Goal: Task Accomplishment & Management: Use online tool/utility

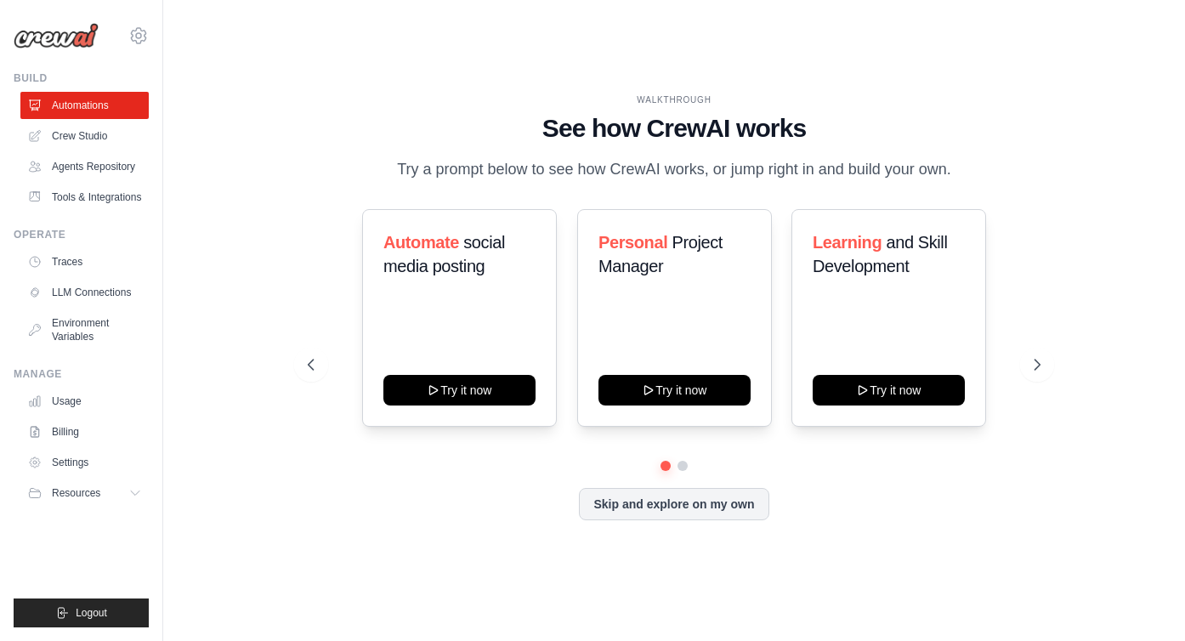
click at [321, 121] on h1 "See how CrewAI works" at bounding box center [674, 128] width 733 height 31
click at [824, 72] on div "WALKTHROUGH See how CrewAI works Try a prompt below to see how CrewAI works, or…" at bounding box center [673, 320] width 967 height 607
click at [456, 93] on div "WALKTHROUGH See how CrewAI works Try a prompt below to see how CrewAI works, or…" at bounding box center [674, 137] width 733 height 88
click at [542, 93] on div "WALKTHROUGH" at bounding box center [674, 99] width 733 height 13
click at [932, 99] on div "WALKTHROUGH See how CrewAI works Try a prompt below to see how CrewAI works, or…" at bounding box center [674, 137] width 733 height 88
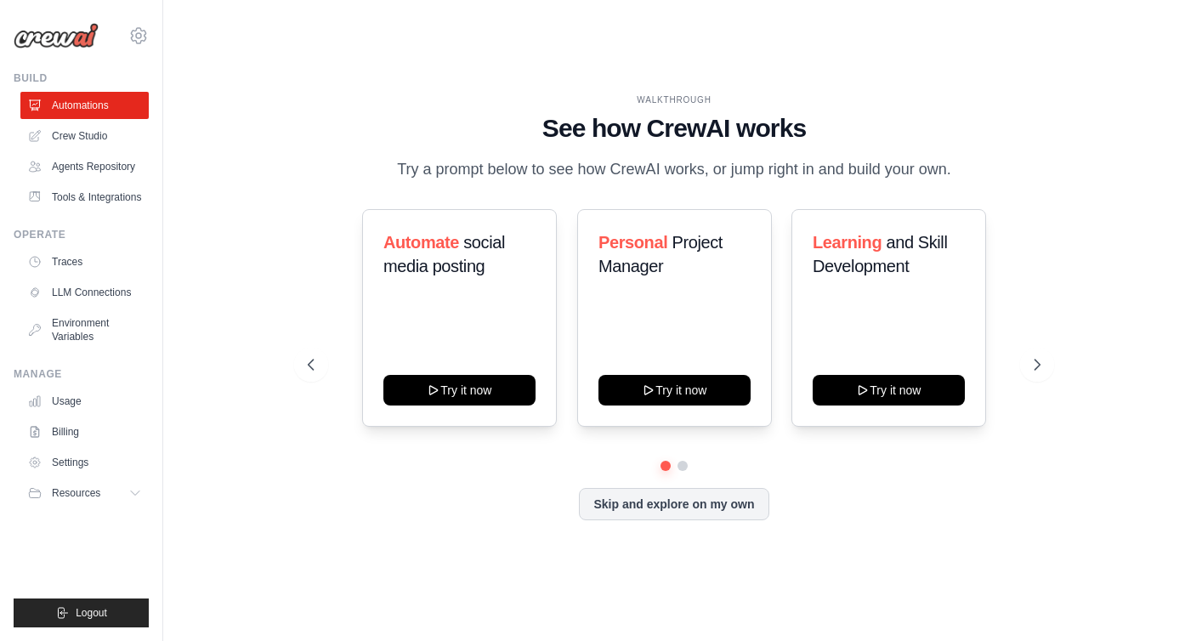
click at [279, 251] on div "WALKTHROUGH See how CrewAI works Try a prompt below to see how CrewAI works, or…" at bounding box center [673, 320] width 967 height 607
click at [591, 76] on div "WALKTHROUGH See how CrewAI works Try a prompt below to see how CrewAI works, or…" at bounding box center [673, 320] width 967 height 607
click at [610, 61] on div "WALKTHROUGH See how CrewAI works Try a prompt below to see how CrewAI works, or…" at bounding box center [673, 320] width 967 height 607
click at [801, 61] on div "WALKTHROUGH See how CrewAI works Try a prompt below to see how CrewAI works, or…" at bounding box center [673, 320] width 967 height 607
click at [760, 70] on div "WALKTHROUGH See how CrewAI works Try a prompt below to see how CrewAI works, or…" at bounding box center [673, 320] width 967 height 607
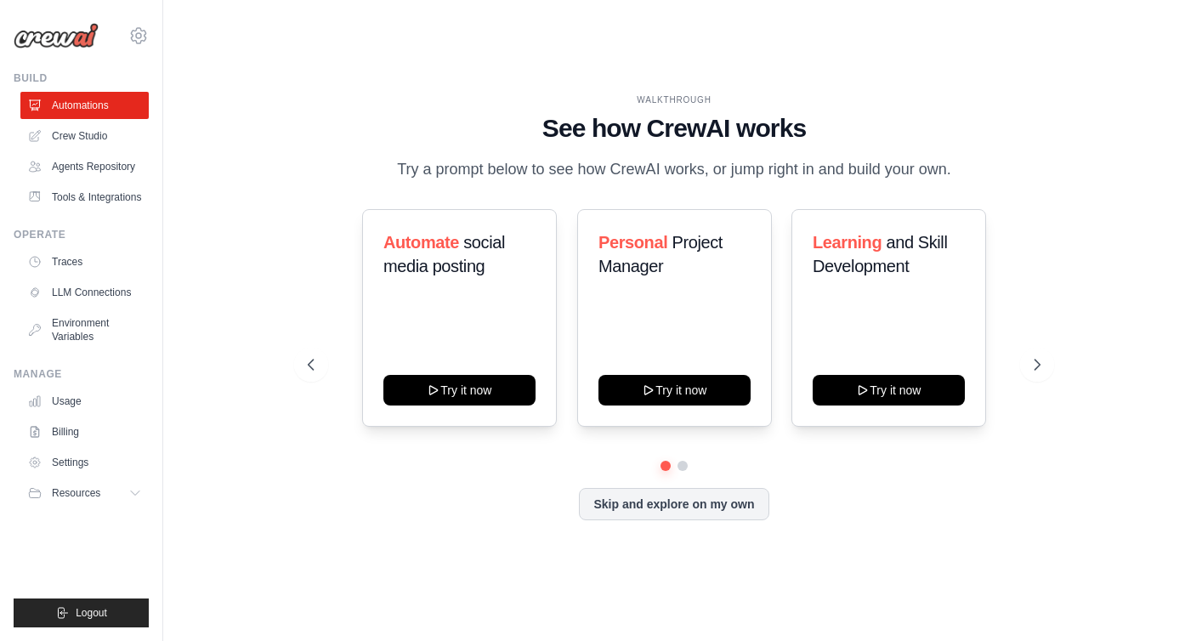
click at [803, 59] on div "WALKTHROUGH See how CrewAI works Try a prompt below to see how CrewAI works, or…" at bounding box center [673, 320] width 967 height 607
click at [275, 297] on div "WALKTHROUGH See how CrewAI works Try a prompt below to see how CrewAI works, or…" at bounding box center [673, 320] width 967 height 607
click at [96, 143] on link "Crew Studio" at bounding box center [86, 135] width 128 height 27
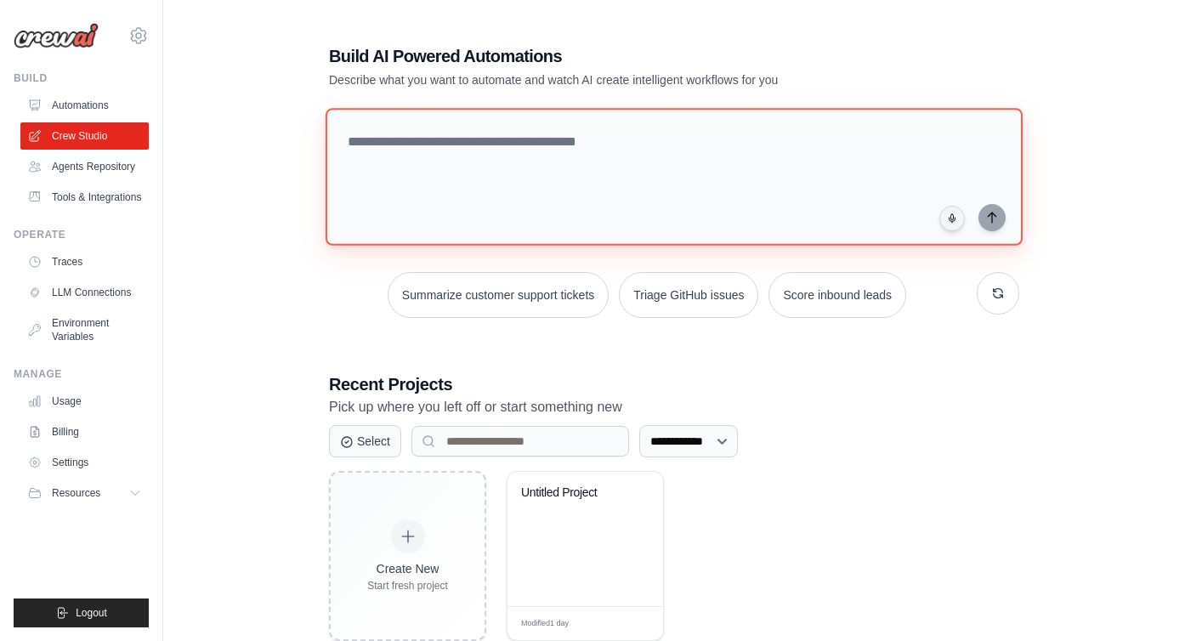
click at [585, 169] on textarea at bounding box center [674, 177] width 697 height 138
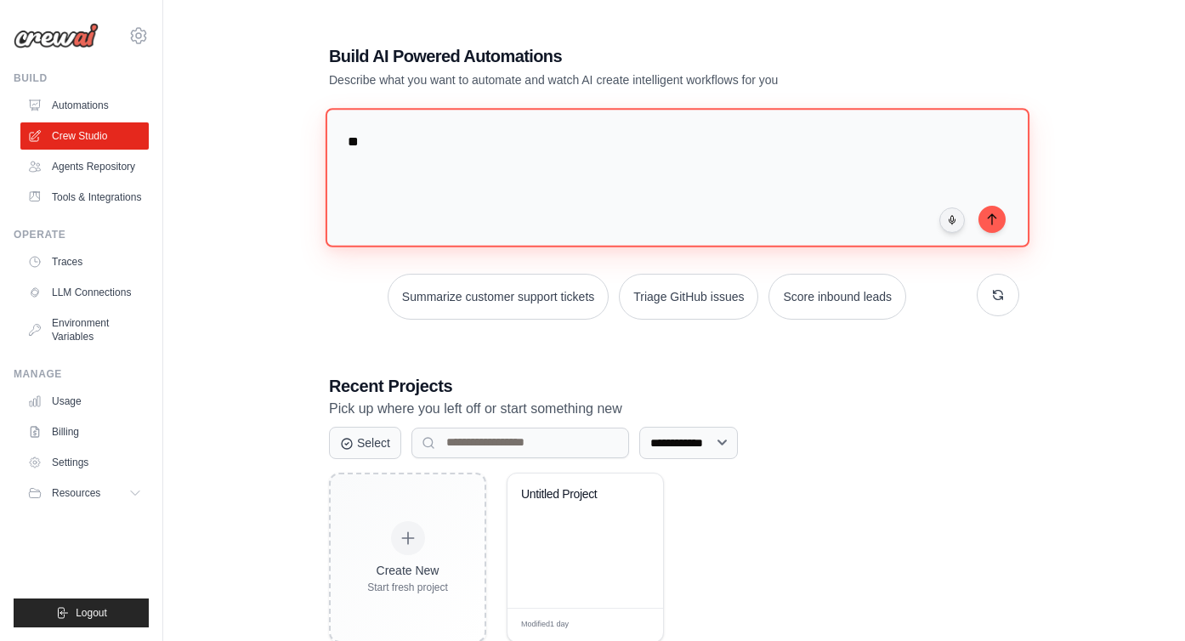
type textarea "*"
type textarea "**********"
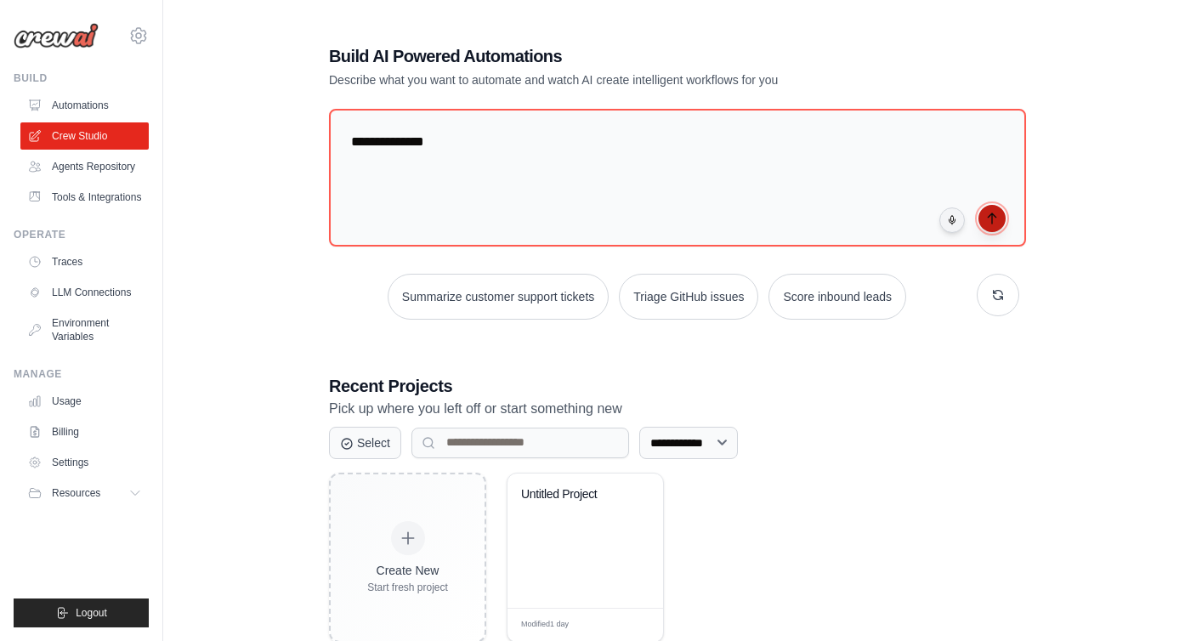
click at [990, 216] on icon "submit" at bounding box center [992, 219] width 14 height 14
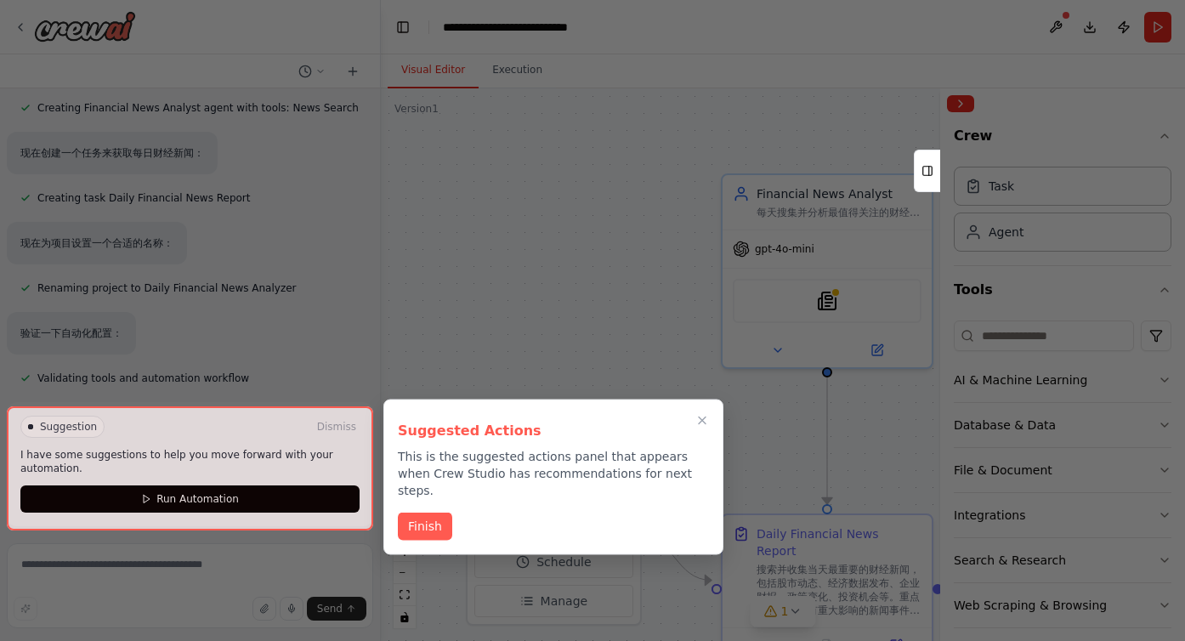
scroll to position [331, 0]
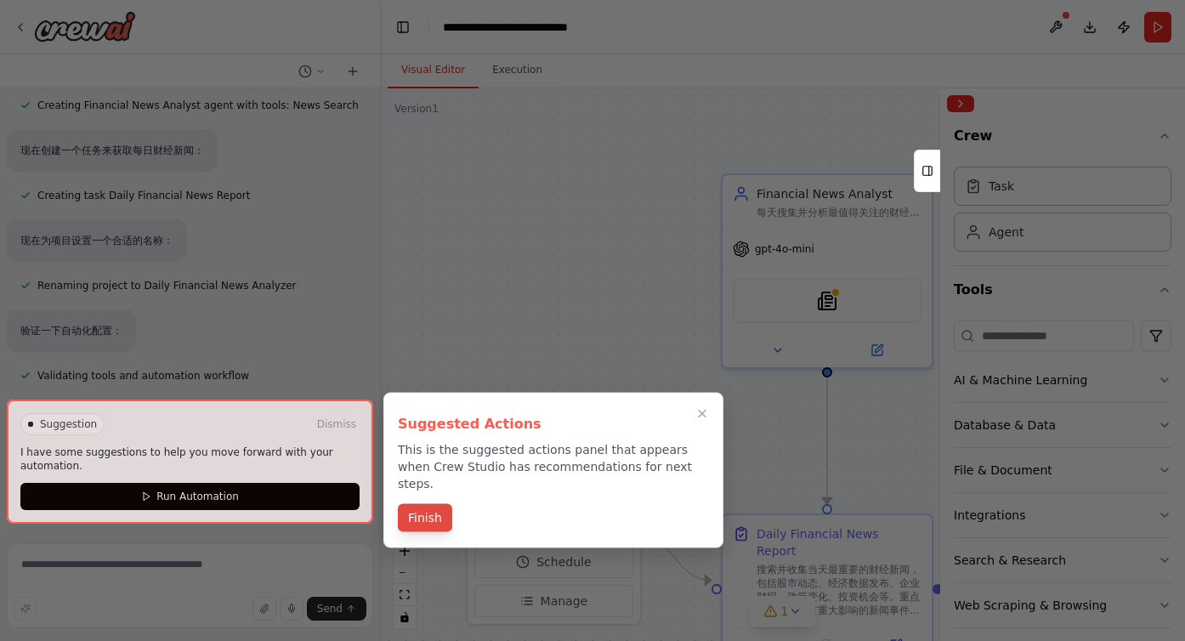
click at [426, 504] on button "Finish" at bounding box center [425, 518] width 54 height 28
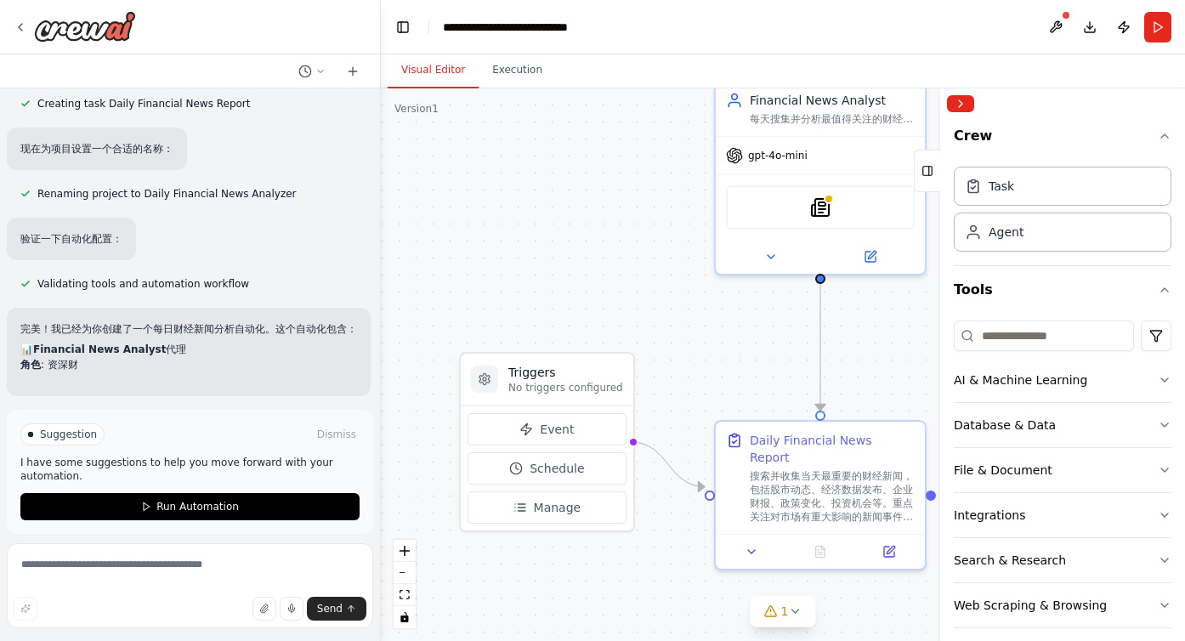
drag, startPoint x: 526, startPoint y: 346, endPoint x: 519, endPoint y: 252, distance: 93.7
click at [519, 252] on div ".deletable-edge-delete-btn { width: 20px; height: 20px; border: 0px solid #ffff…" at bounding box center [783, 364] width 804 height 552
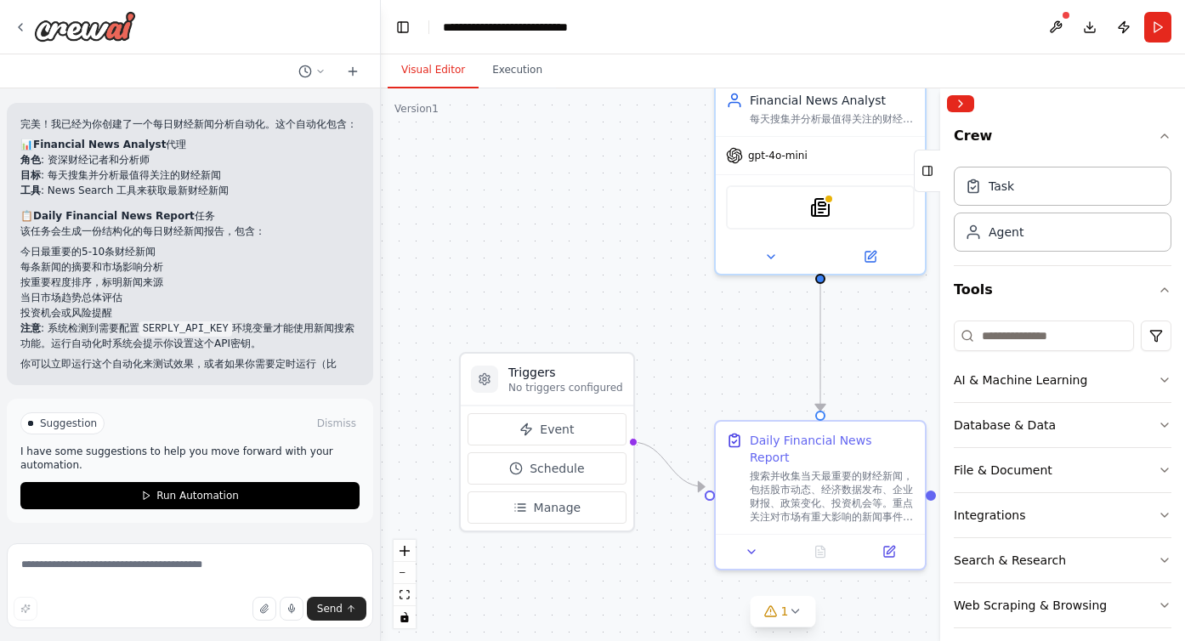
scroll to position [658, 0]
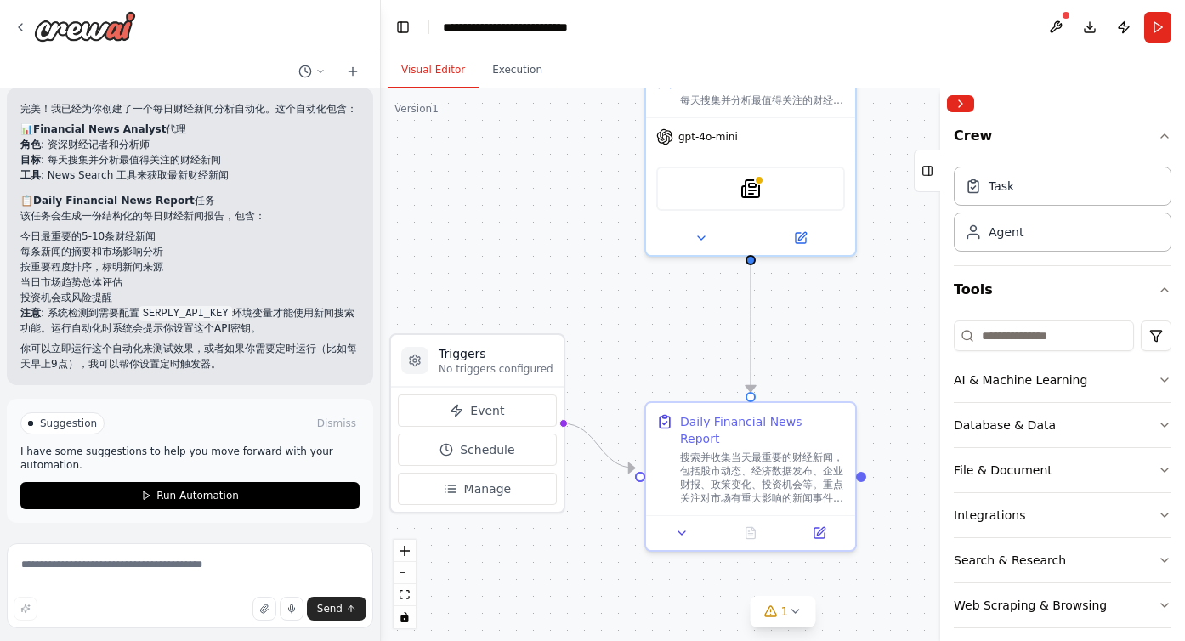
drag, startPoint x: 565, startPoint y: 263, endPoint x: 496, endPoint y: 244, distance: 72.2
click at [496, 244] on div ".deletable-edge-delete-btn { width: 20px; height: 20px; border: 0px solid #ffff…" at bounding box center [783, 364] width 804 height 552
click at [467, 411] on button "Event" at bounding box center [477, 410] width 159 height 32
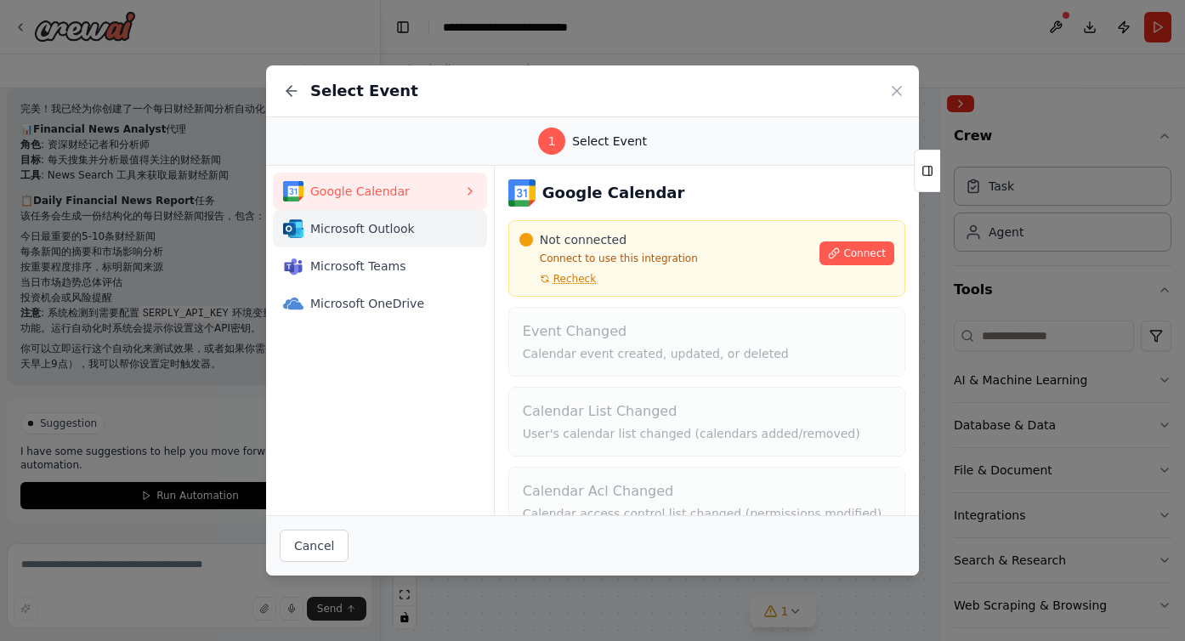
click at [389, 234] on span "Microsoft Outlook" at bounding box center [386, 228] width 153 height 17
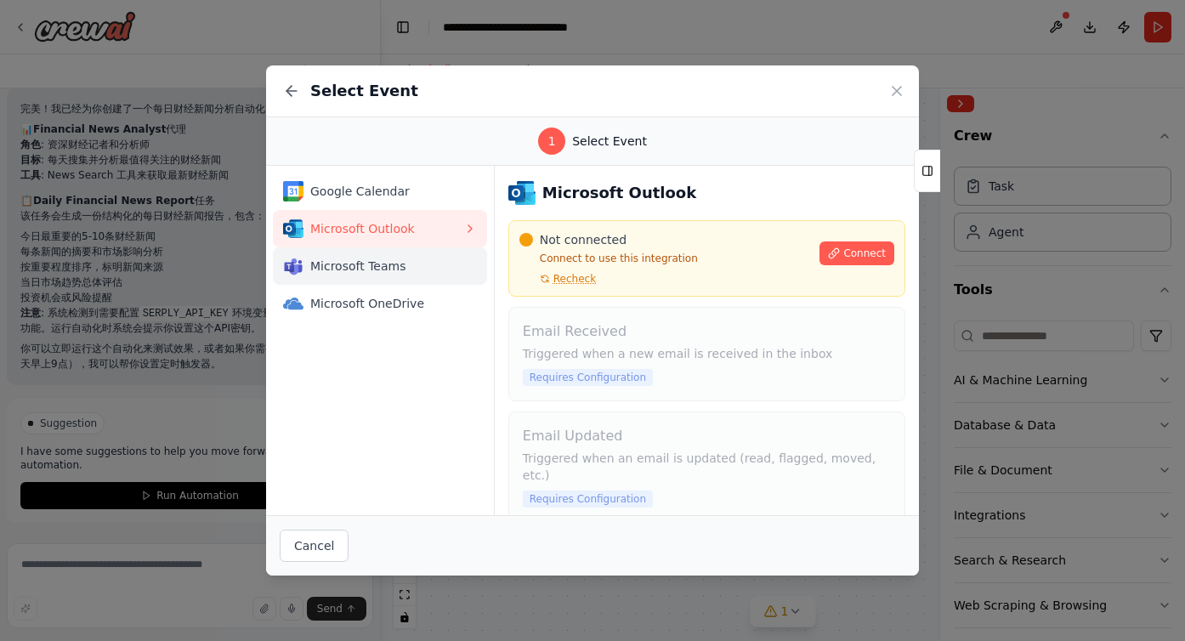
click at [401, 264] on span "Microsoft Teams" at bounding box center [386, 266] width 153 height 17
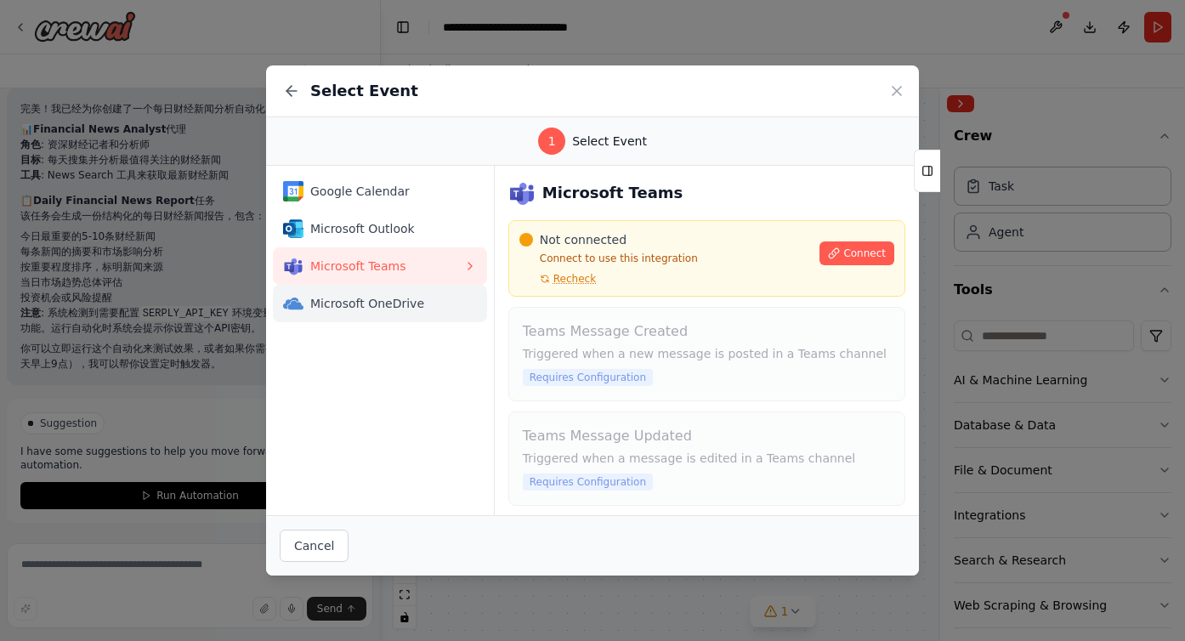
click at [388, 306] on span "Microsoft OneDrive" at bounding box center [386, 303] width 153 height 17
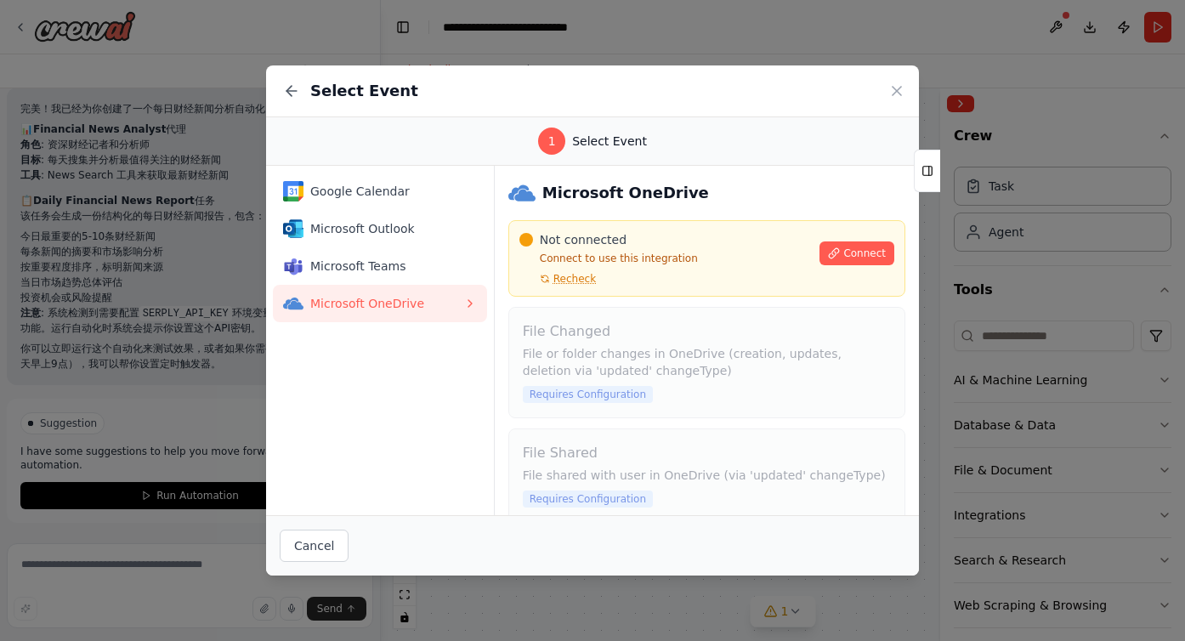
click at [184, 378] on div "Select Event 1 Select Event Google Calendar Microsoft Outlook Microsoft Teams M…" at bounding box center [592, 320] width 1185 height 641
click at [898, 86] on icon at bounding box center [896, 90] width 17 height 17
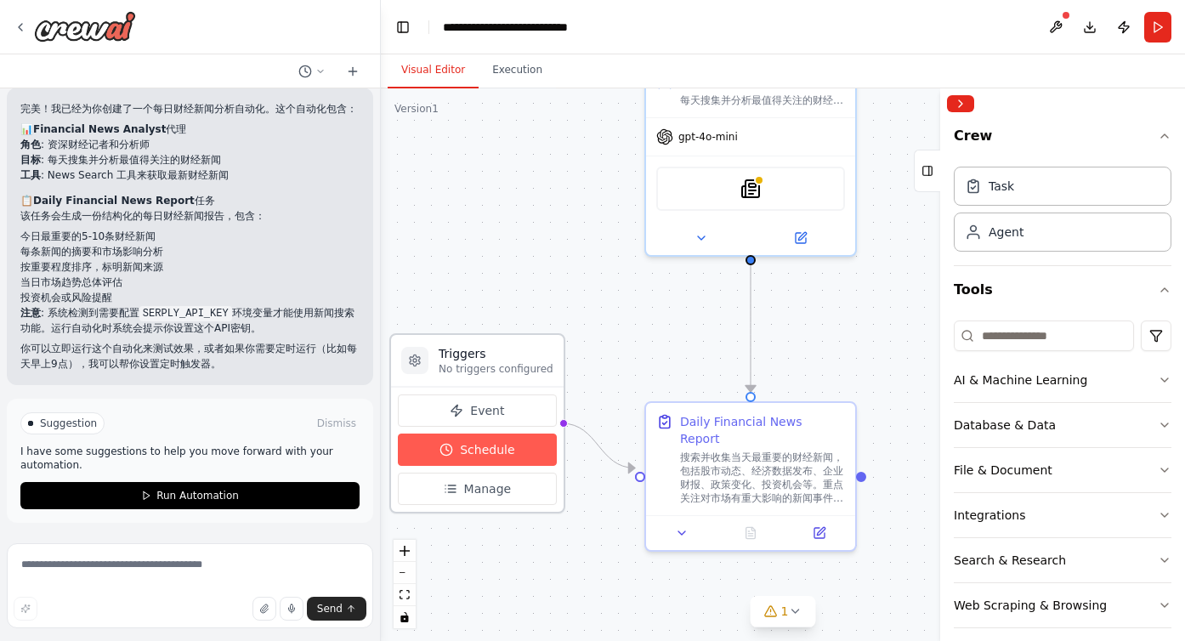
click at [490, 441] on span "Schedule" at bounding box center [487, 449] width 54 height 17
select select "******"
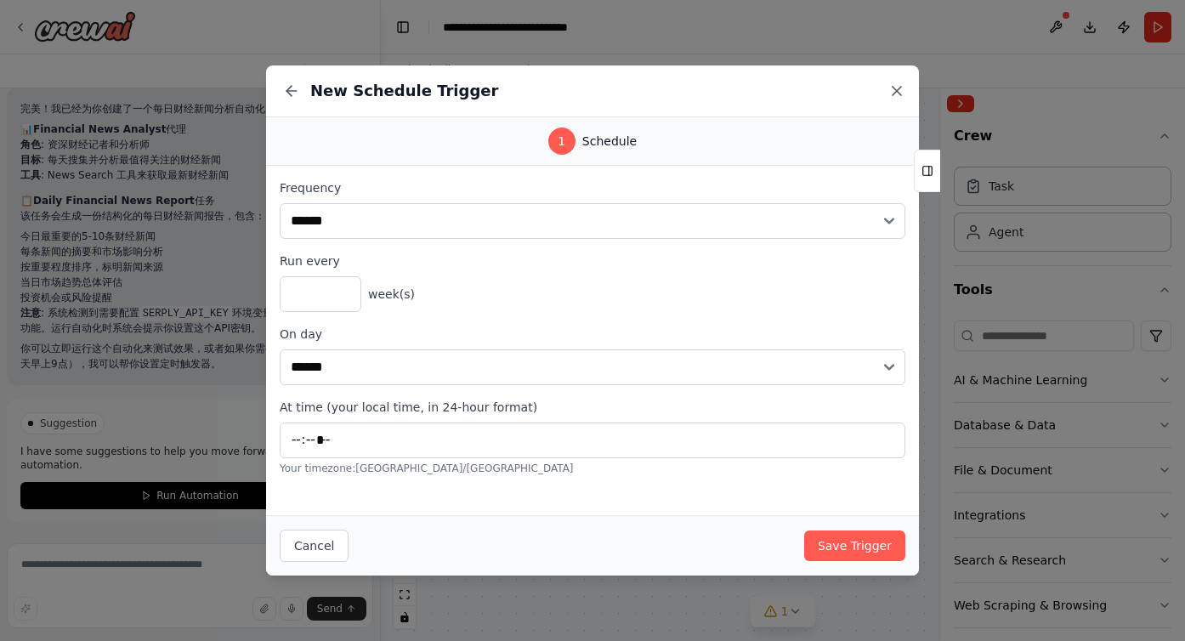
click at [891, 94] on icon at bounding box center [896, 90] width 17 height 17
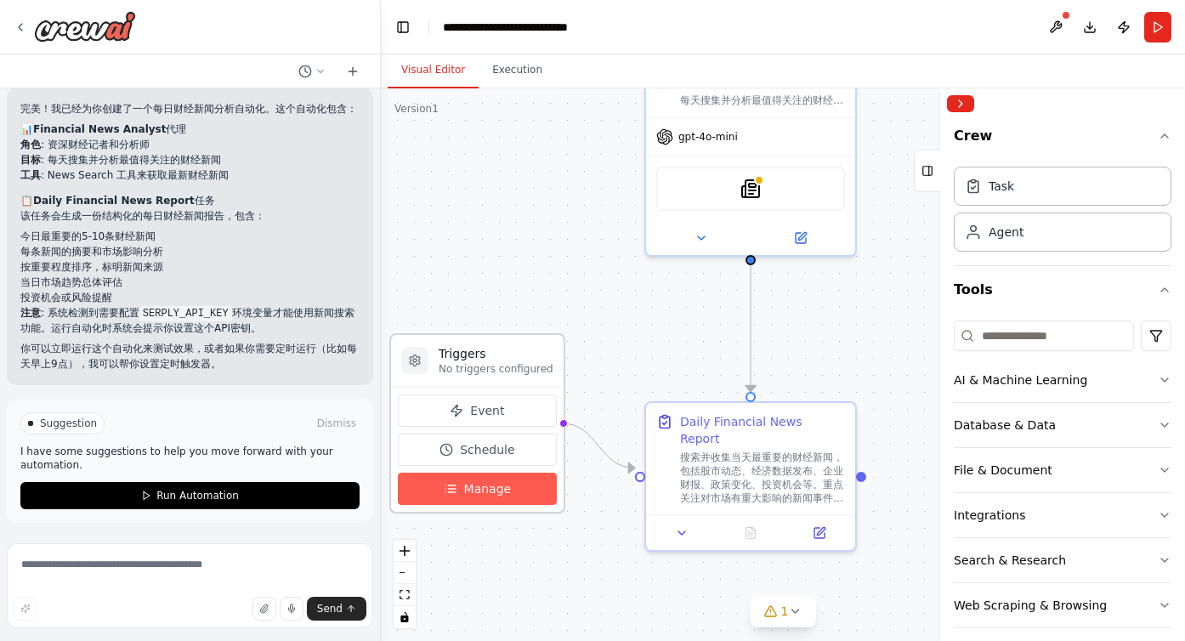
click at [518, 492] on button "Manage" at bounding box center [477, 489] width 159 height 32
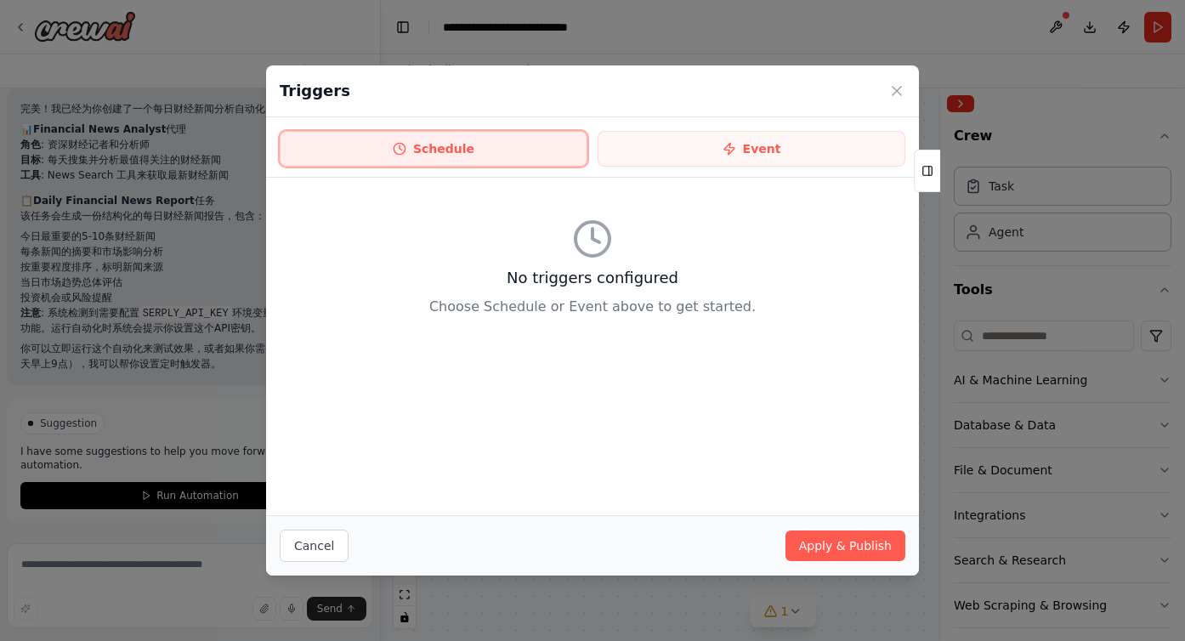
click at [459, 150] on button "Schedule" at bounding box center [434, 149] width 308 height 36
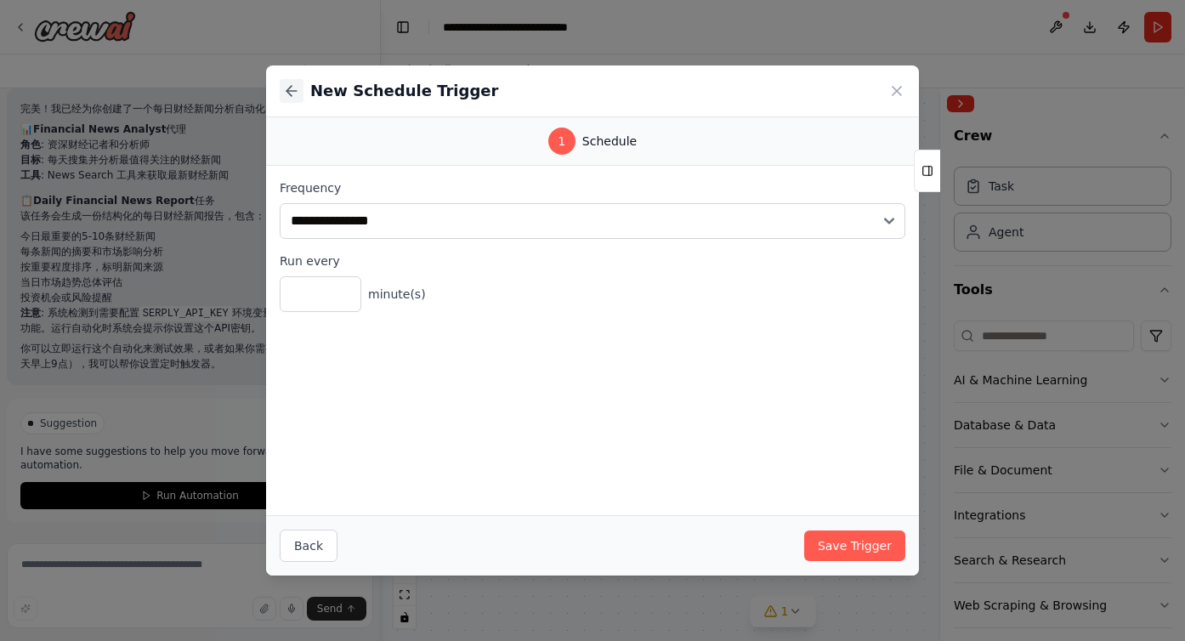
click at [293, 93] on icon at bounding box center [291, 90] width 17 height 17
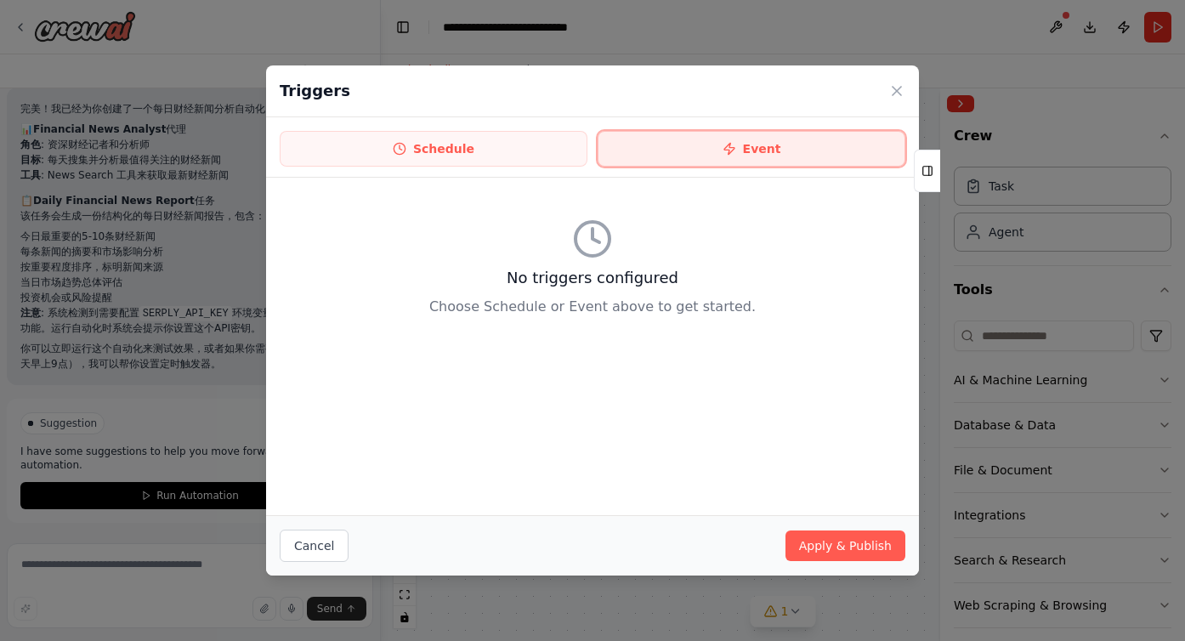
click at [770, 148] on button "Event" at bounding box center [751, 149] width 308 height 36
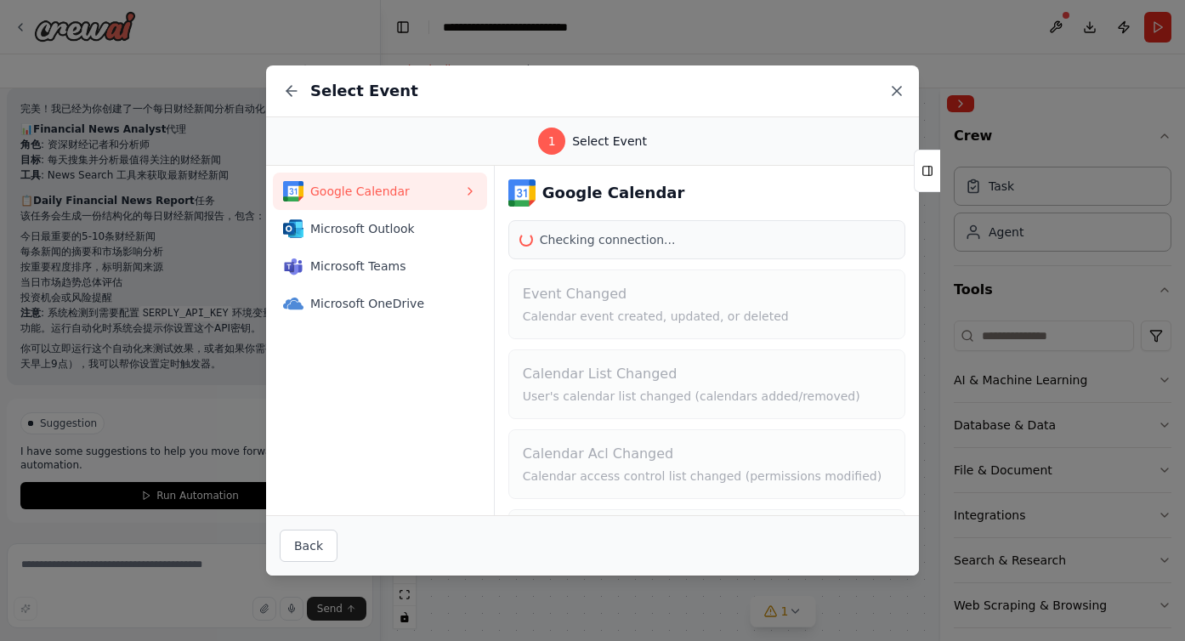
click at [893, 83] on icon at bounding box center [896, 90] width 17 height 17
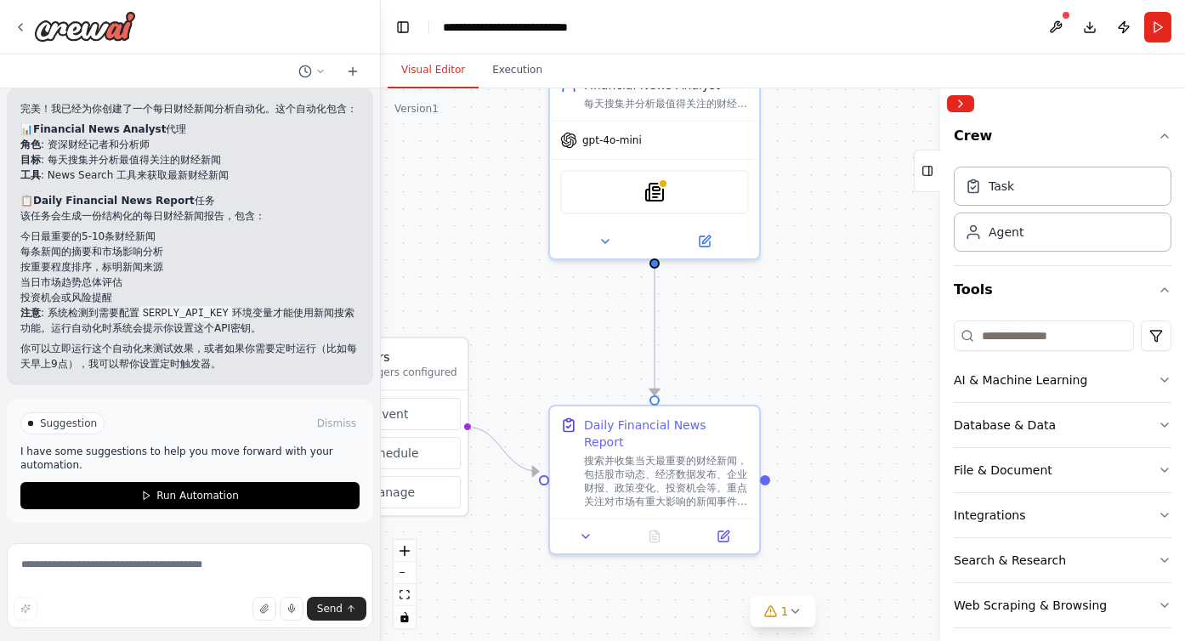
drag, startPoint x: 545, startPoint y: 207, endPoint x: 449, endPoint y: 211, distance: 96.1
click at [449, 211] on div ".deletable-edge-delete-btn { width: 20px; height: 20px; border: 0px solid #ffff…" at bounding box center [783, 364] width 804 height 552
click at [750, 300] on div ".deletable-edge-delete-btn { width: 20px; height: 20px; border: 0px solid #ffff…" at bounding box center [783, 364] width 804 height 552
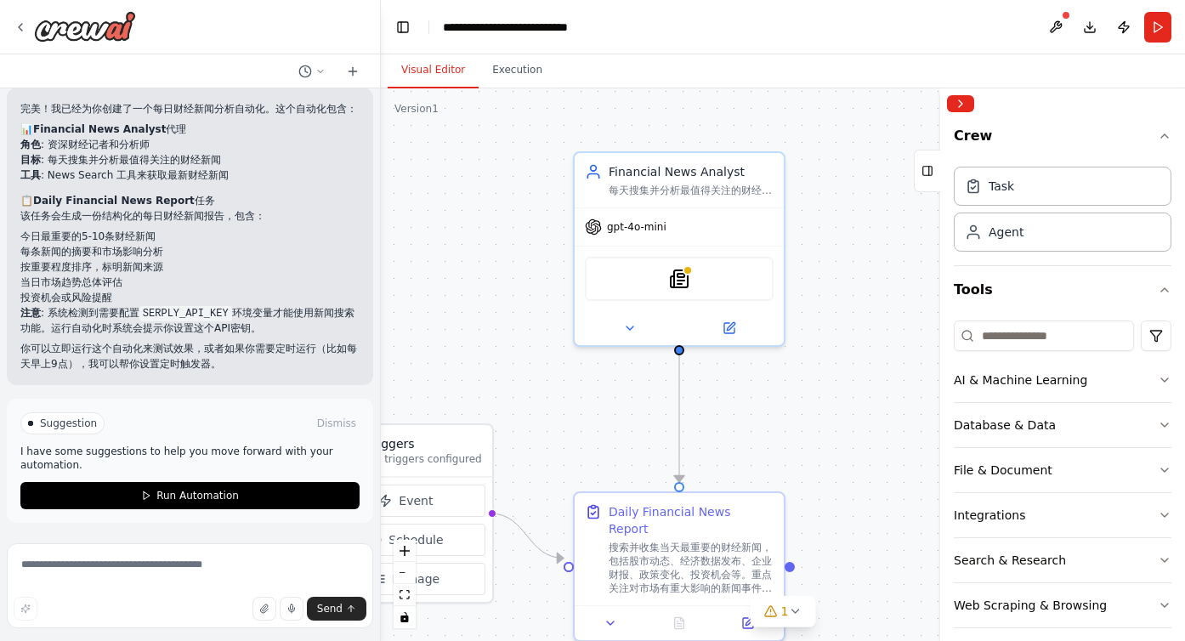
drag, startPoint x: 750, startPoint y: 300, endPoint x: 774, endPoint y: 387, distance: 90.1
click at [774, 387] on div ".deletable-edge-delete-btn { width: 20px; height: 20px; border: 0px solid #ffff…" at bounding box center [783, 364] width 804 height 552
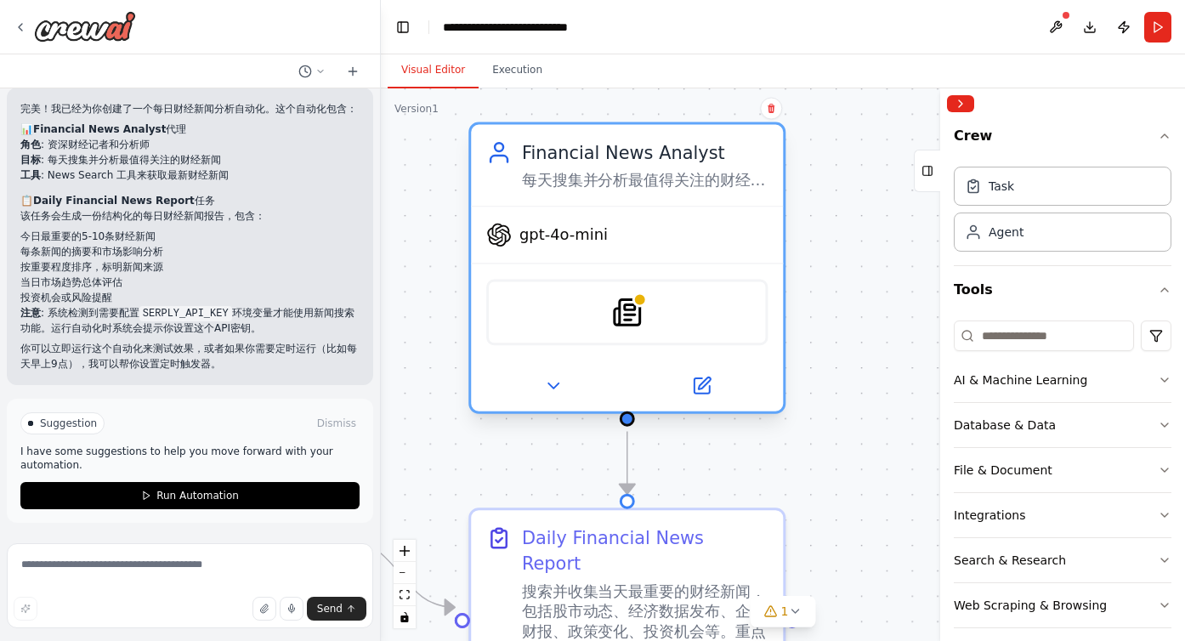
drag, startPoint x: 685, startPoint y: 127, endPoint x: 697, endPoint y: 254, distance: 128.0
click at [697, 254] on div "gpt-4o-mini" at bounding box center [627, 235] width 312 height 56
click at [680, 196] on div "Financial News Analyst 每天搜集并分析最值得关注的财经新闻，识别市场趋势和重要事件，提供有价值的财经洞察" at bounding box center [627, 166] width 312 height 82
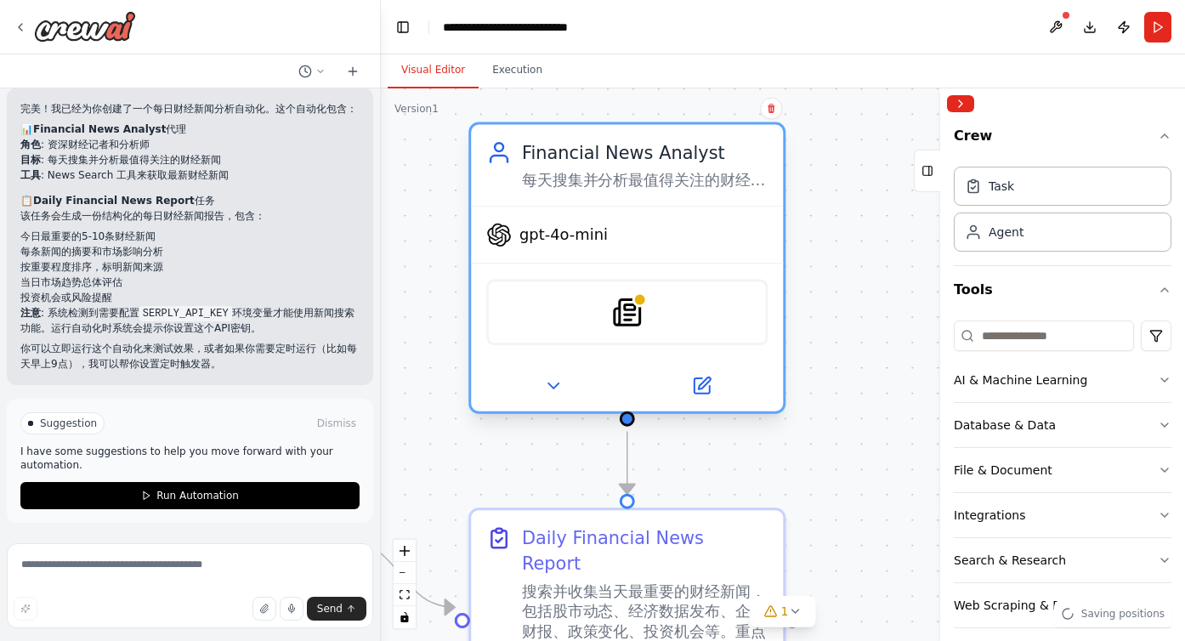
click at [680, 196] on div "Financial News Analyst 每天搜集并分析最值得关注的财经新闻，识别市场趋势和重要事件，提供有价值的财经洞察" at bounding box center [627, 166] width 312 height 82
click at [705, 388] on icon at bounding box center [701, 385] width 15 height 15
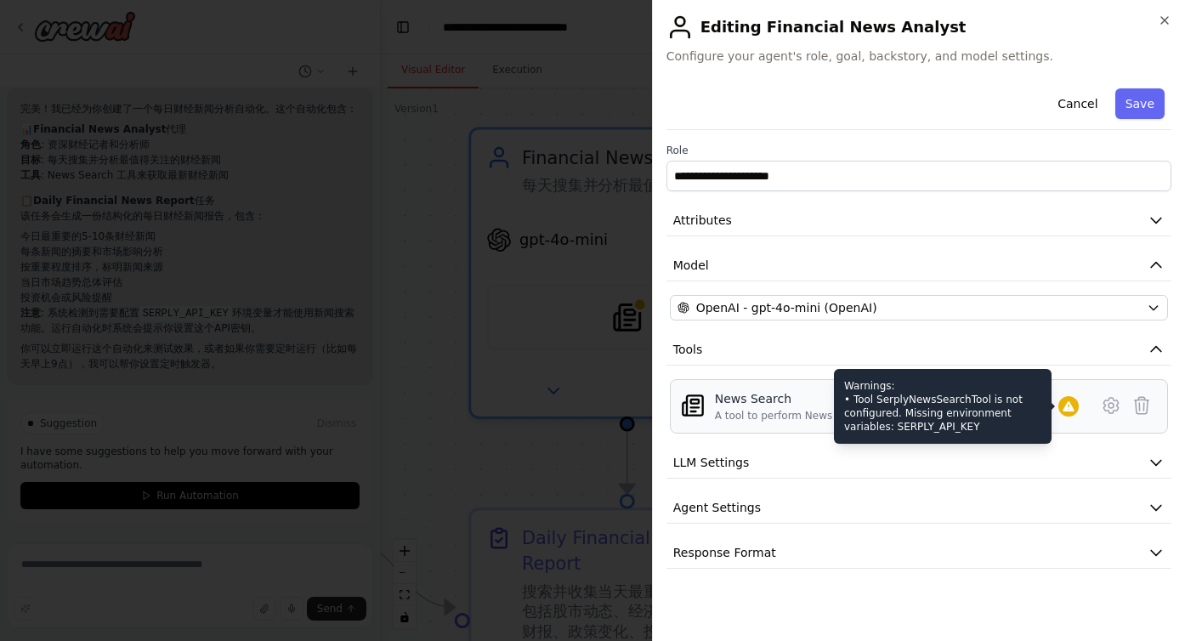
click at [1068, 405] on icon at bounding box center [1067, 406] width 11 height 10
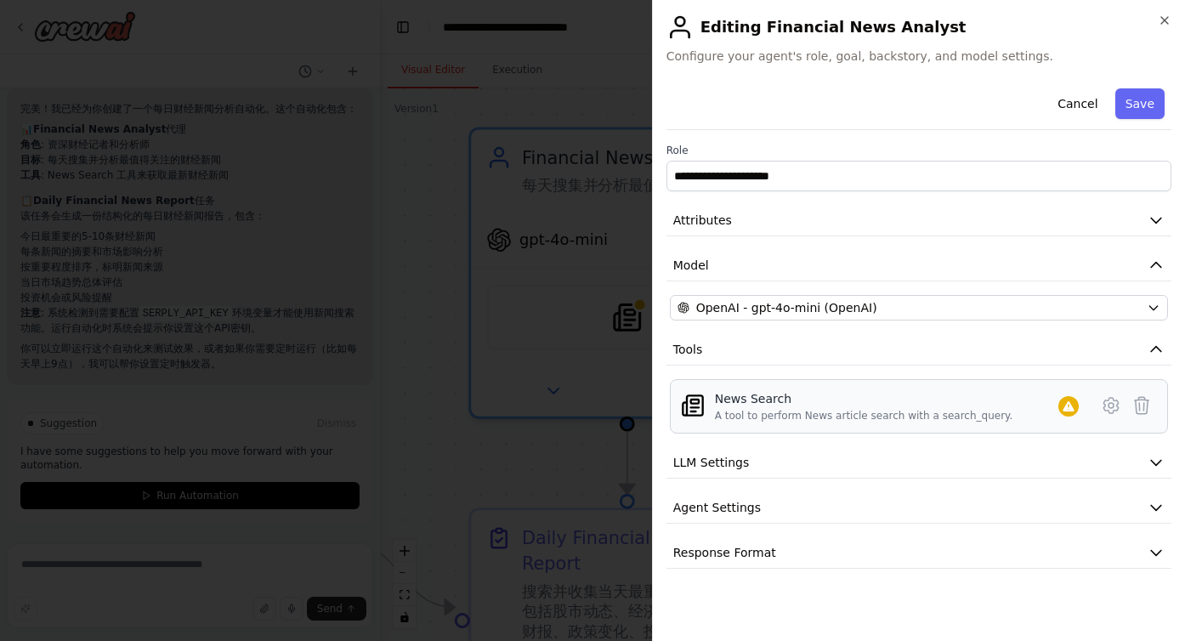
click at [788, 408] on div "News Search A tool to perform News article search with a search_query." at bounding box center [864, 406] width 298 height 32
click at [1101, 404] on icon at bounding box center [1111, 405] width 20 height 20
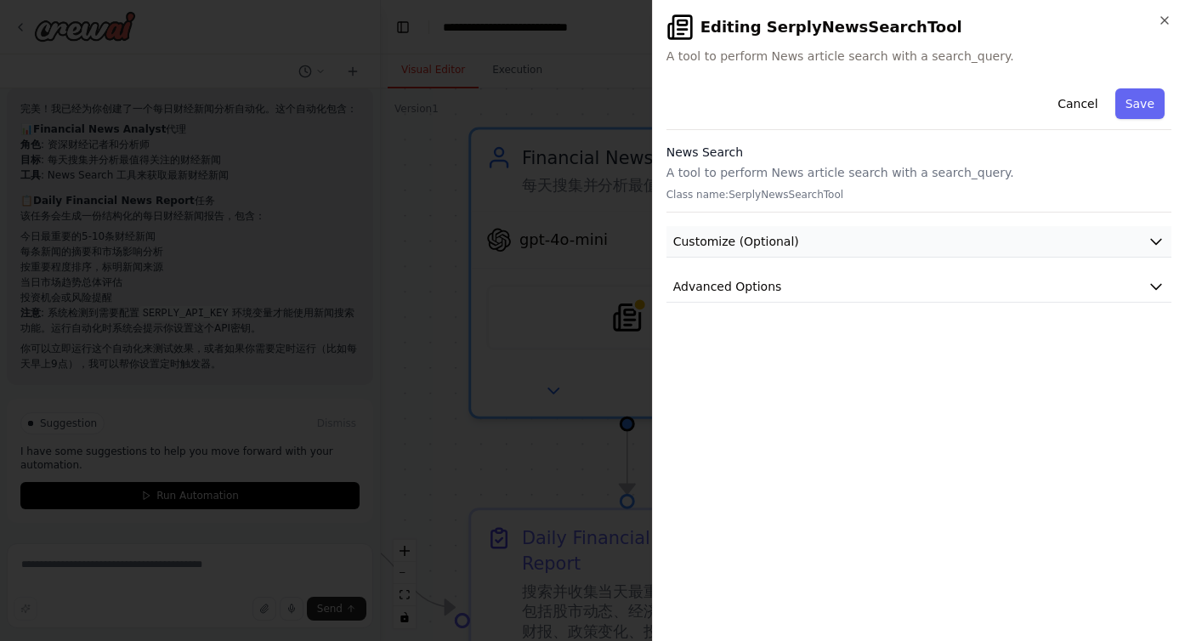
click at [852, 241] on button "Customize (Optional)" at bounding box center [918, 241] width 505 height 31
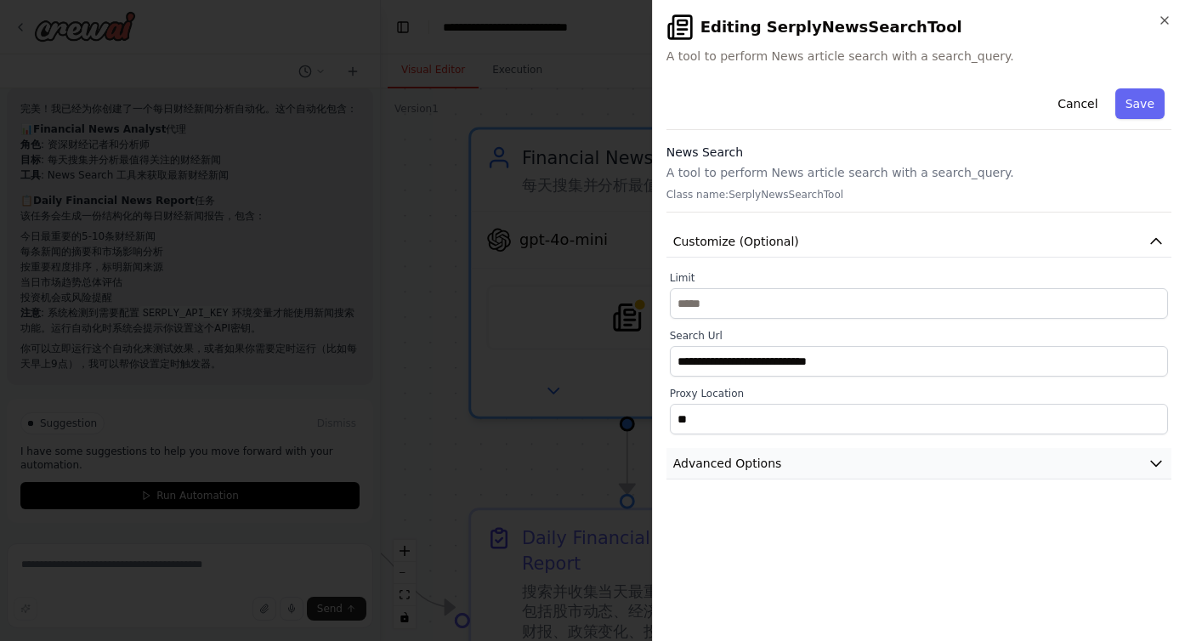
click at [793, 457] on button "Advanced Options" at bounding box center [918, 463] width 505 height 31
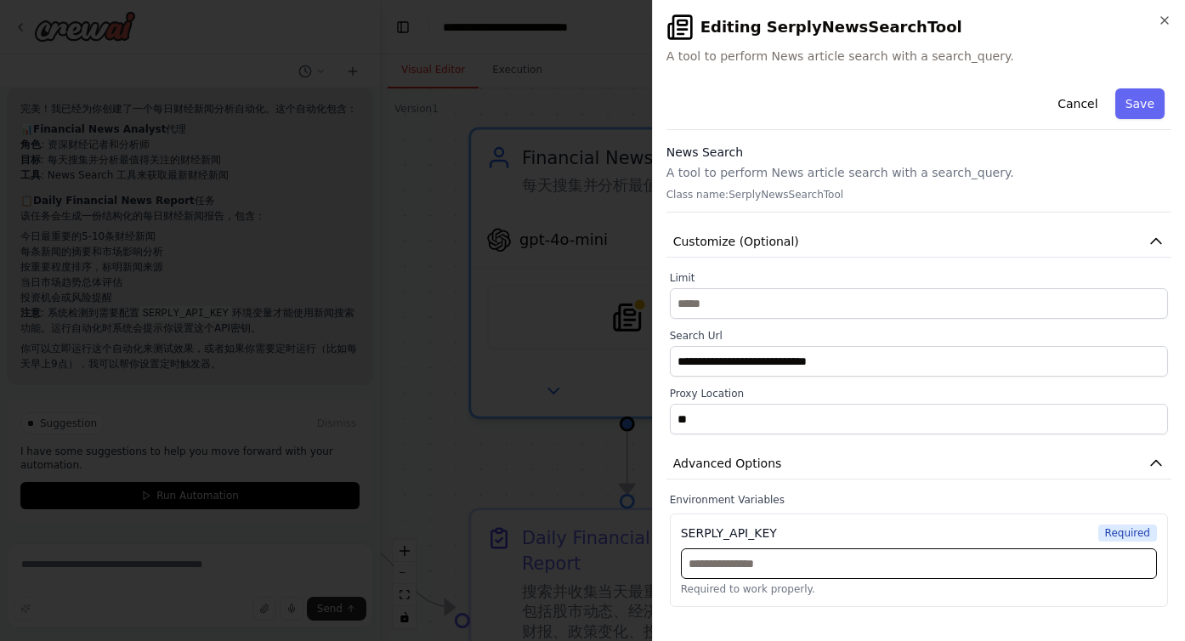
click at [737, 567] on input "text" at bounding box center [919, 563] width 476 height 31
type input "***"
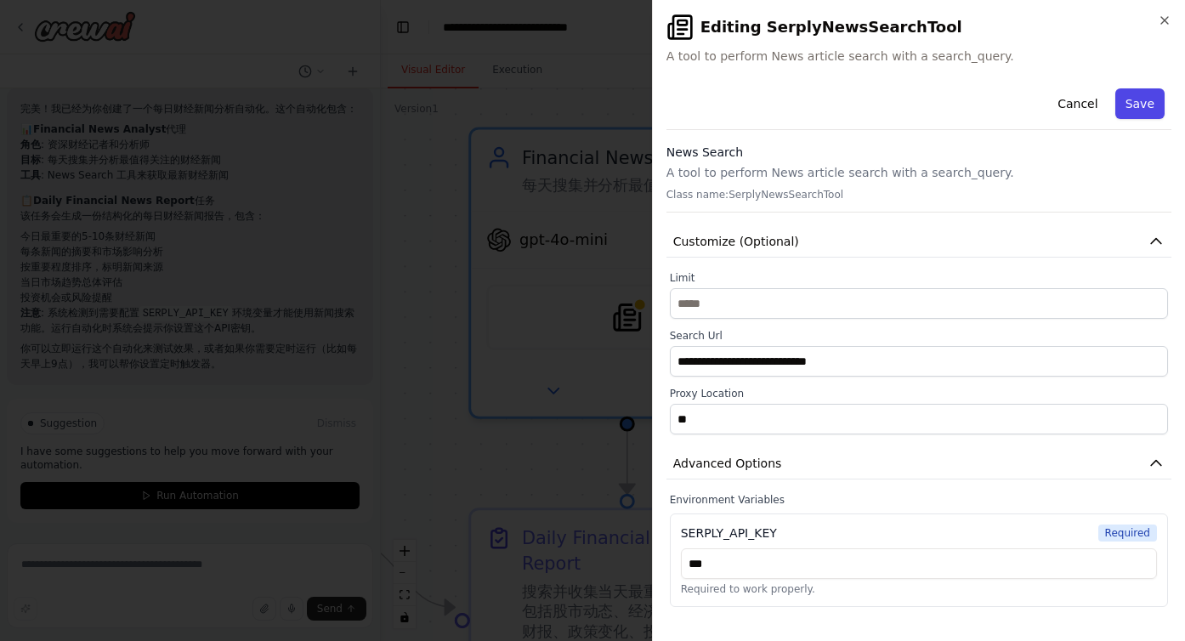
click at [1147, 107] on button "Save" at bounding box center [1139, 103] width 49 height 31
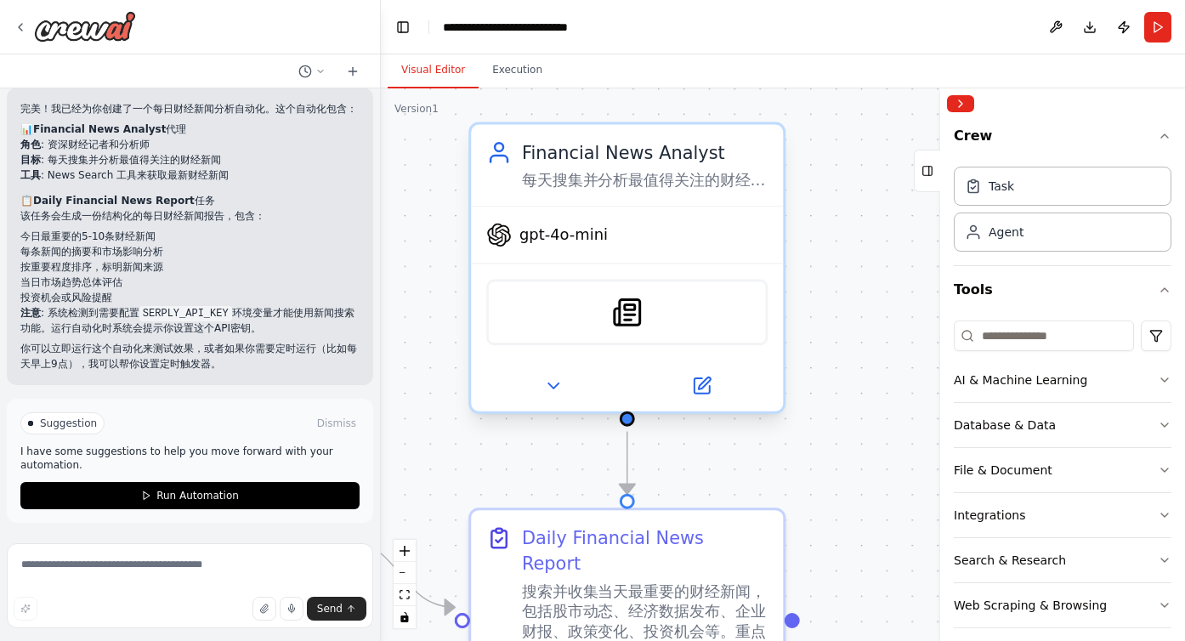
click at [718, 305] on div "SerplyNewsSearchTool" at bounding box center [626, 313] width 281 height 66
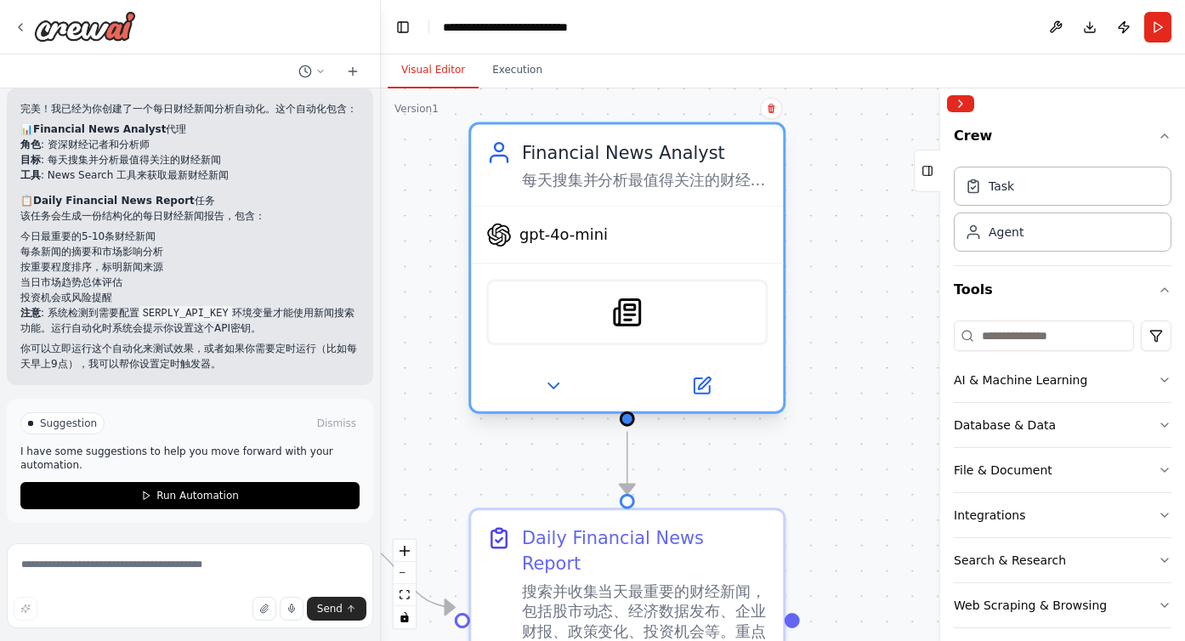
click at [674, 213] on div "gpt-4o-mini" at bounding box center [627, 235] width 312 height 56
click at [711, 379] on icon at bounding box center [701, 386] width 20 height 20
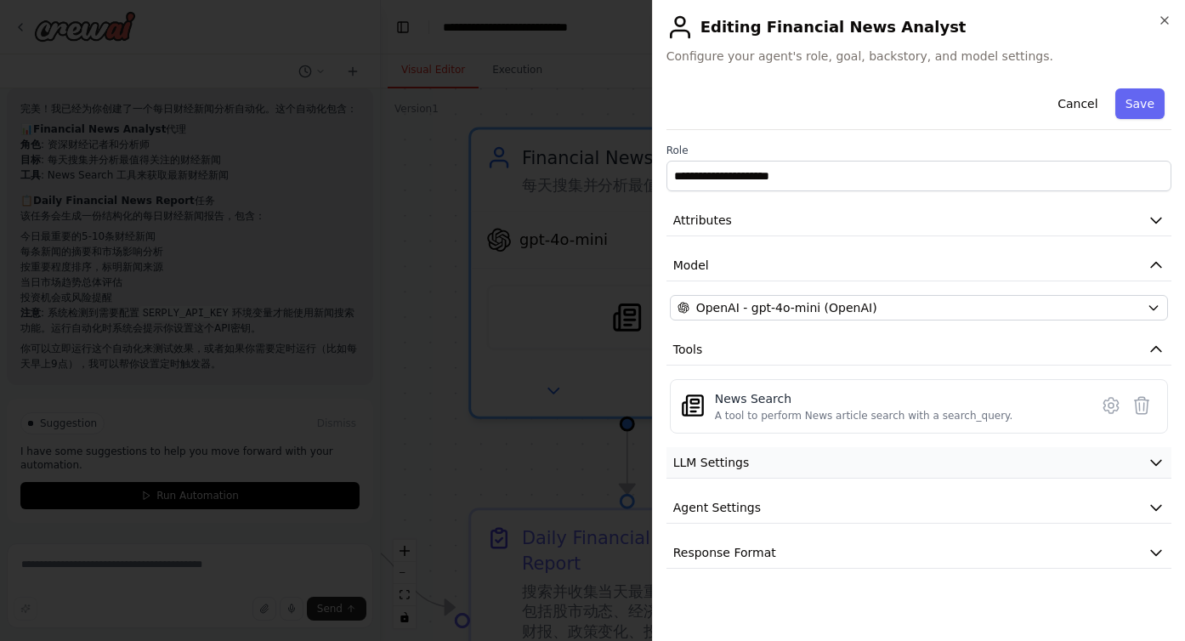
click at [798, 449] on button "LLM Settings" at bounding box center [918, 462] width 505 height 31
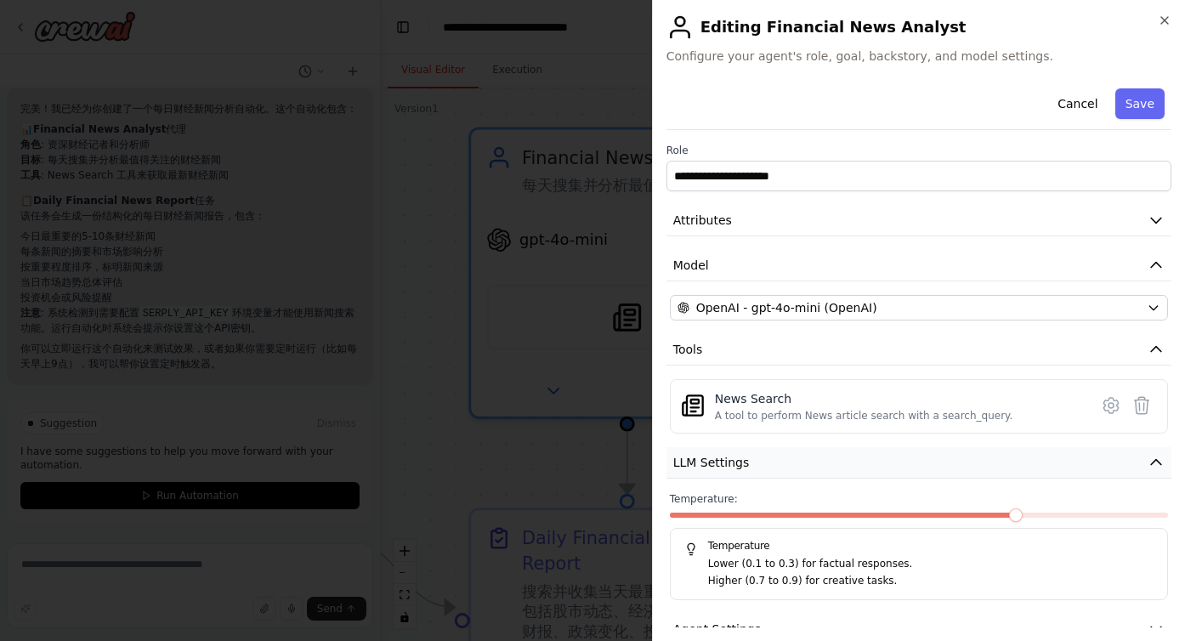
scroll to position [76, 0]
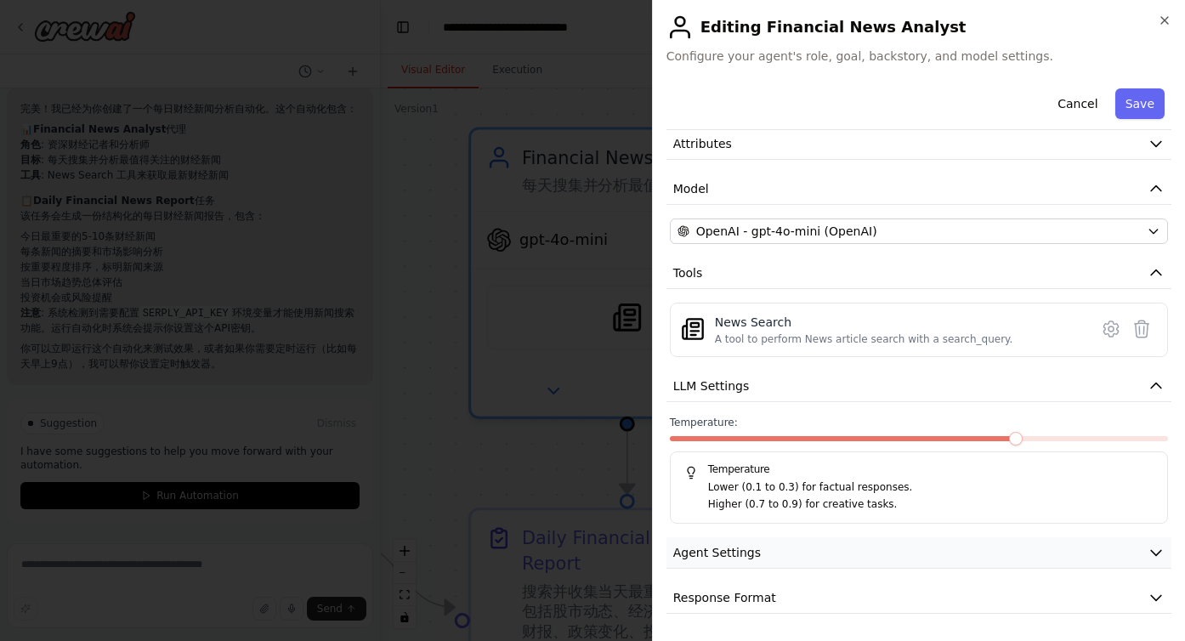
click at [814, 552] on button "Agent Settings" at bounding box center [918, 552] width 505 height 31
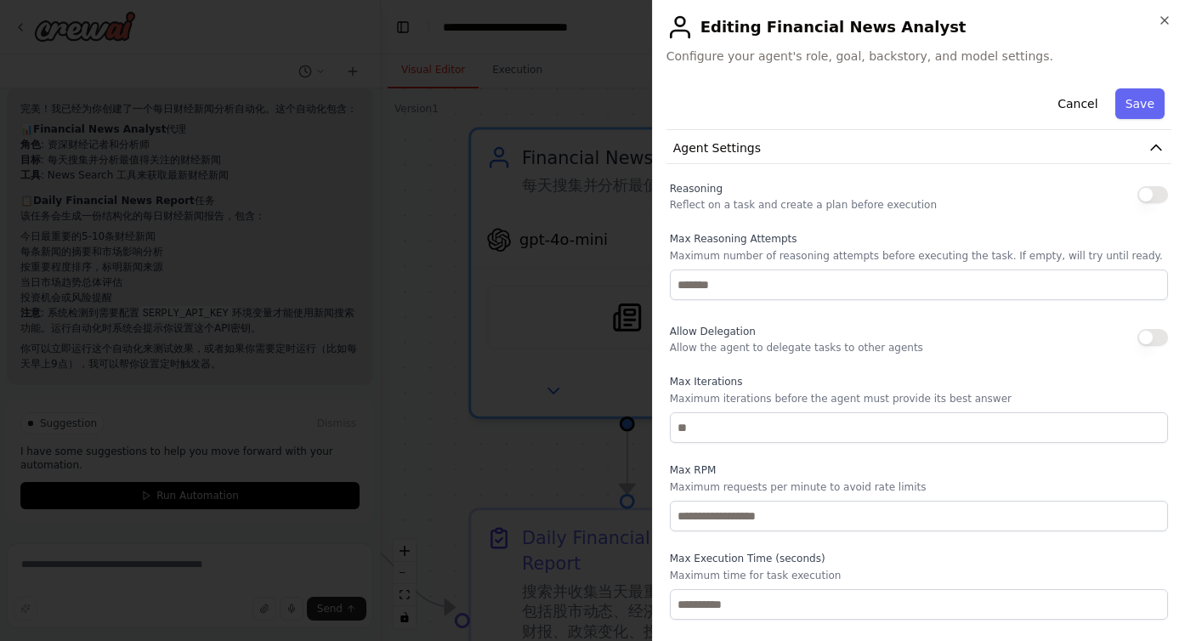
scroll to position [532, 0]
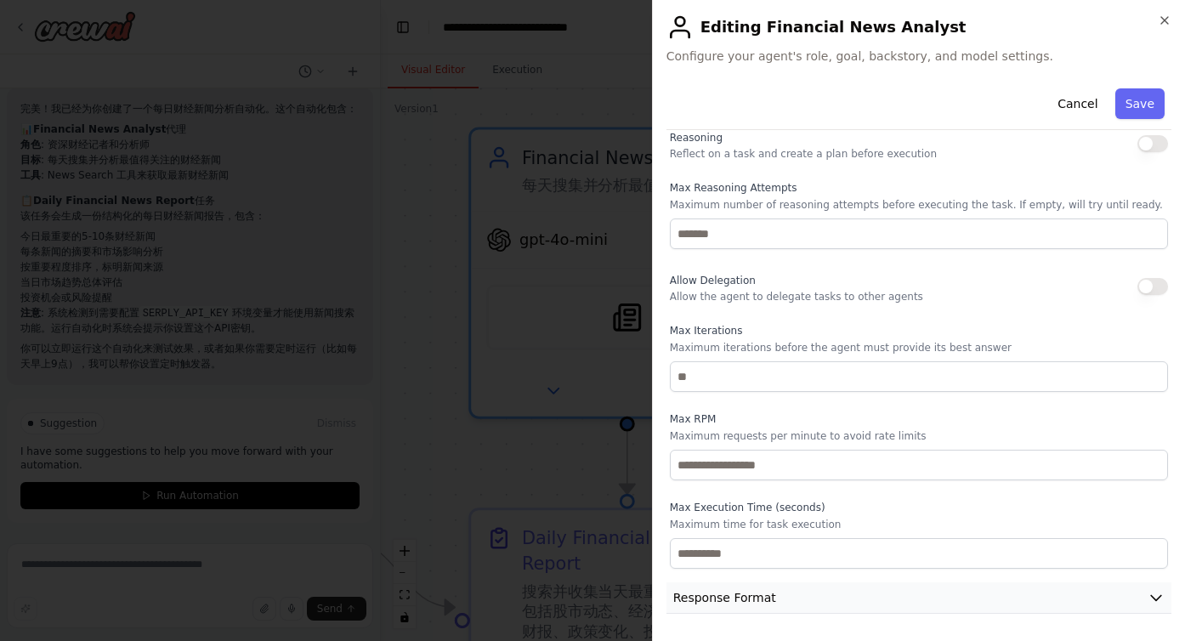
click at [742, 596] on span "Response Format" at bounding box center [724, 597] width 103 height 17
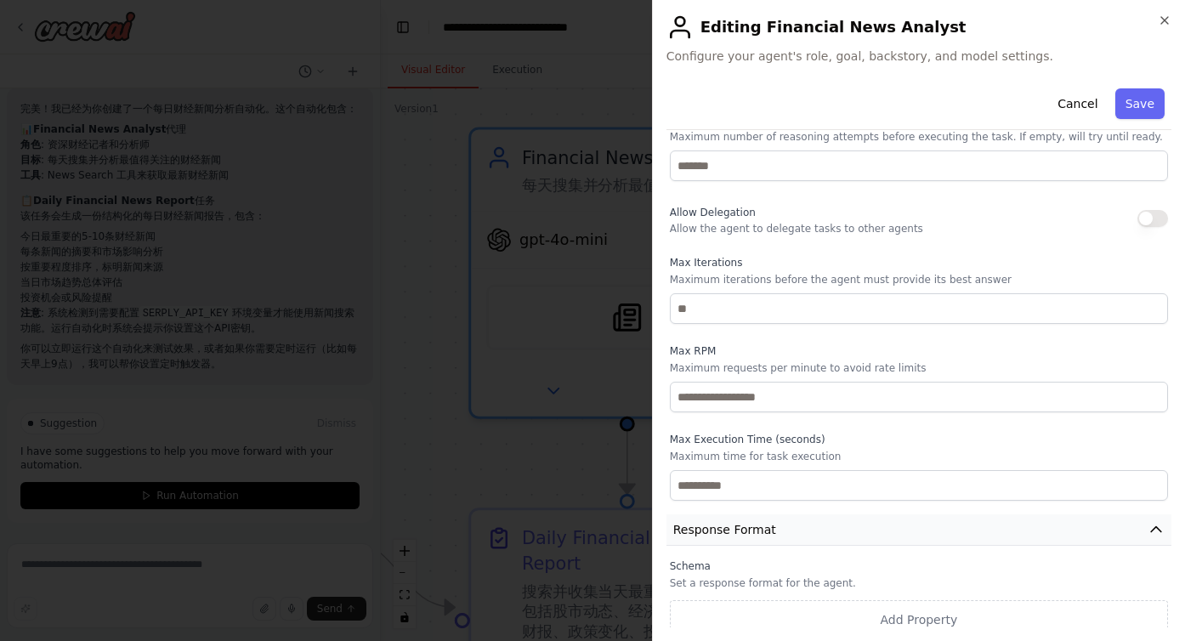
scroll to position [612, 0]
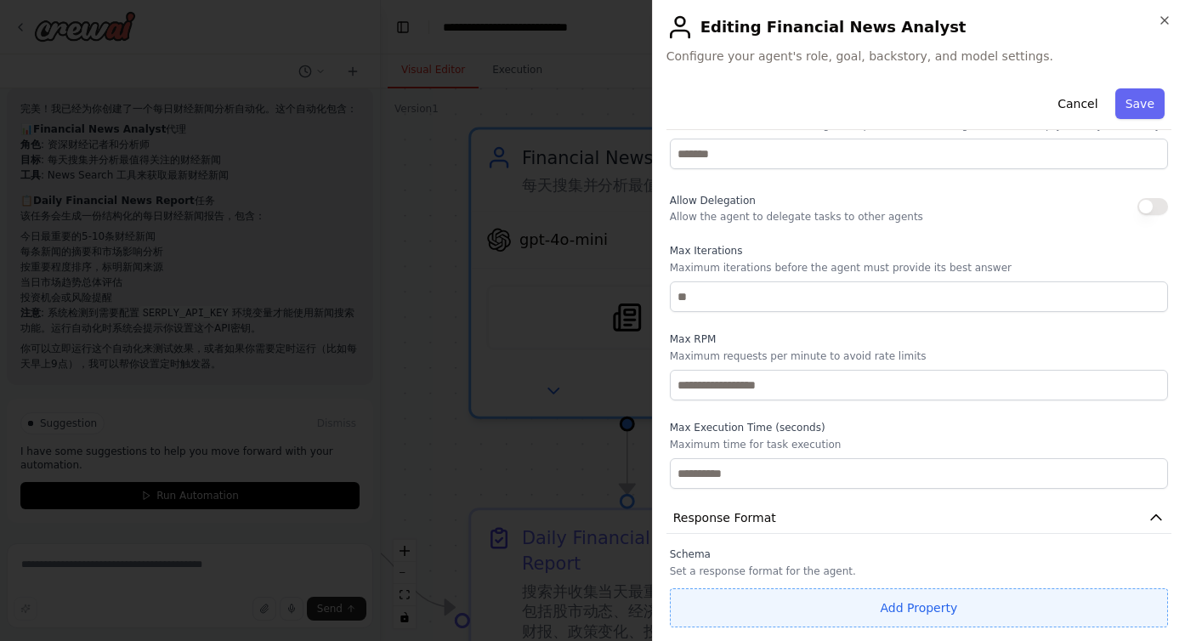
click at [910, 609] on button "Add Property" at bounding box center [919, 607] width 498 height 39
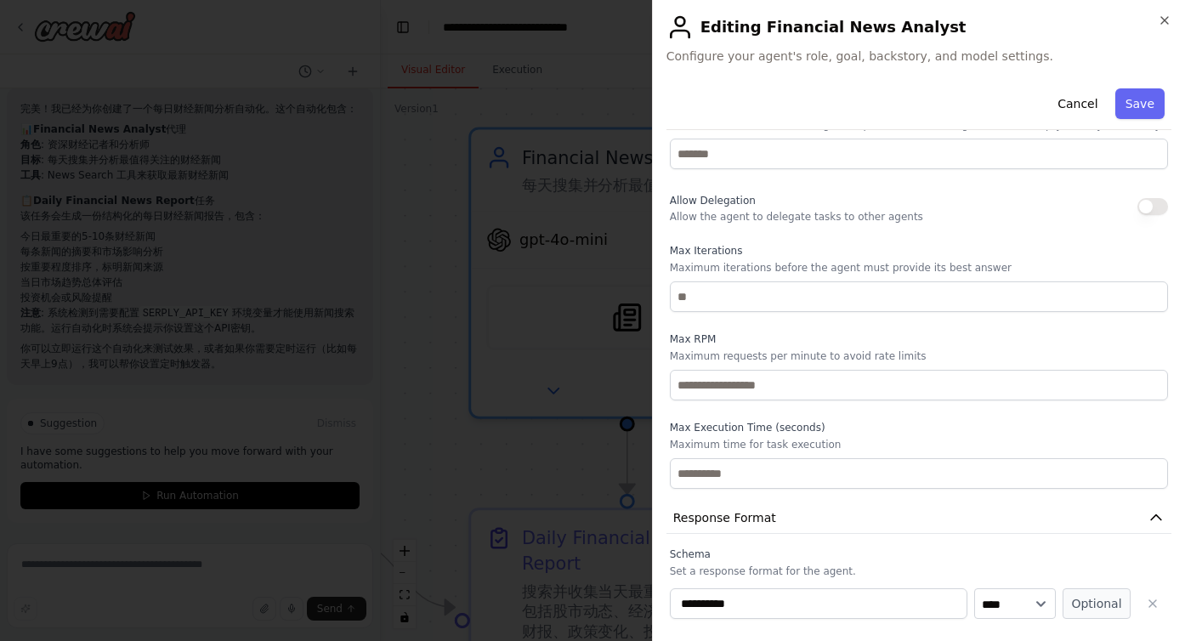
click at [977, 560] on label "Schema" at bounding box center [919, 554] width 498 height 14
click at [1152, 597] on icon "button" at bounding box center [1153, 604] width 14 height 14
click at [1164, 12] on div "**********" at bounding box center [918, 320] width 533 height 641
click at [1163, 24] on icon "button" at bounding box center [1165, 21] width 14 height 14
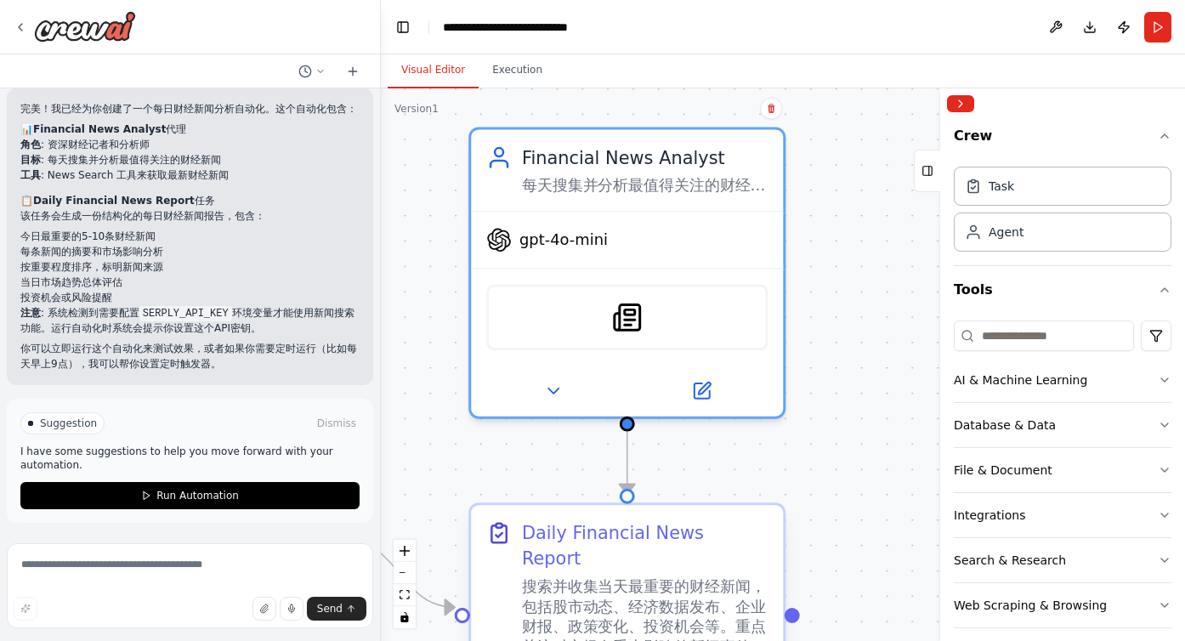
click at [706, 576] on div "搜索并收集当天最重要的财经新闻，包括股市动态、经济数据发布、企业财报、政策变化、投资机会等。重点关注对市场有重大影响的新闻事件，并按重要程度排序。" at bounding box center [645, 617] width 246 height 82
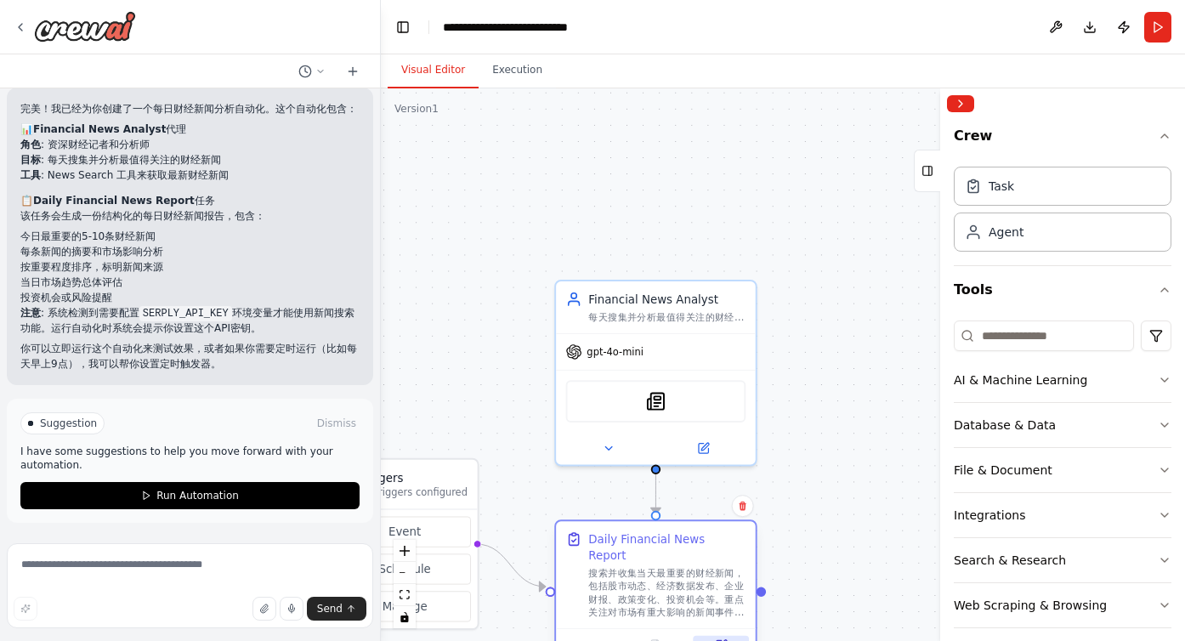
click at [724, 640] on icon at bounding box center [723, 644] width 8 height 8
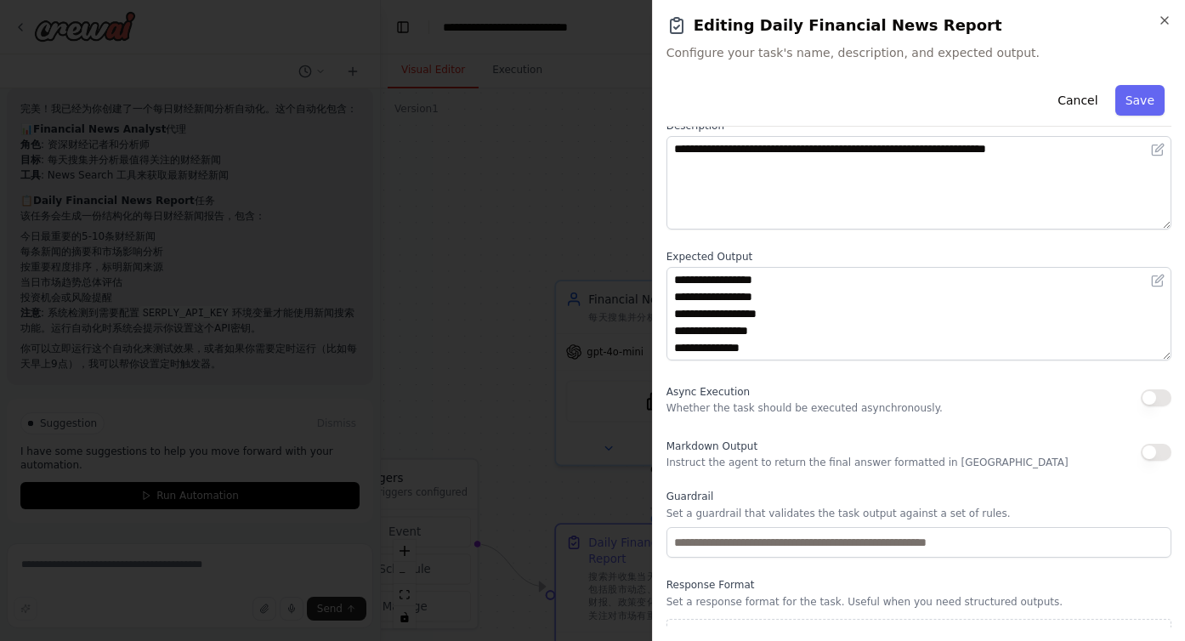
scroll to position [127, 0]
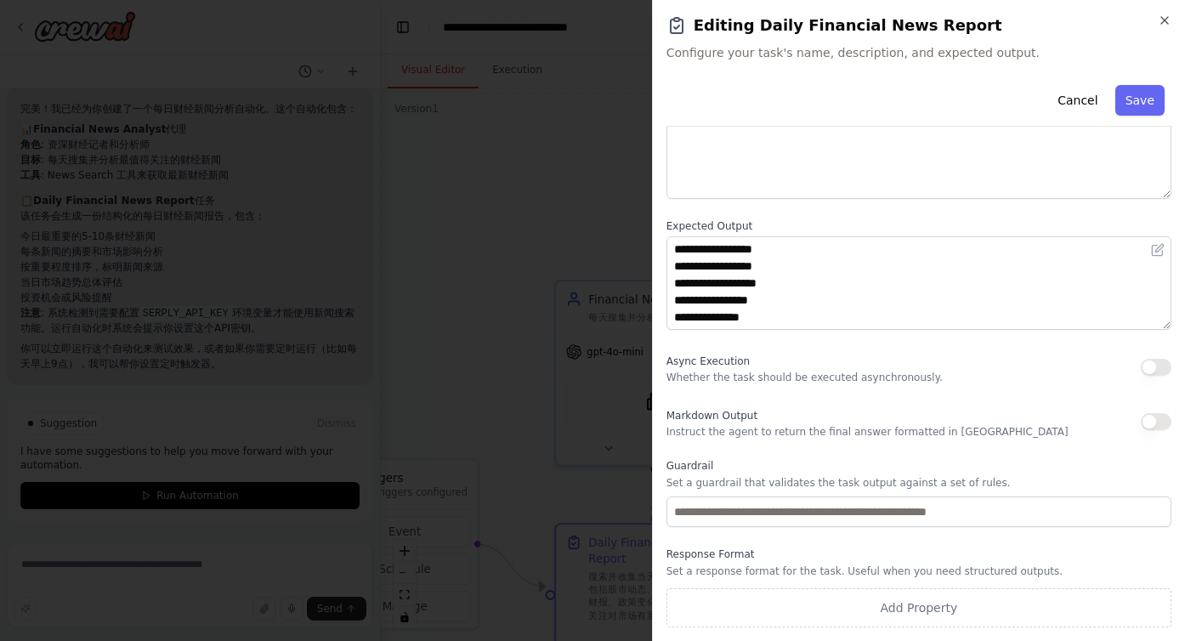
click at [1154, 22] on h2 "Editing Daily Financial News Report" at bounding box center [918, 26] width 505 height 24
click at [1164, 20] on icon "button" at bounding box center [1164, 20] width 7 height 7
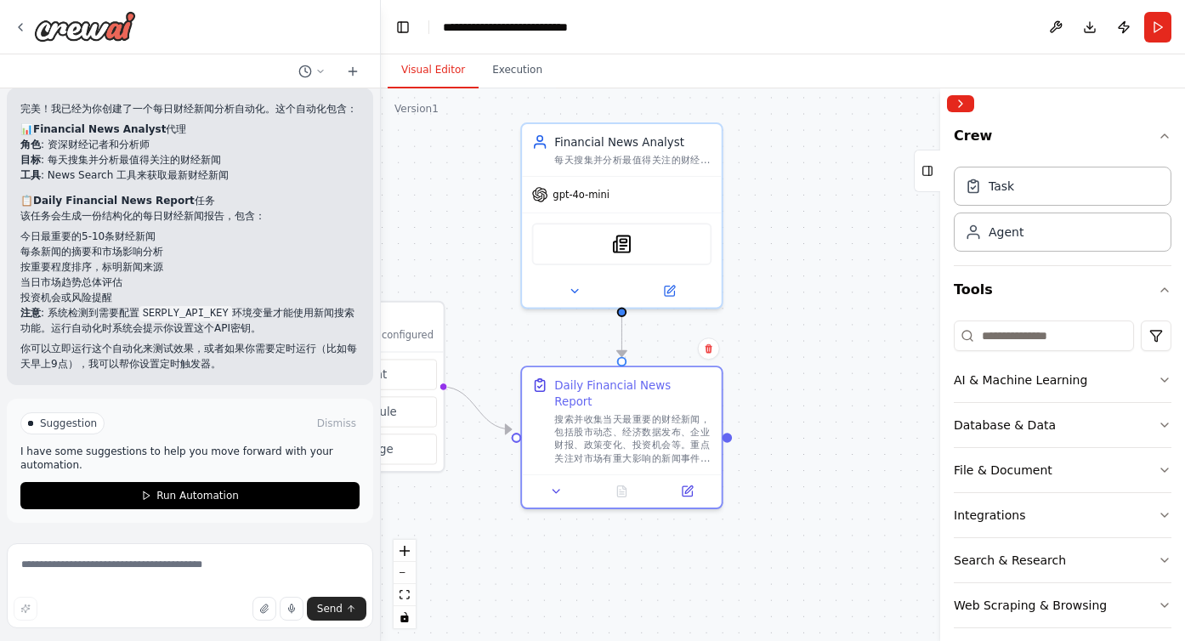
drag, startPoint x: 853, startPoint y: 362, endPoint x: 819, endPoint y: 205, distance: 160.9
click at [819, 205] on div ".deletable-edge-delete-btn { width: 20px; height: 20px; border: 0px solid #ffff…" at bounding box center [783, 364] width 804 height 552
click at [641, 165] on div "Financial News Analyst 每天搜集并分析最值得关注的财经新闻，识别市场趋势和重要事件，提供有价值的财经洞察" at bounding box center [622, 147] width 200 height 52
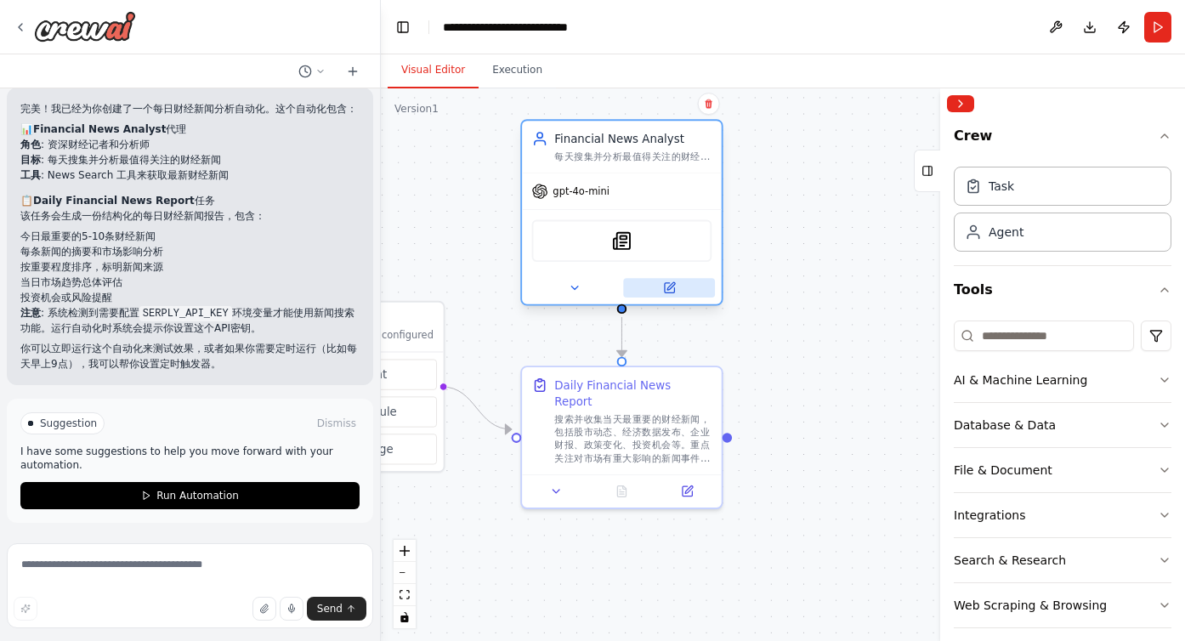
click at [669, 291] on icon at bounding box center [668, 287] width 9 height 9
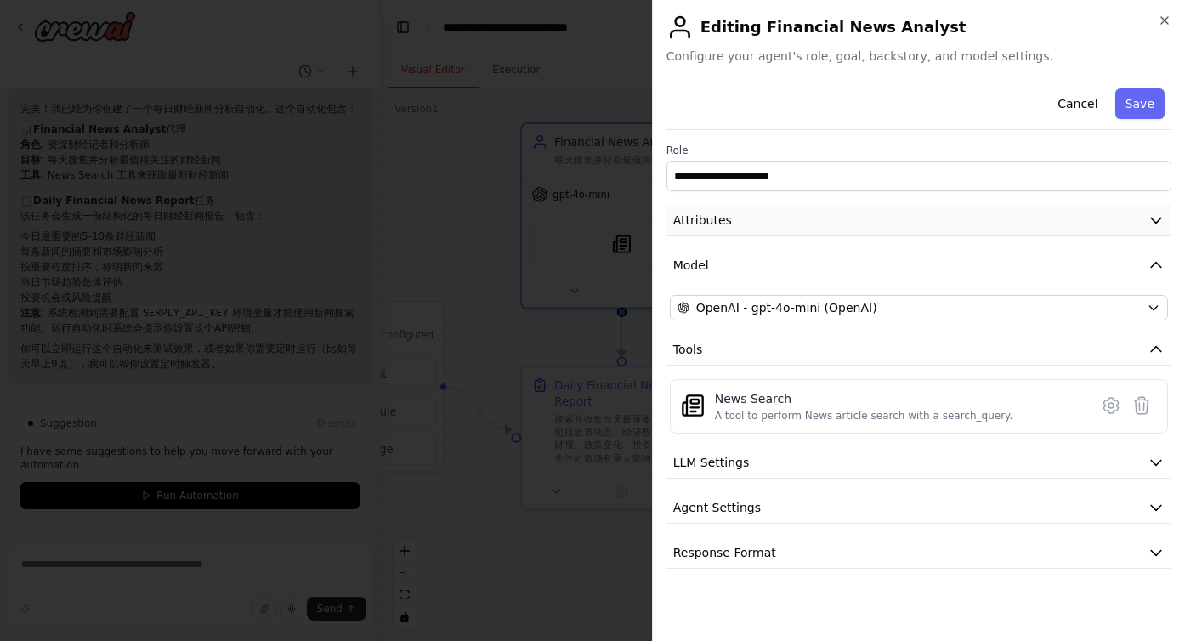
click at [908, 220] on button "Attributes" at bounding box center [918, 220] width 505 height 31
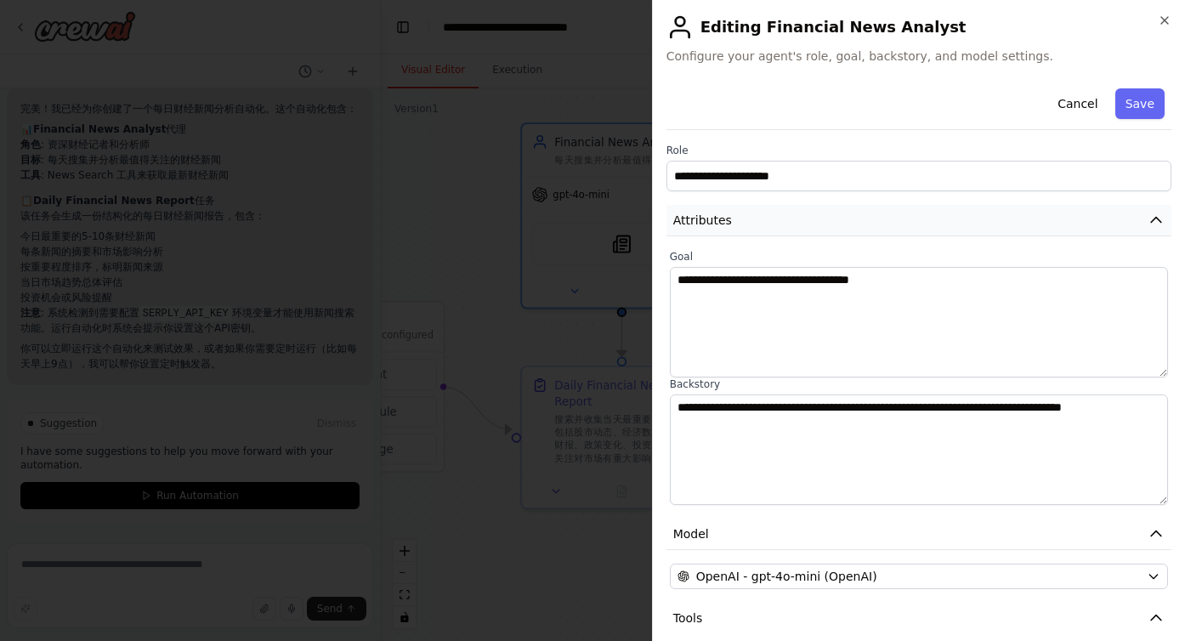
click at [908, 220] on button "Attributes" at bounding box center [918, 220] width 505 height 31
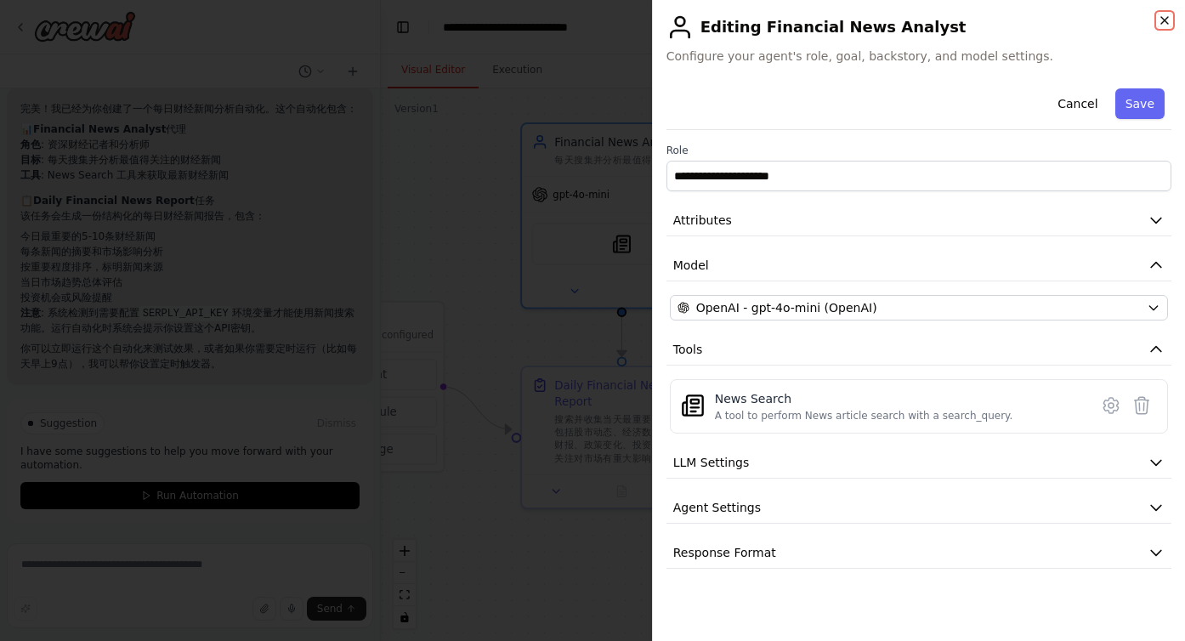
click at [1166, 18] on icon "button" at bounding box center [1164, 20] width 7 height 7
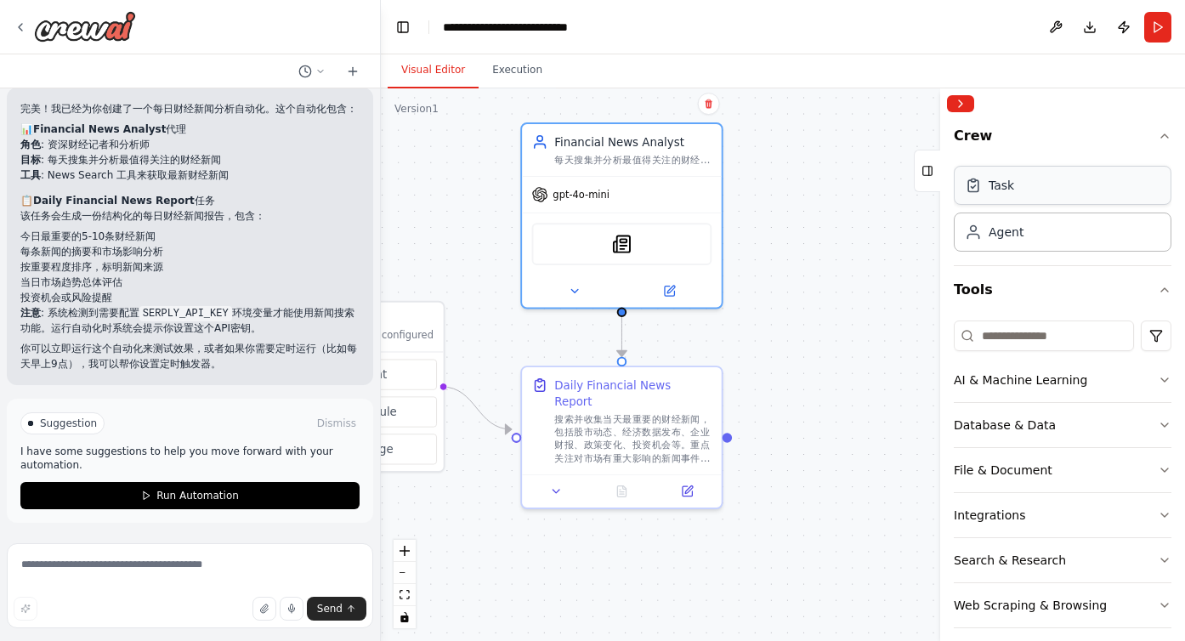
click at [1027, 196] on div "Task" at bounding box center [1063, 185] width 218 height 39
click at [1023, 238] on div "Agent" at bounding box center [1063, 231] width 218 height 39
click at [1002, 229] on div "Agent" at bounding box center [1005, 231] width 35 height 17
click at [796, 285] on div ".deletable-edge-delete-btn { width: 20px; height: 20px; border: 0px solid #ffff…" at bounding box center [783, 364] width 804 height 552
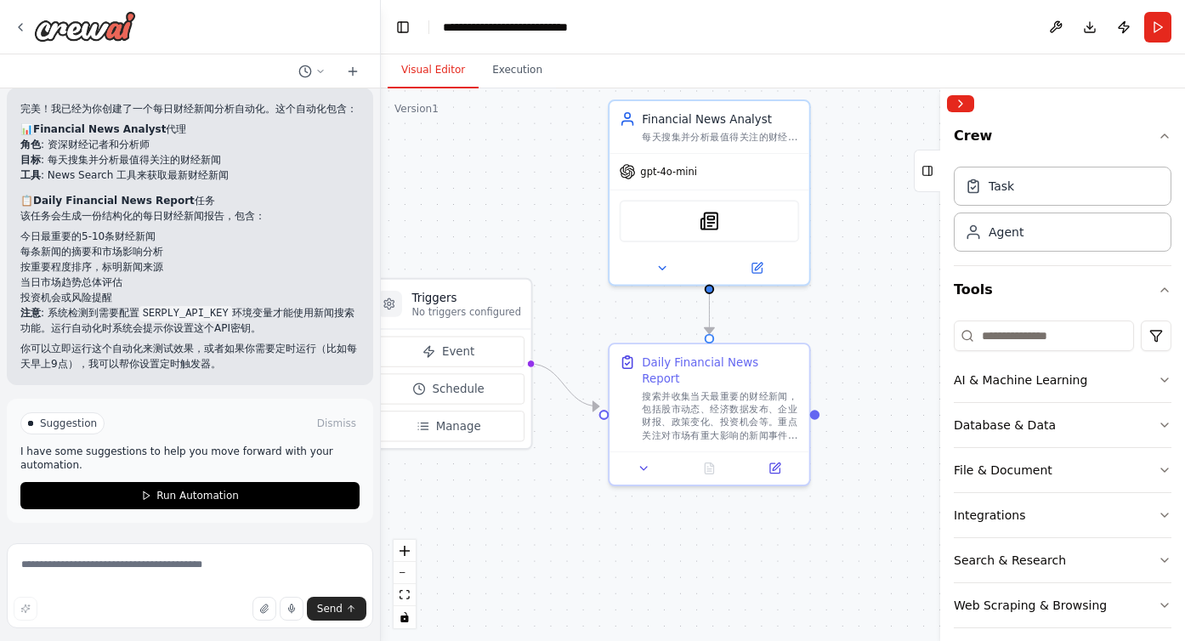
drag, startPoint x: 796, startPoint y: 285, endPoint x: 883, endPoint y: 262, distance: 90.5
click at [883, 262] on div ".deletable-edge-delete-btn { width: 20px; height: 20px; border: 0px solid #ffff…" at bounding box center [783, 364] width 804 height 552
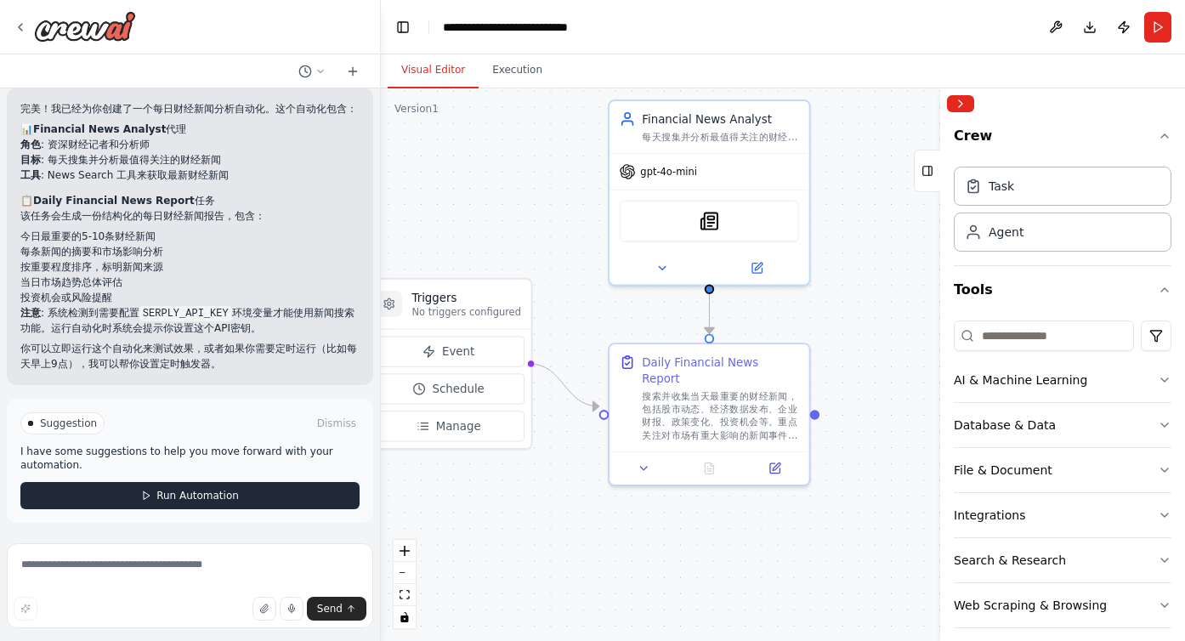
click at [258, 491] on button "Run Automation" at bounding box center [189, 495] width 339 height 27
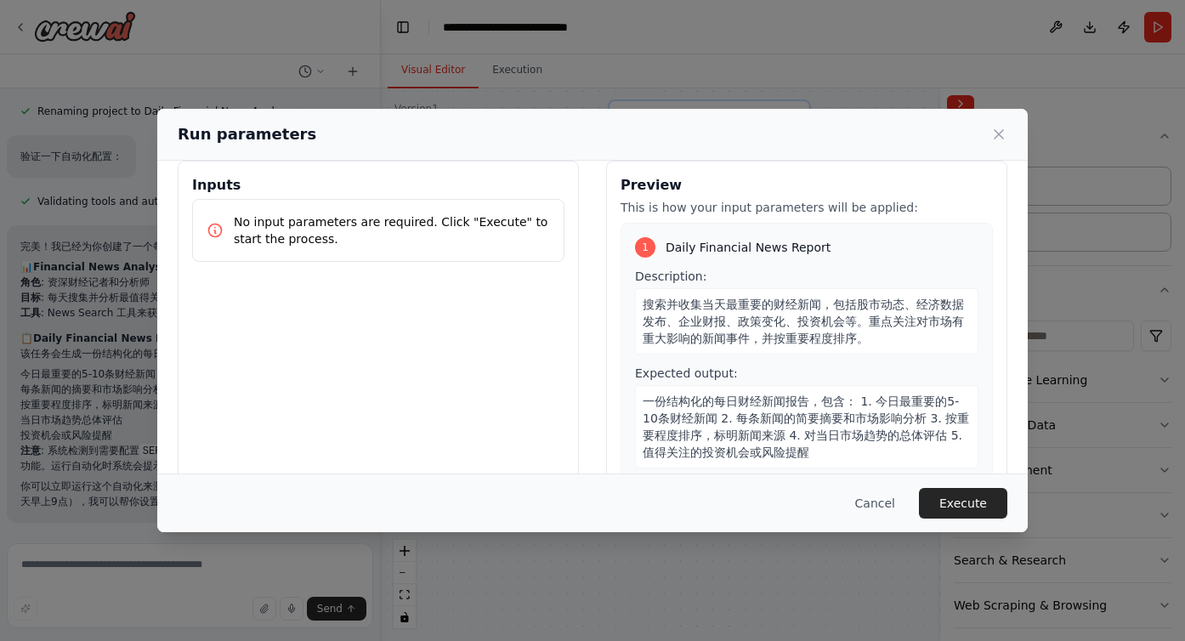
scroll to position [0, 0]
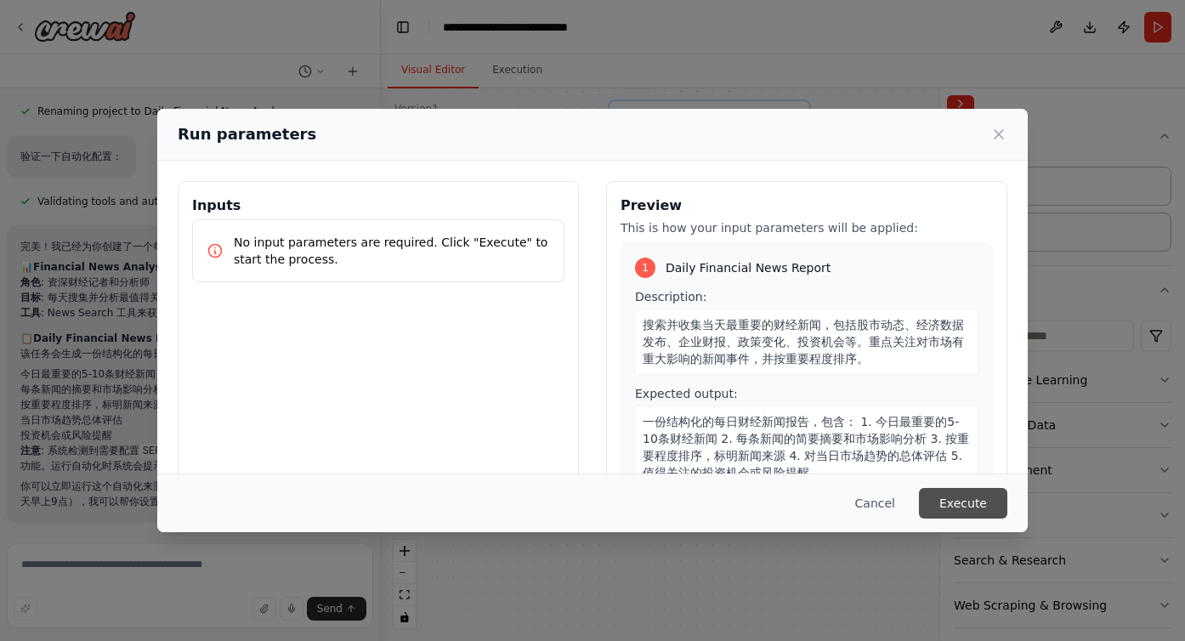
click at [977, 507] on button "Execute" at bounding box center [963, 503] width 88 height 31
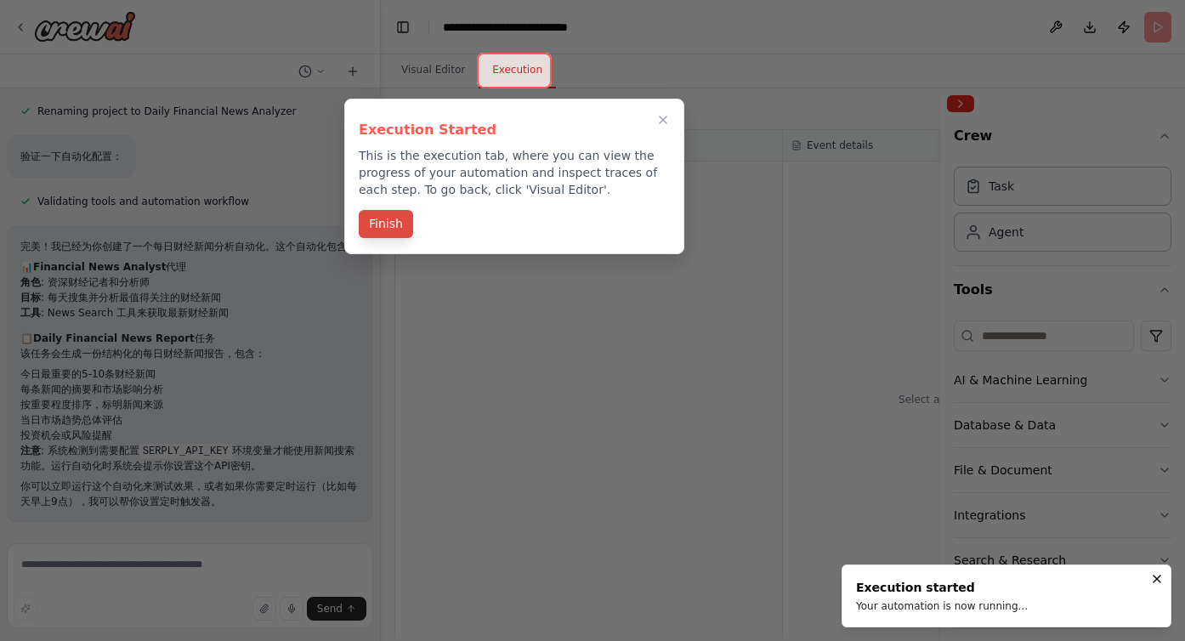
click at [387, 225] on button "Finish" at bounding box center [386, 224] width 54 height 28
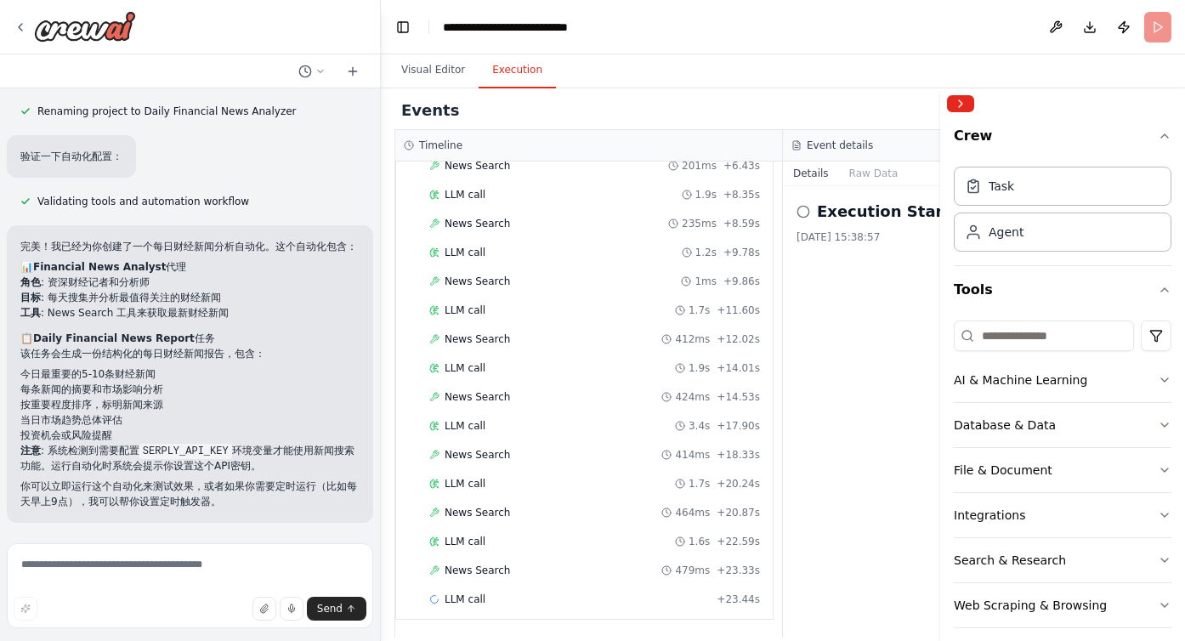
scroll to position [267, 0]
click at [782, 65] on div "Visual Editor Execution" at bounding box center [783, 71] width 804 height 34
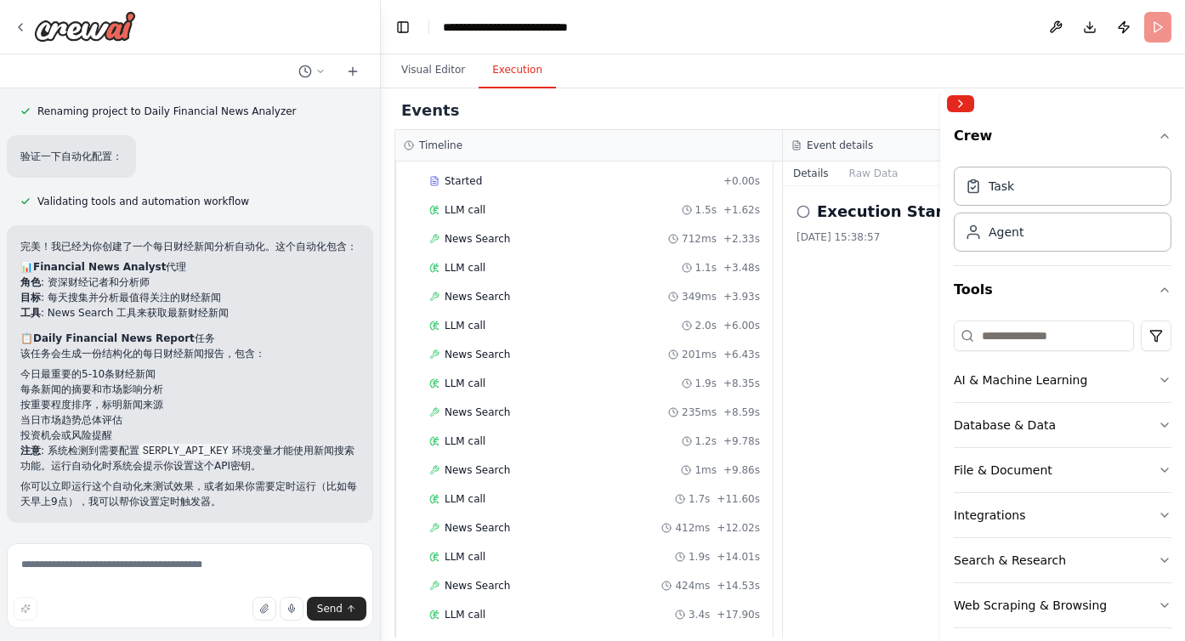
scroll to position [0, 0]
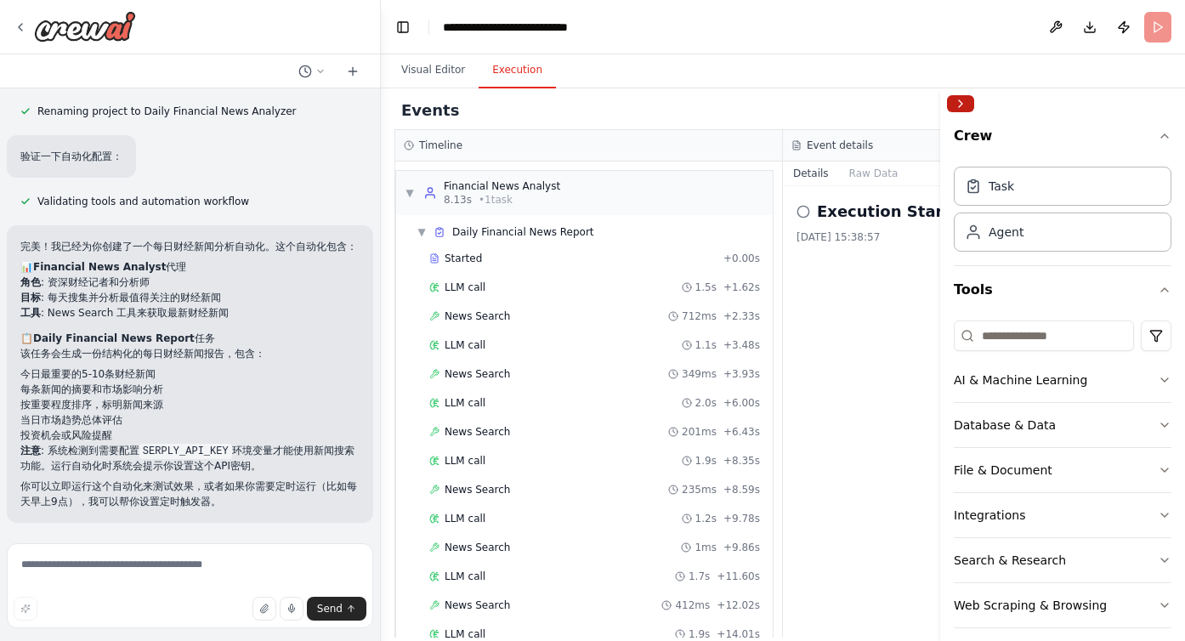
click at [960, 106] on button "Collapse right sidebar" at bounding box center [960, 103] width 27 height 17
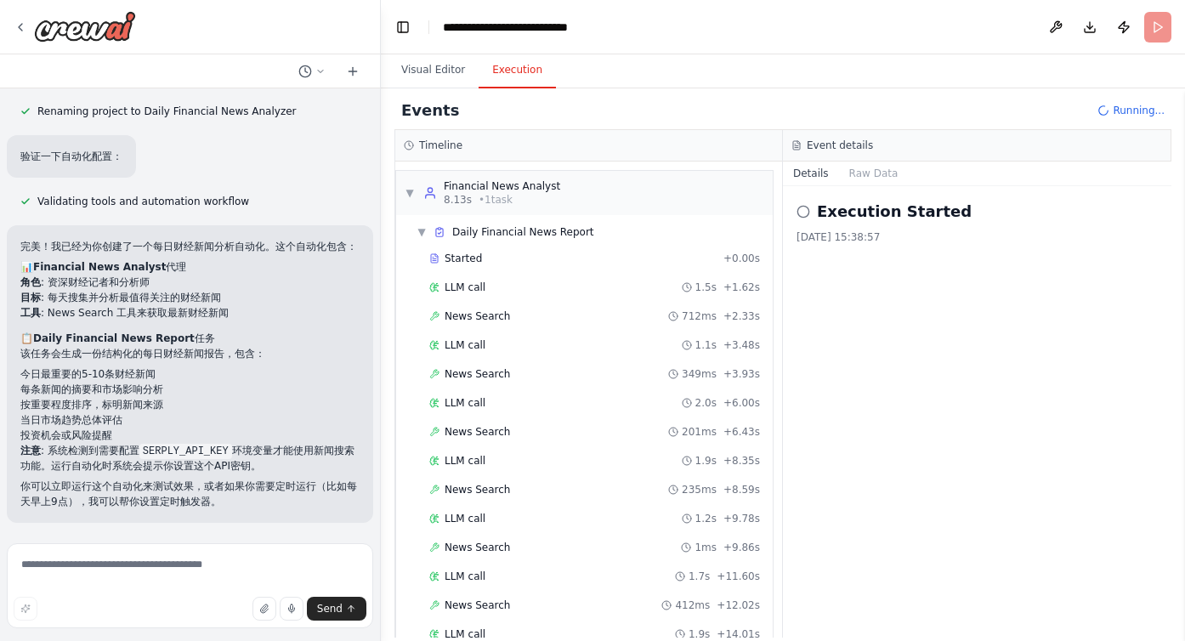
click at [1123, 109] on span "Running..." at bounding box center [1139, 111] width 52 height 14
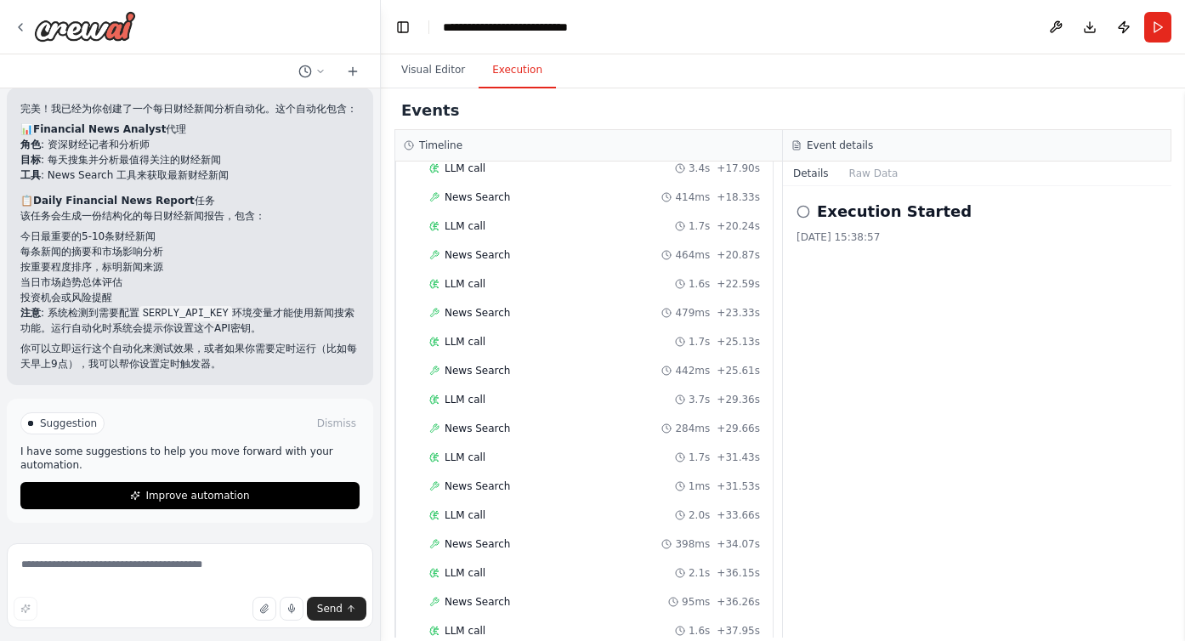
scroll to position [310, 0]
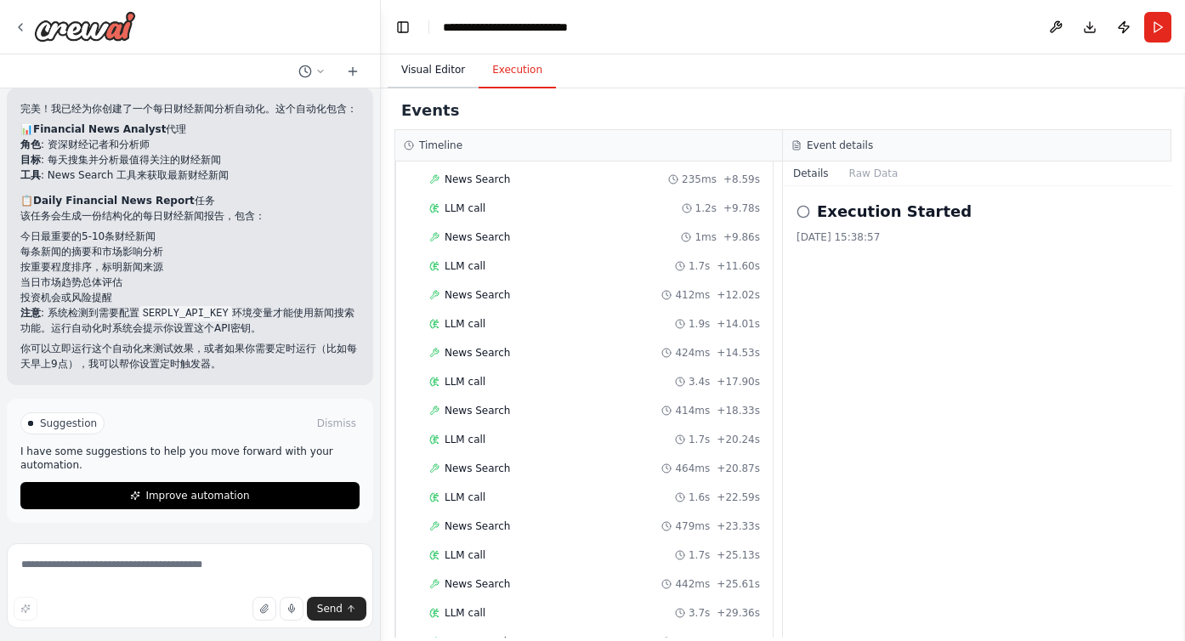
click at [434, 72] on button "Visual Editor" at bounding box center [433, 71] width 91 height 36
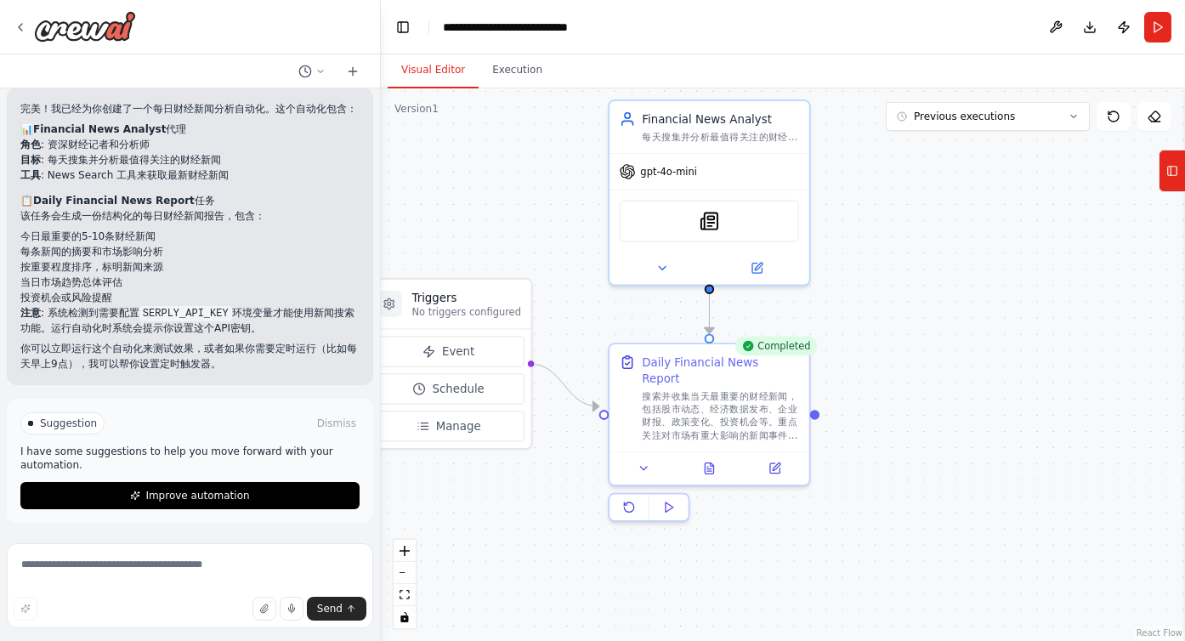
click at [544, 185] on div ".deletable-edge-delete-btn { width: 20px; height: 20px; border: 0px solid #ffff…" at bounding box center [783, 364] width 804 height 552
click at [520, 61] on button "Execution" at bounding box center [517, 71] width 77 height 36
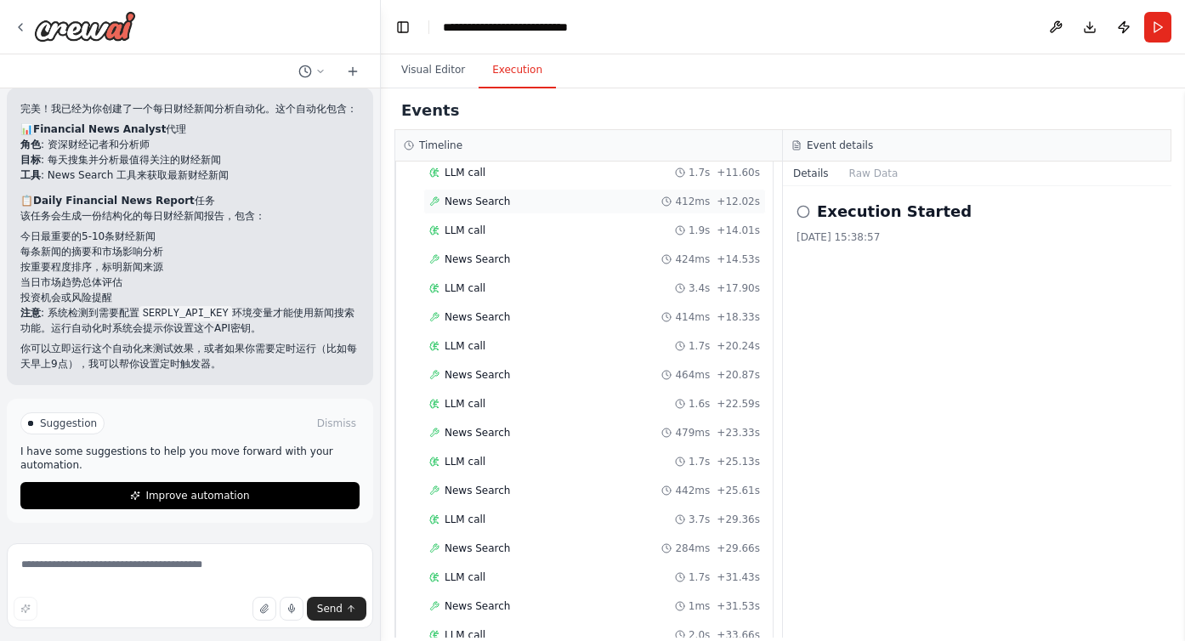
scroll to position [0, 0]
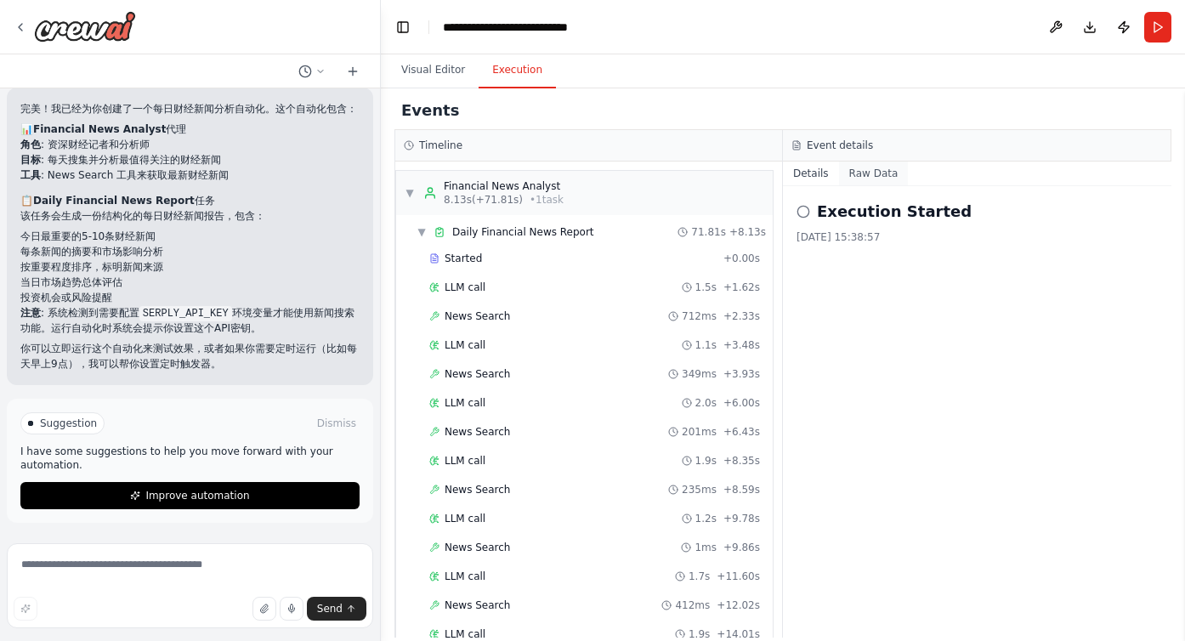
click at [864, 170] on button "Raw Data" at bounding box center [874, 173] width 70 height 24
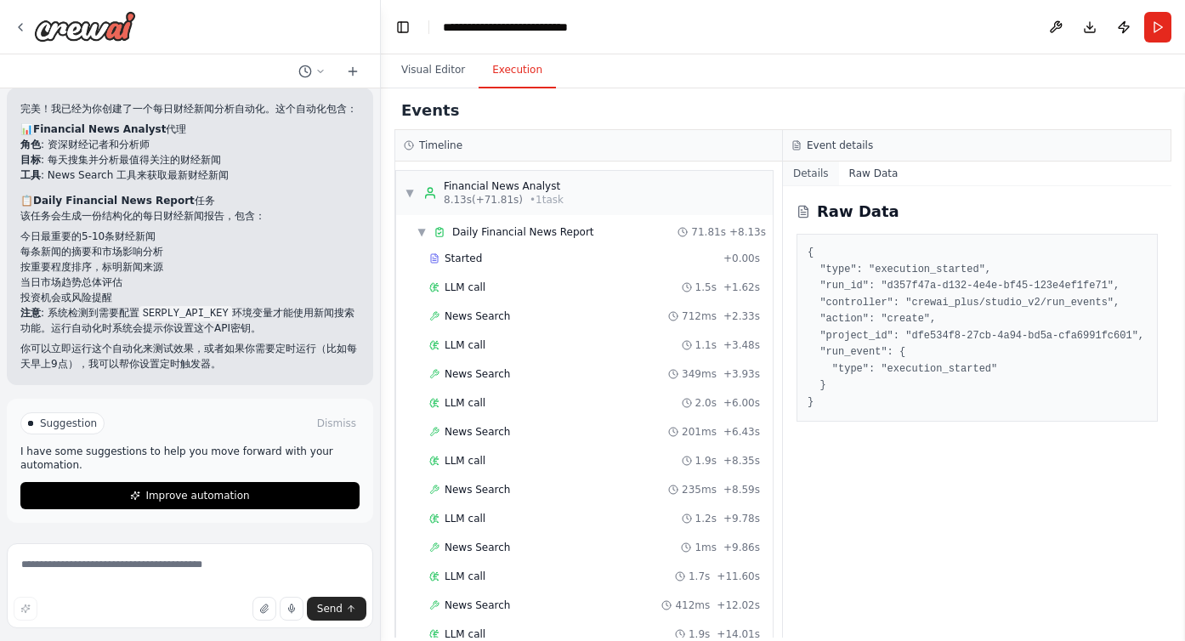
click at [813, 177] on button "Details" at bounding box center [811, 173] width 56 height 24
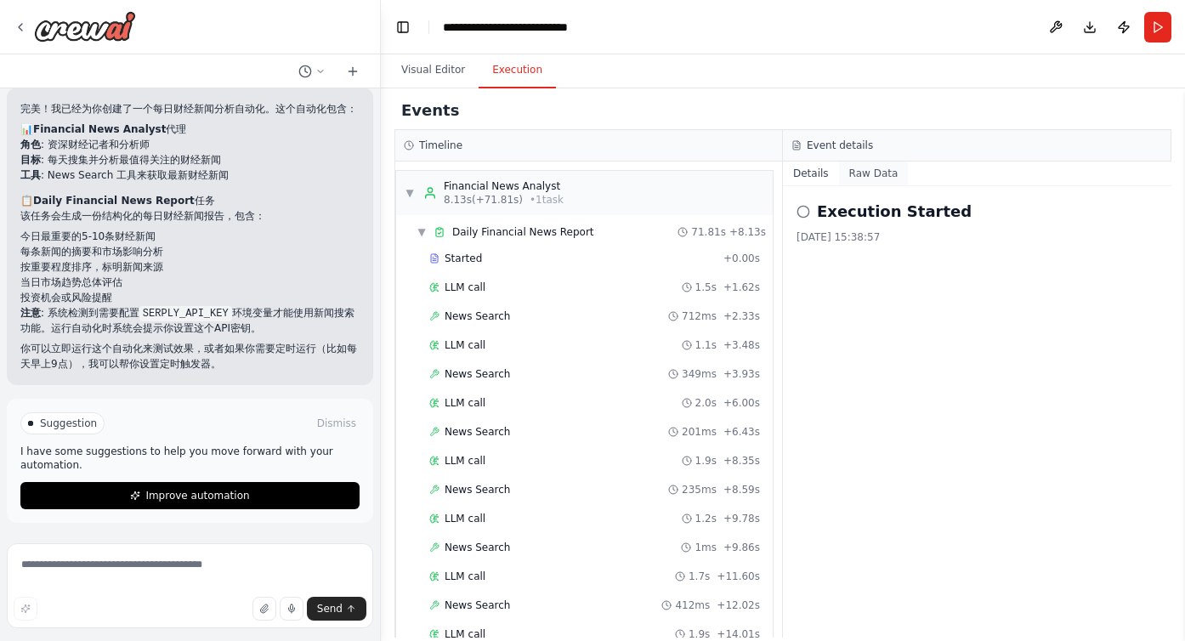
click at [868, 178] on button "Raw Data" at bounding box center [874, 173] width 70 height 24
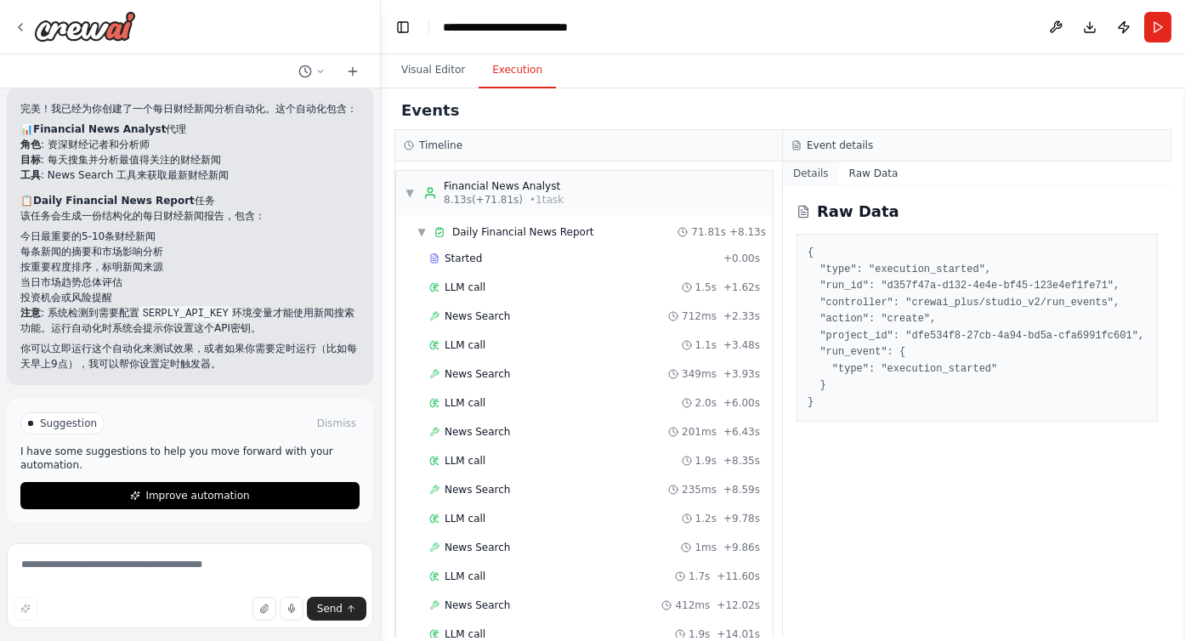
click at [824, 173] on button "Details" at bounding box center [811, 173] width 56 height 24
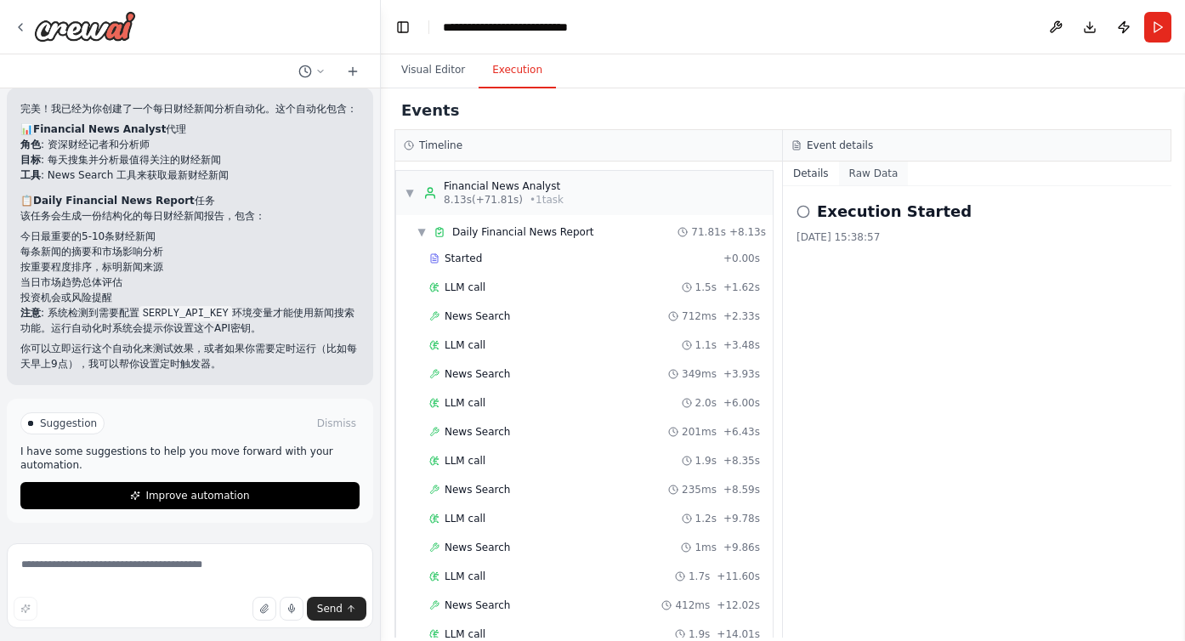
click at [867, 173] on button "Raw Data" at bounding box center [874, 173] width 70 height 24
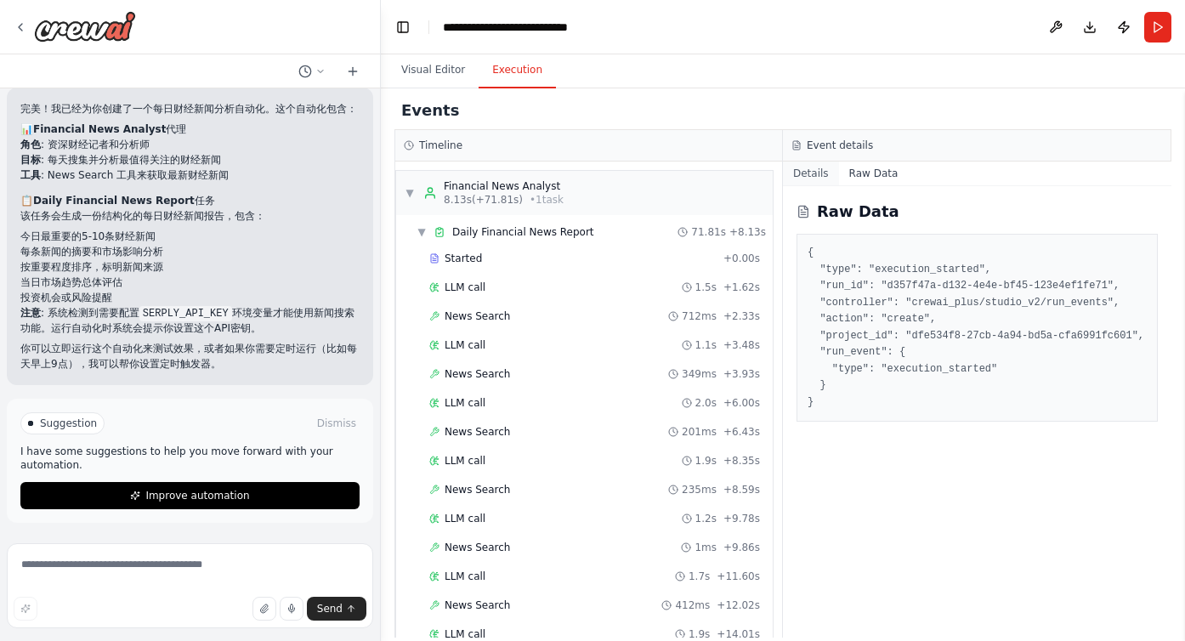
click at [796, 173] on button "Details" at bounding box center [811, 173] width 56 height 24
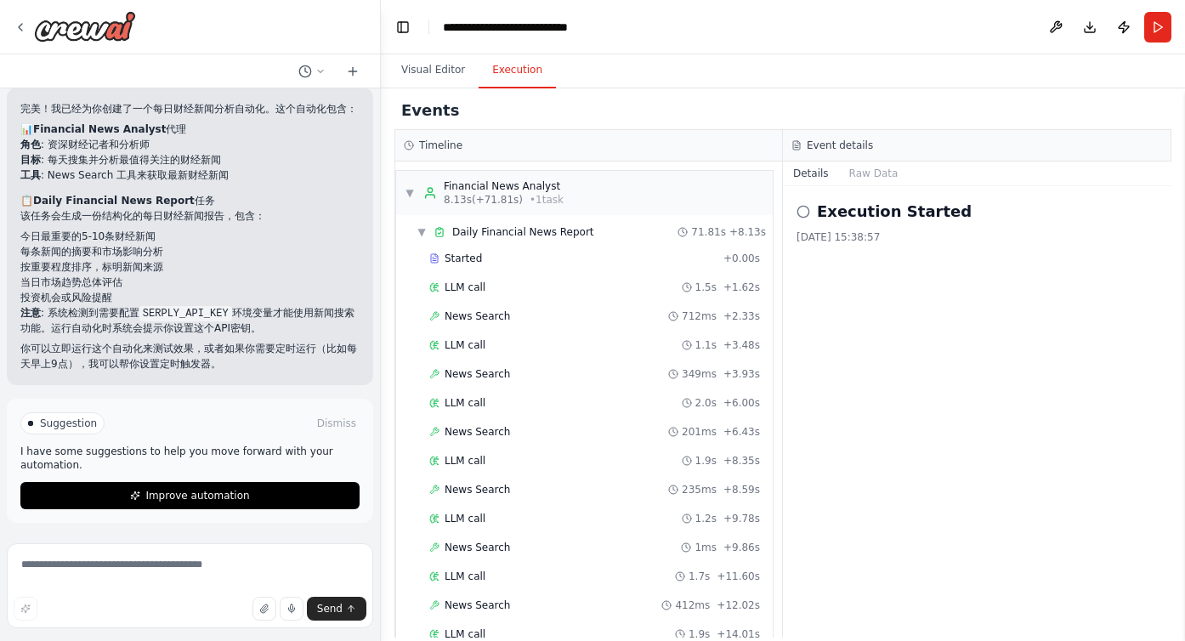
click at [626, 76] on div "Visual Editor Execution" at bounding box center [783, 71] width 804 height 34
click at [423, 66] on button "Visual Editor" at bounding box center [433, 71] width 91 height 36
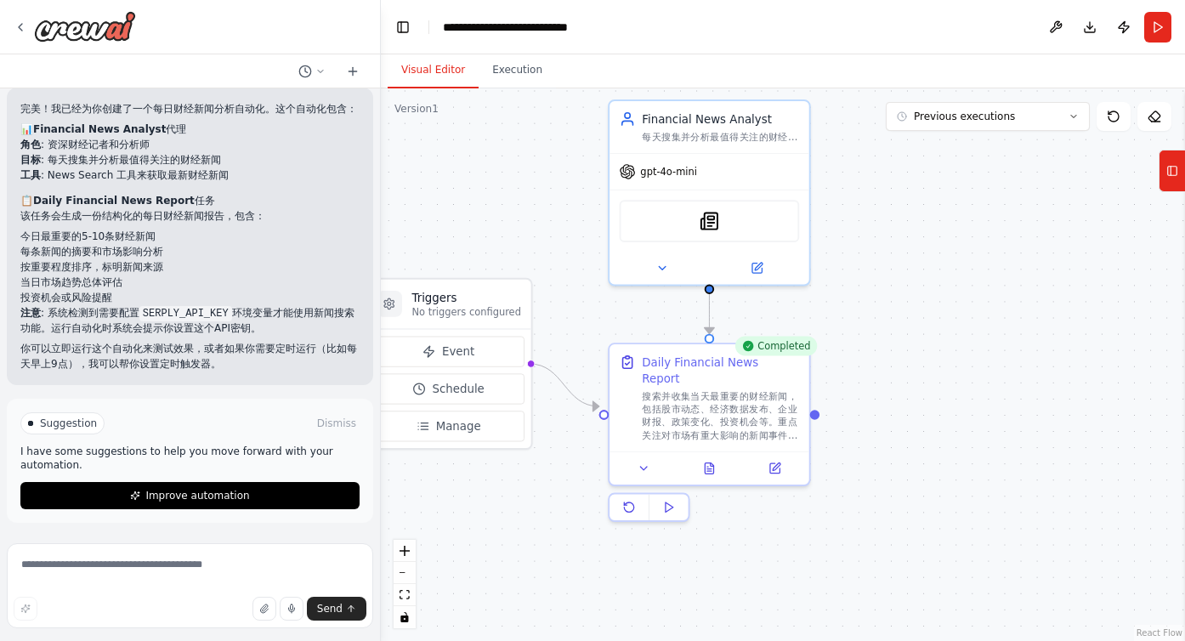
click at [627, 72] on div "Visual Editor Execution" at bounding box center [783, 71] width 804 height 34
click at [708, 25] on header "**********" at bounding box center [783, 27] width 804 height 54
click at [983, 239] on div ".deletable-edge-delete-btn { width: 20px; height: 20px; border: 0px solid #ffff…" at bounding box center [783, 364] width 804 height 552
click at [875, 317] on div ".deletable-edge-delete-btn { width: 20px; height: 20px; border: 0px solid #ffff…" at bounding box center [783, 364] width 804 height 552
click at [995, 313] on div ".deletable-edge-delete-btn { width: 20px; height: 20px; border: 0px solid #ffff…" at bounding box center [783, 364] width 804 height 552
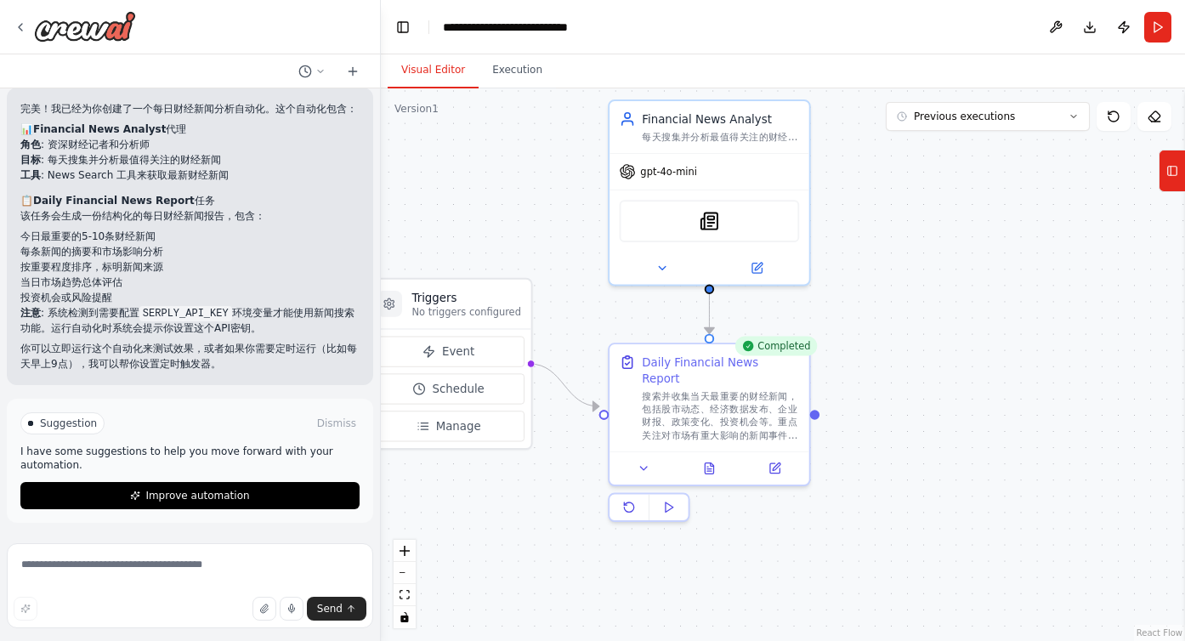
click at [975, 210] on div ".deletable-edge-delete-btn { width: 20px; height: 20px; border: 0px solid #ffff…" at bounding box center [783, 364] width 804 height 552
click at [915, 17] on header "**********" at bounding box center [783, 27] width 804 height 54
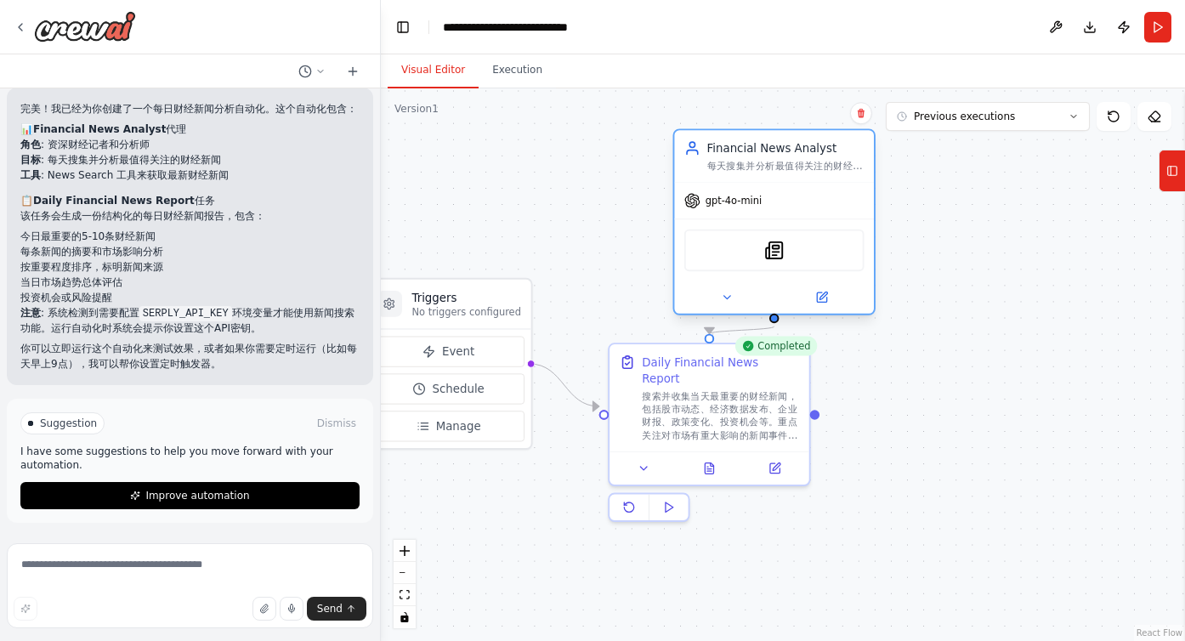
drag, startPoint x: 697, startPoint y: 192, endPoint x: 779, endPoint y: 220, distance: 87.1
click at [779, 220] on div "SerplyNewsSearchTool" at bounding box center [774, 249] width 200 height 62
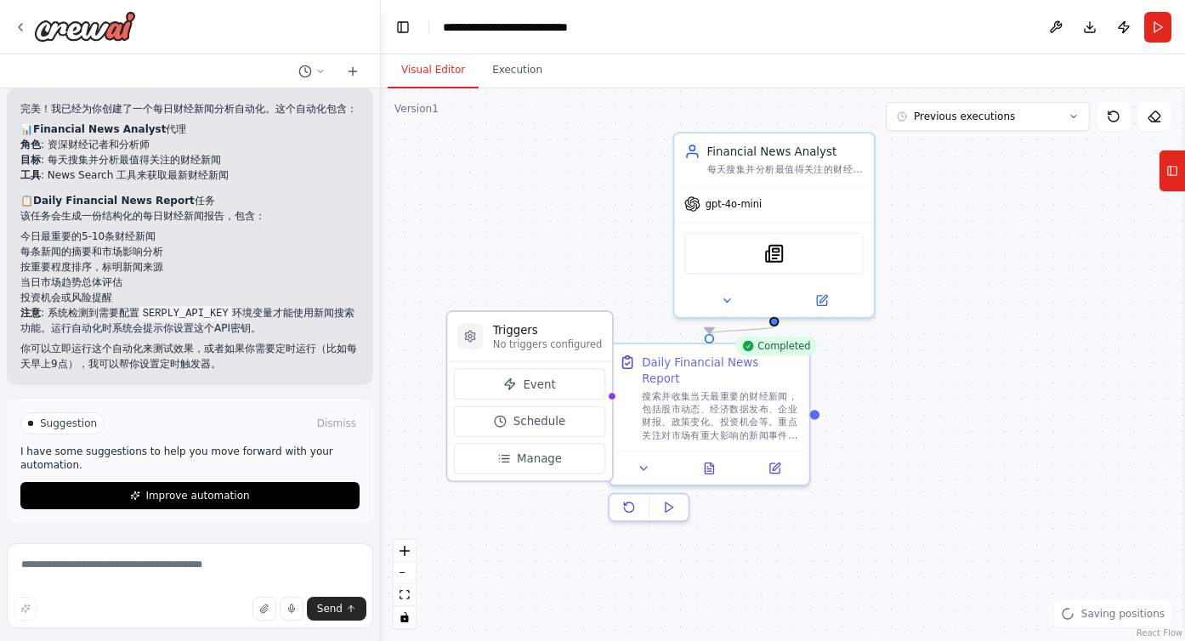
drag, startPoint x: 493, startPoint y: 329, endPoint x: 571, endPoint y: 365, distance: 86.0
click at [571, 365] on div "Event Schedule Manage" at bounding box center [529, 420] width 164 height 119
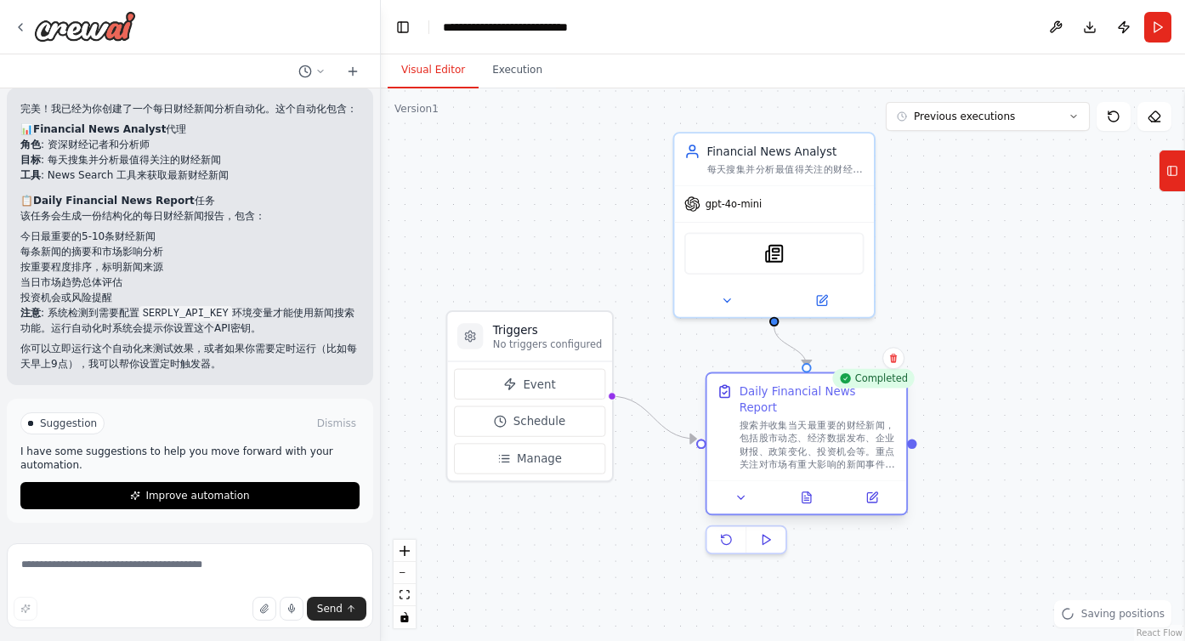
drag, startPoint x: 717, startPoint y: 387, endPoint x: 833, endPoint y: 427, distance: 122.3
click at [833, 427] on div "搜索并收集当天最重要的财经新闻，包括股市动态、经济数据发布、企业财报、政策变化、投资机会等。重点关注对市场有重大影响的新闻事件，并按重要程度排序。" at bounding box center [817, 445] width 157 height 52
click at [688, 445] on circle "Edge from triggers to aa760ec6-00a3-48ec-8ec3-6a5ddcca270f" at bounding box center [688, 439] width 16 height 16
drag, startPoint x: 688, startPoint y: 445, endPoint x: 681, endPoint y: 216, distance: 228.8
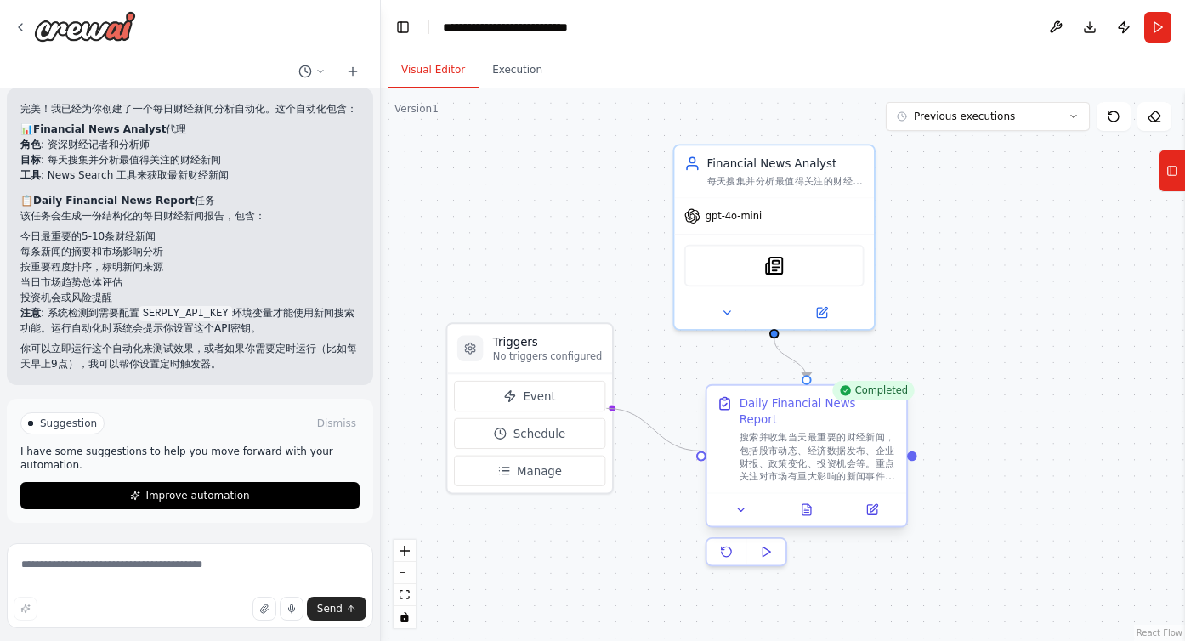
drag, startPoint x: 607, startPoint y: 397, endPoint x: 699, endPoint y: 447, distance: 105.3
click at [699, 447] on div "Triggers No triggers configured Event Schedule Manage Financial News Analyst 每天…" at bounding box center [667, 213] width 767 height 527
drag, startPoint x: 603, startPoint y: 409, endPoint x: 696, endPoint y: 453, distance: 102.6
click at [696, 453] on div ".deletable-edge-delete-btn { width: 20px; height: 20px; border: 0px solid #ffff…" at bounding box center [783, 364] width 804 height 552
drag, startPoint x: 605, startPoint y: 410, endPoint x: 699, endPoint y: 447, distance: 101.5
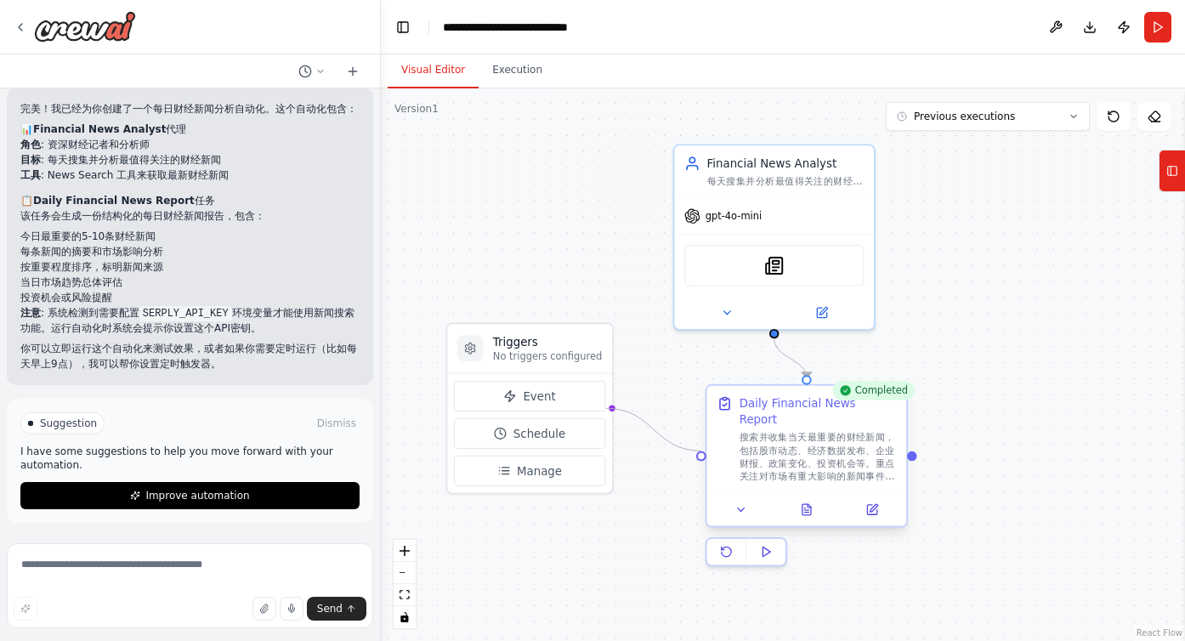
click at [699, 447] on div "Triggers No triggers configured Event Schedule Manage Financial News Analyst 每天…" at bounding box center [667, 213] width 767 height 527
click at [699, 452] on div at bounding box center [700, 454] width 9 height 9
click at [609, 414] on div ".deletable-edge-delete-btn { width: 20px; height: 20px; border: 0px solid #ffff…" at bounding box center [783, 364] width 804 height 552
drag, startPoint x: 609, startPoint y: 411, endPoint x: 700, endPoint y: 447, distance: 98.8
click at [700, 447] on div "Triggers No triggers configured Event Schedule Manage Financial News Analyst 每天…" at bounding box center [667, 213] width 767 height 527
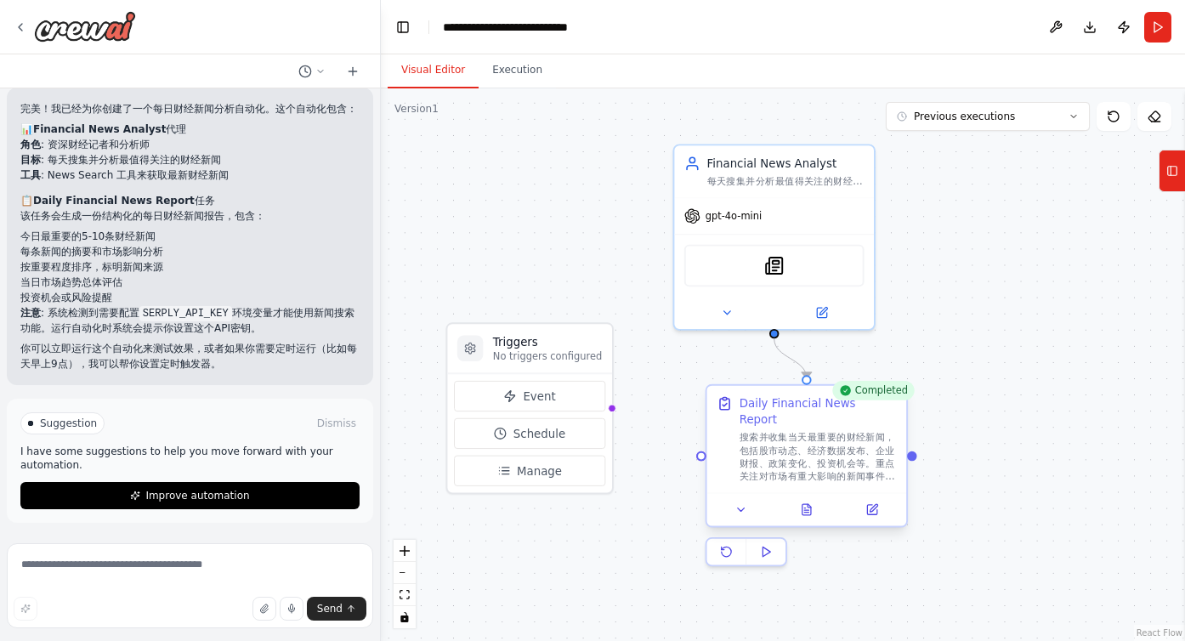
click at [698, 450] on div at bounding box center [700, 454] width 9 height 9
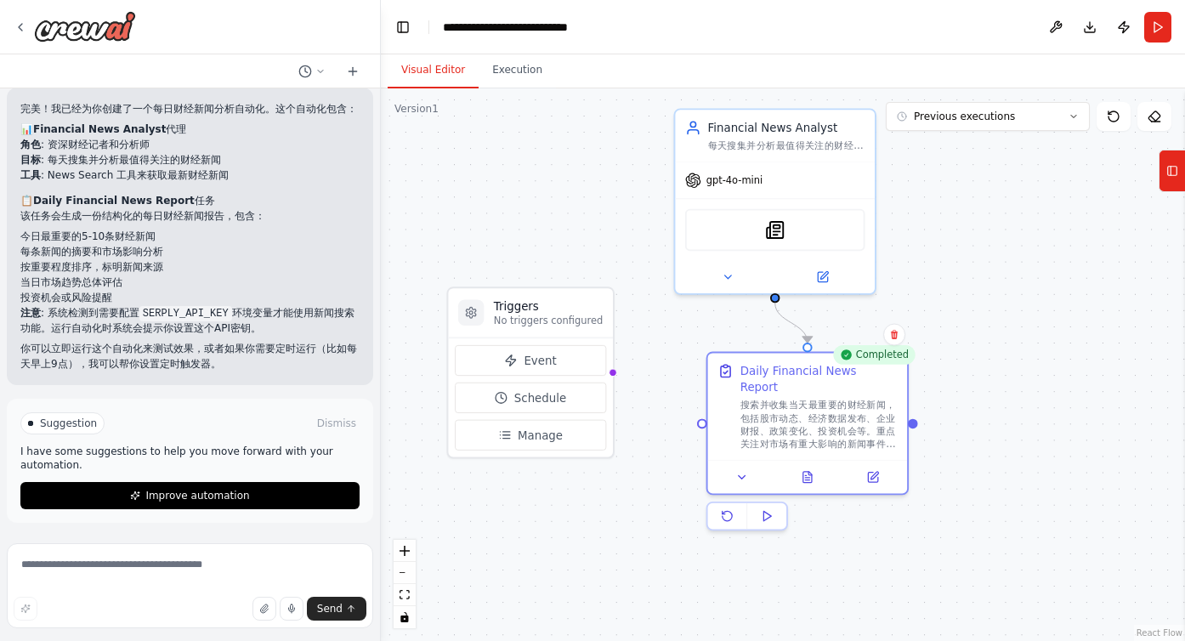
drag, startPoint x: 915, startPoint y: 454, endPoint x: 915, endPoint y: 418, distance: 35.7
click at [915, 418] on div ".deletable-edge-delete-btn { width: 20px; height: 20px; border: 0px solid #ffff…" at bounding box center [783, 364] width 804 height 552
drag, startPoint x: 913, startPoint y: 414, endPoint x: 614, endPoint y: 371, distance: 301.5
click at [614, 371] on div ".deletable-edge-delete-btn { width: 20px; height: 20px; border: 0px solid #ffff…" at bounding box center [783, 364] width 804 height 552
drag, startPoint x: 609, startPoint y: 372, endPoint x: 699, endPoint y: 409, distance: 98.0
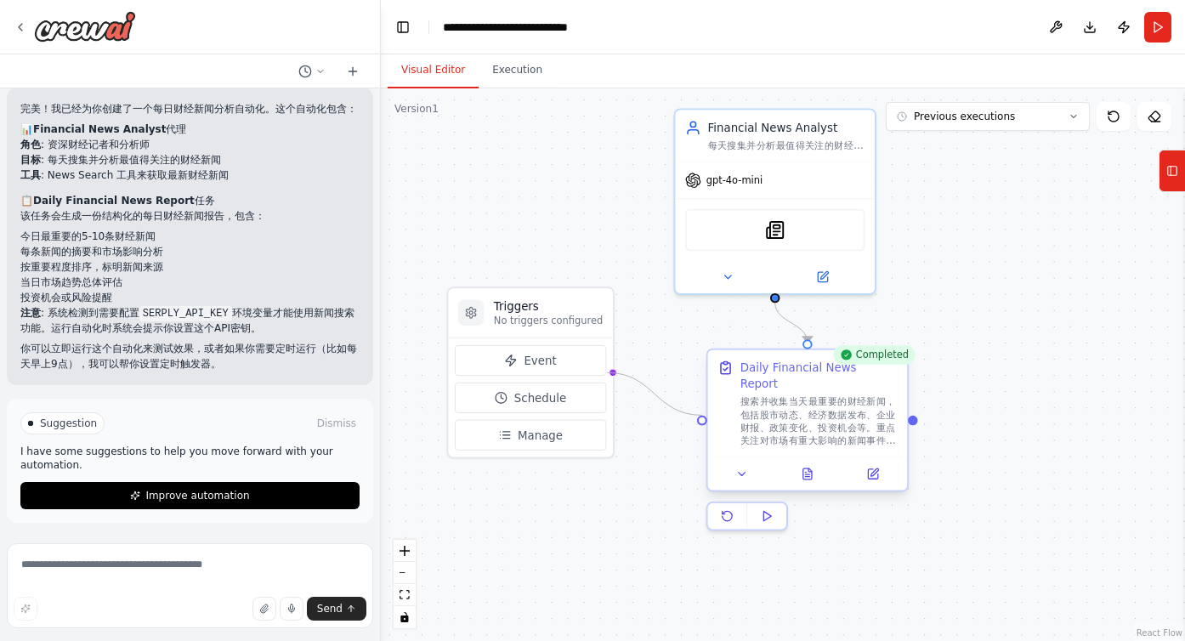
click at [699, 409] on div "Triggers No triggers configured Event Schedule Manage Financial News Analyst 每天…" at bounding box center [668, 177] width 767 height 527
click at [609, 374] on div at bounding box center [613, 373] width 8 height 8
drag, startPoint x: 609, startPoint y: 374, endPoint x: 789, endPoint y: 421, distance: 186.1
click at [789, 421] on div "Triggers No triggers configured Event Schedule Manage Financial News Analyst 每天…" at bounding box center [668, 177] width 767 height 527
click at [1068, 408] on div ".deletable-edge-delete-btn { width: 20px; height: 20px; border: 0px solid #ffff…" at bounding box center [783, 364] width 804 height 552
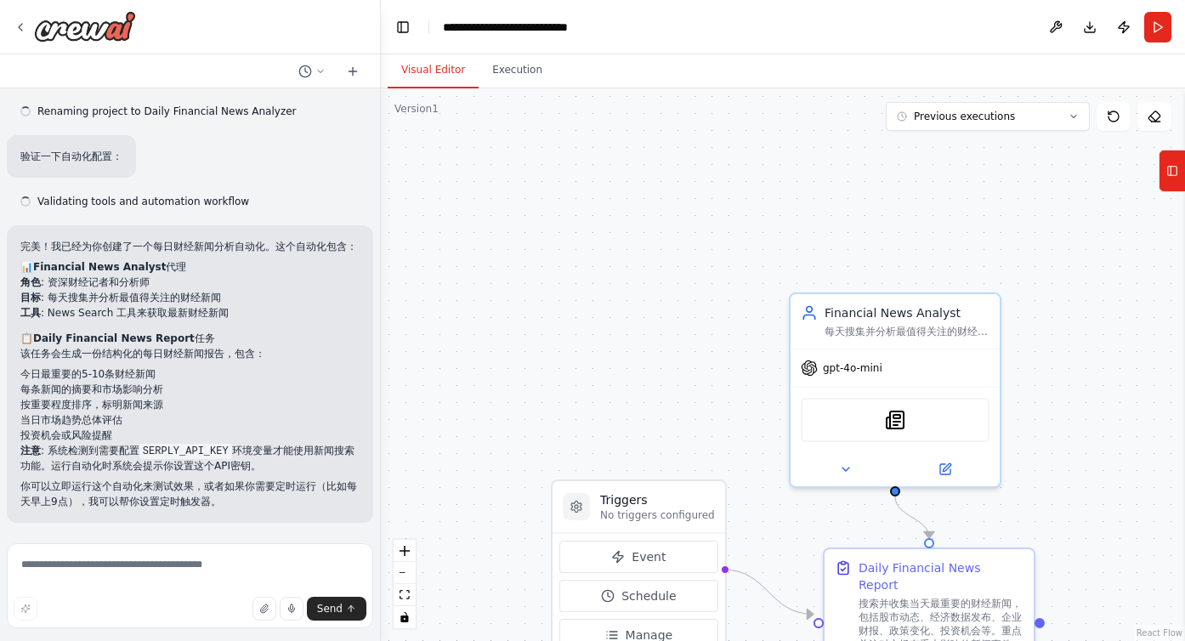
scroll to position [520, 0]
click at [636, 167] on div ".deletable-edge-delete-btn { width: 20px; height: 20px; border: 0px solid #ffff…" at bounding box center [783, 364] width 804 height 552
click at [586, 252] on div ".deletable-edge-delete-btn { width: 20px; height: 20px; border: 0px solid #ffff…" at bounding box center [783, 364] width 804 height 552
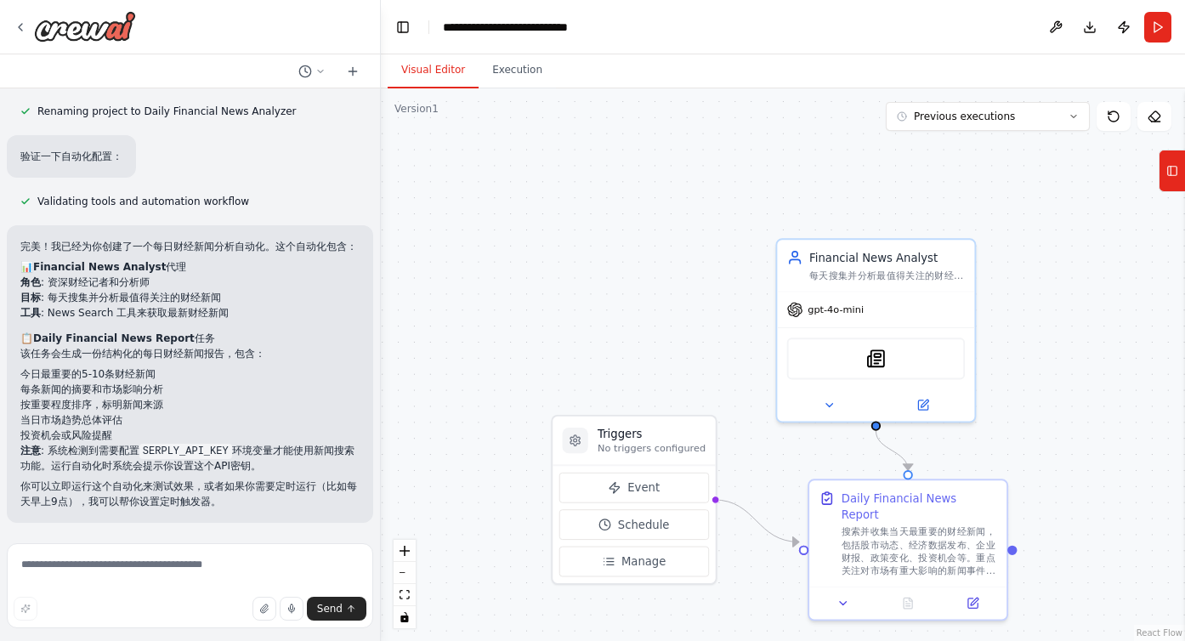
drag, startPoint x: 586, startPoint y: 252, endPoint x: 584, endPoint y: 201, distance: 51.9
click at [584, 201] on div ".deletable-edge-delete-btn { width: 20px; height: 20px; border: 0px solid #ffff…" at bounding box center [783, 364] width 804 height 552
click at [571, 201] on div ".deletable-edge-delete-btn { width: 20px; height: 20px; border: 0px solid #ffff…" at bounding box center [783, 364] width 804 height 552
click at [688, 38] on header "**********" at bounding box center [783, 27] width 804 height 54
click at [695, 229] on div ".deletable-edge-delete-btn { width: 20px; height: 20px; border: 0px solid #ffff…" at bounding box center [783, 364] width 804 height 552
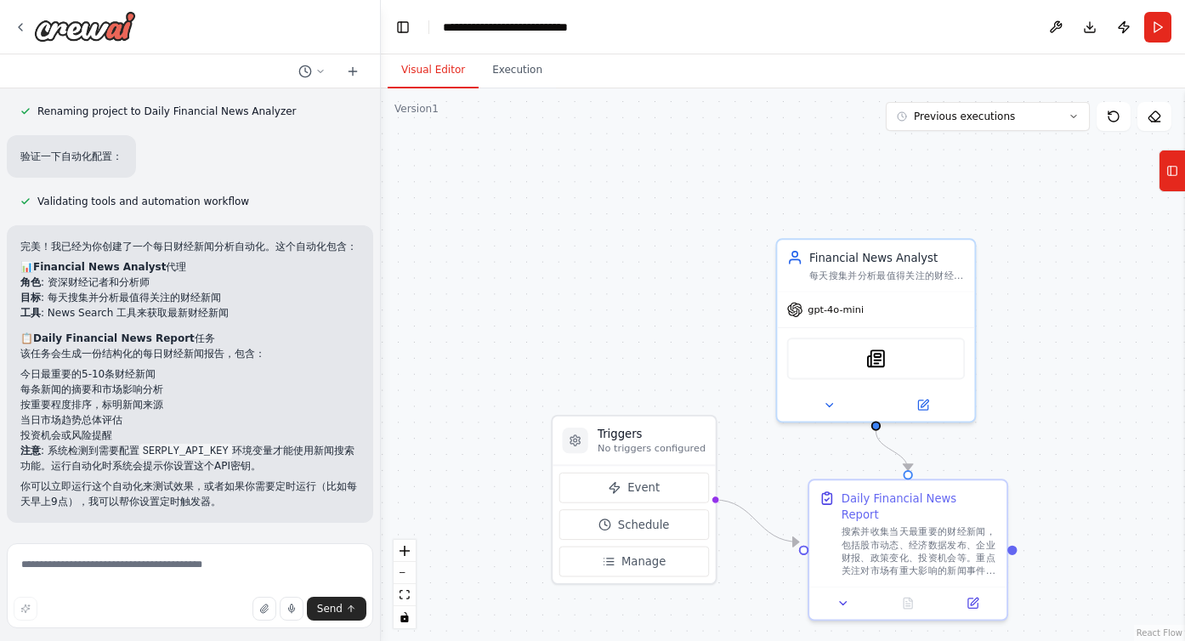
click at [695, 229] on div ".deletable-edge-delete-btn { width: 20px; height: 20px; border: 0px solid #ffff…" at bounding box center [783, 364] width 804 height 552
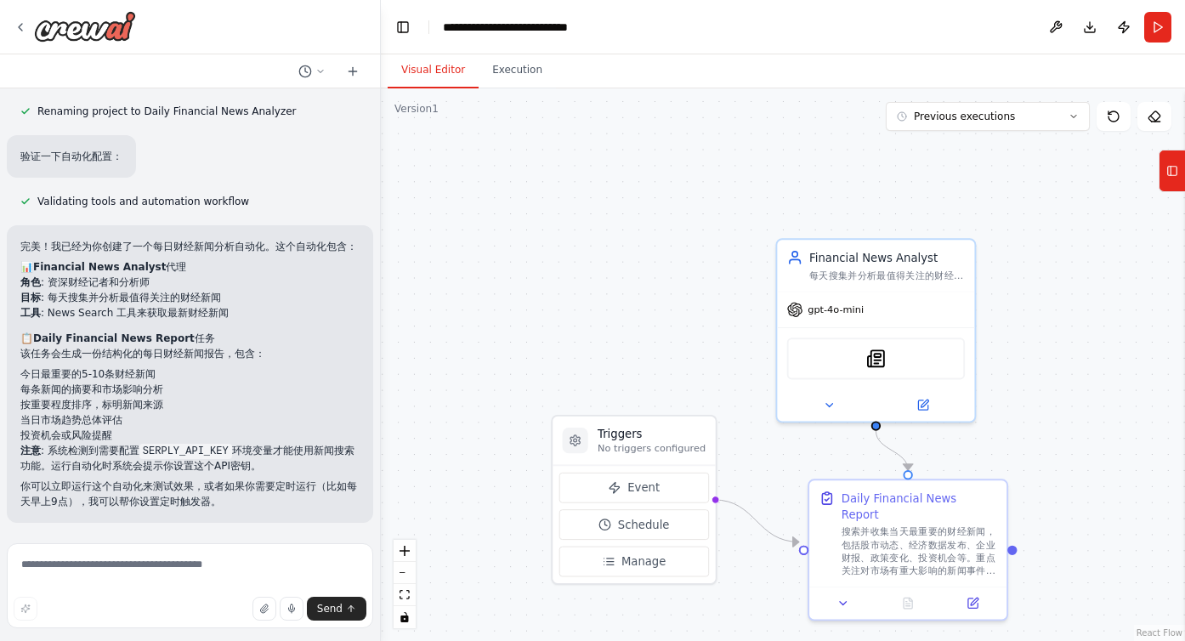
click at [711, 42] on header "**********" at bounding box center [783, 27] width 804 height 54
click at [518, 71] on button "Execution" at bounding box center [517, 71] width 77 height 36
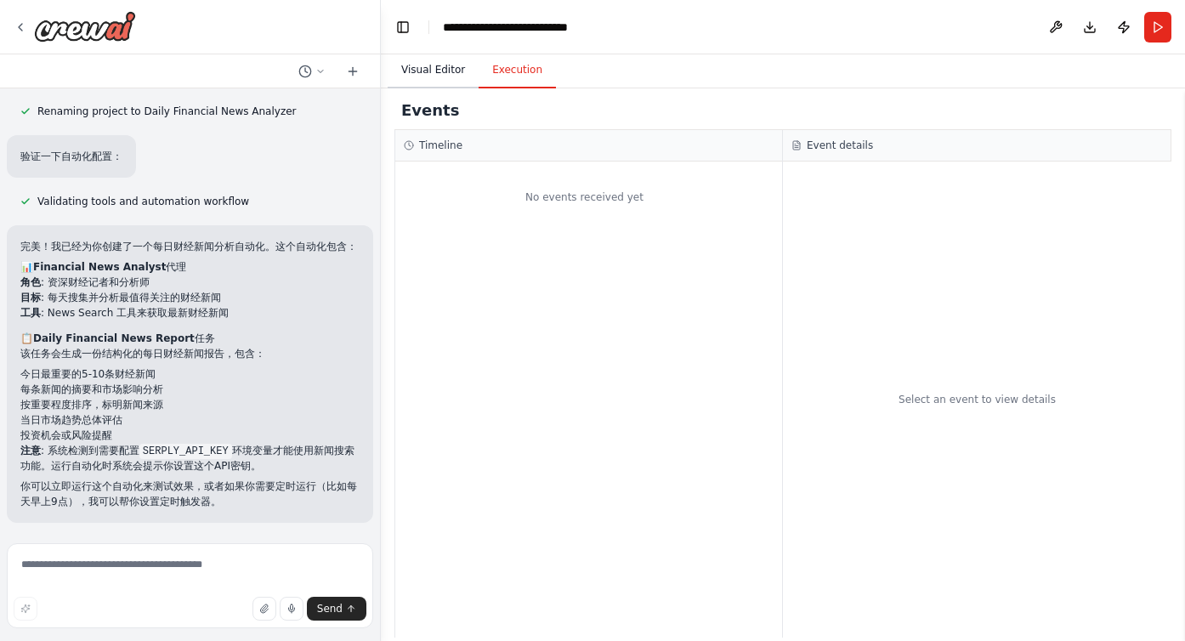
click at [446, 76] on button "Visual Editor" at bounding box center [433, 71] width 91 height 36
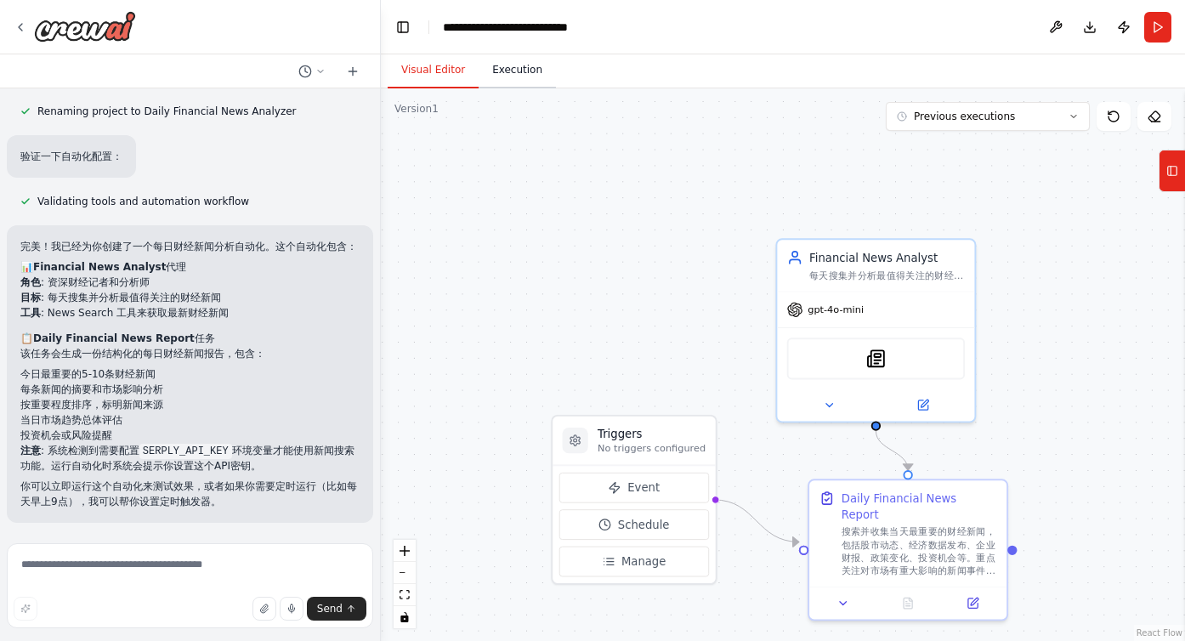
click at [516, 75] on button "Execution" at bounding box center [517, 71] width 77 height 36
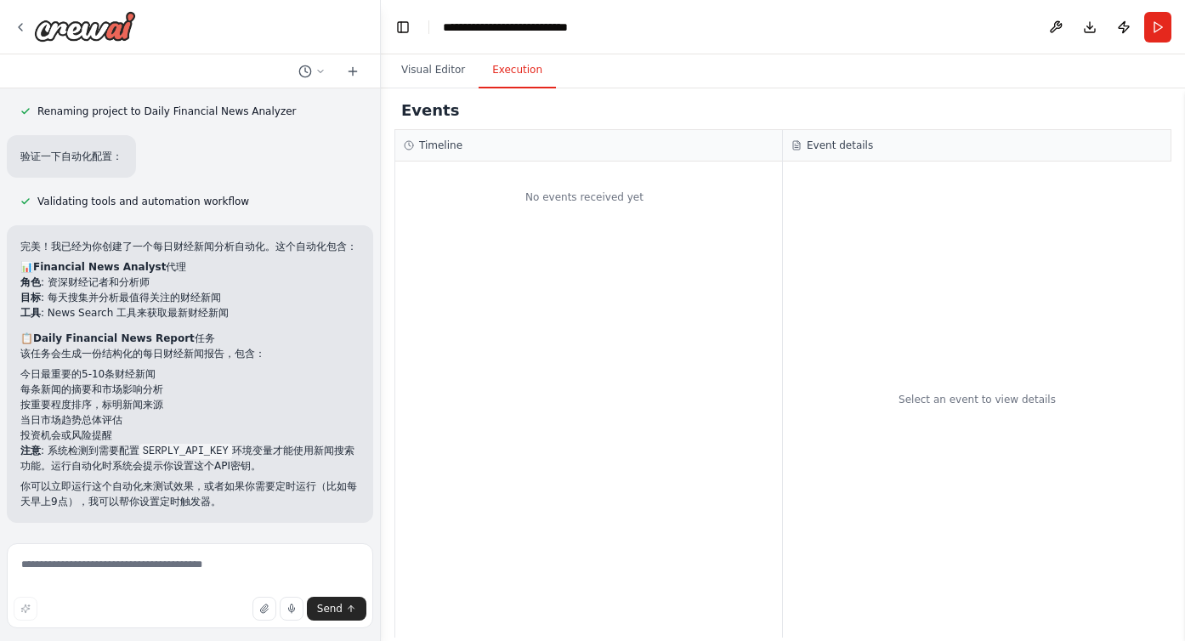
click at [725, 36] on header "**********" at bounding box center [783, 27] width 804 height 54
click at [428, 245] on div "No events received yet" at bounding box center [588, 399] width 387 height 476
click at [575, 183] on div "No events received yet" at bounding box center [584, 197] width 378 height 54
click at [942, 95] on div "Events" at bounding box center [782, 111] width 777 height 38
click at [133, 283] on li "角色 : 资深财经记者和分析师" at bounding box center [189, 282] width 339 height 15
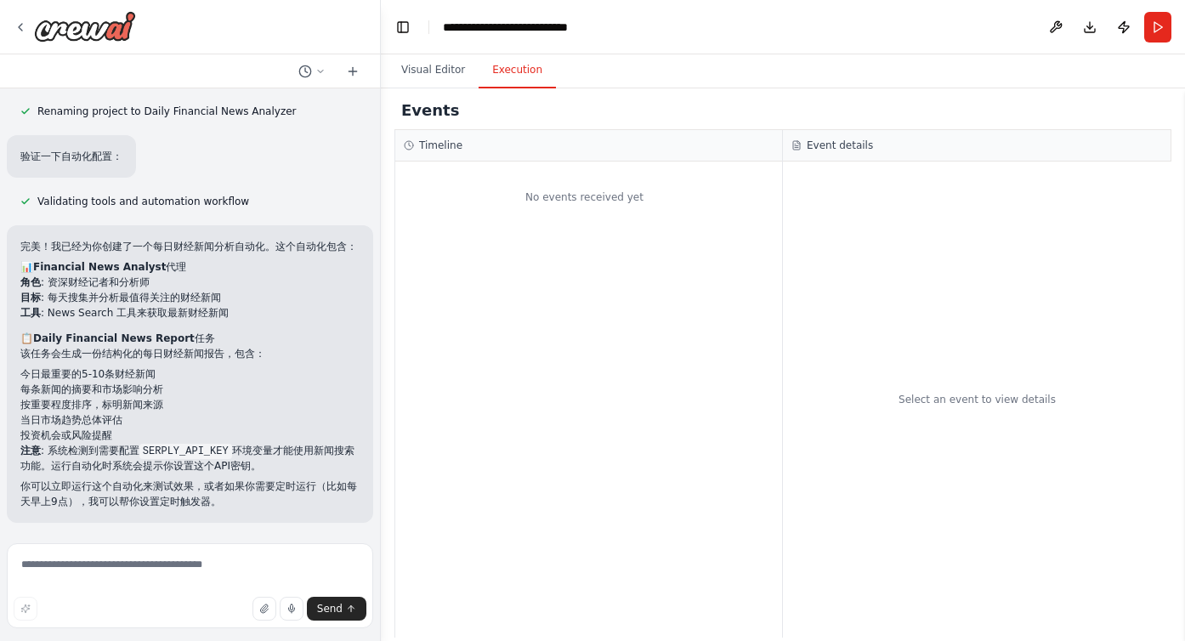
click at [634, 281] on div "No events received yet" at bounding box center [588, 399] width 387 height 476
click at [706, 42] on header "**********" at bounding box center [783, 27] width 804 height 54
